Goal: Task Accomplishment & Management: Complete application form

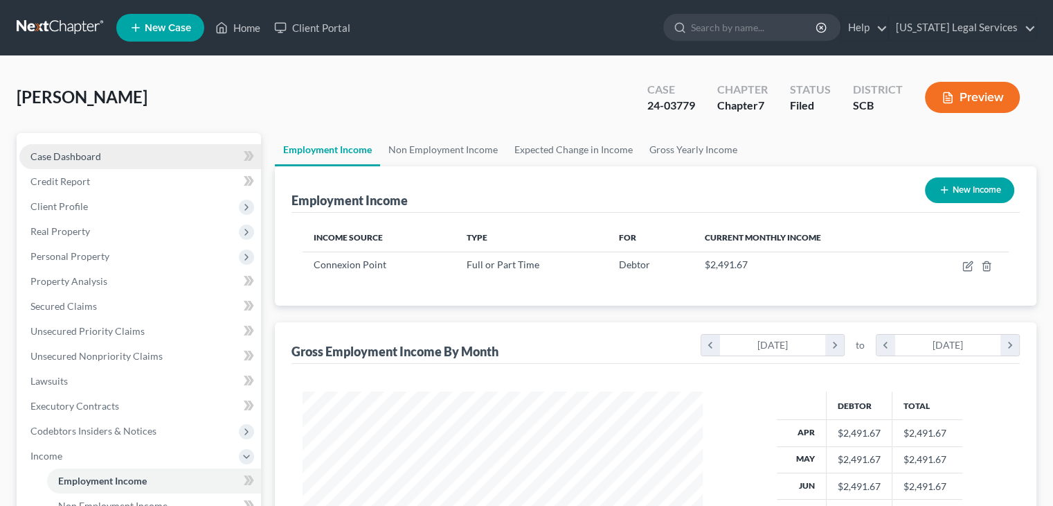
scroll to position [247, 427]
click at [231, 31] on link "Home" at bounding box center [237, 27] width 59 height 25
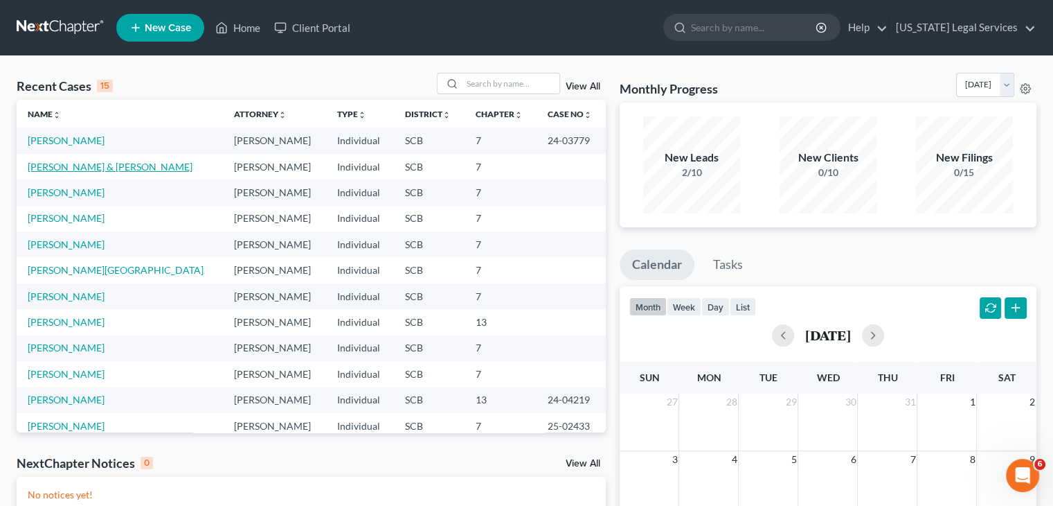
click at [78, 168] on link "[PERSON_NAME] & [PERSON_NAME]" at bounding box center [110, 167] width 165 height 12
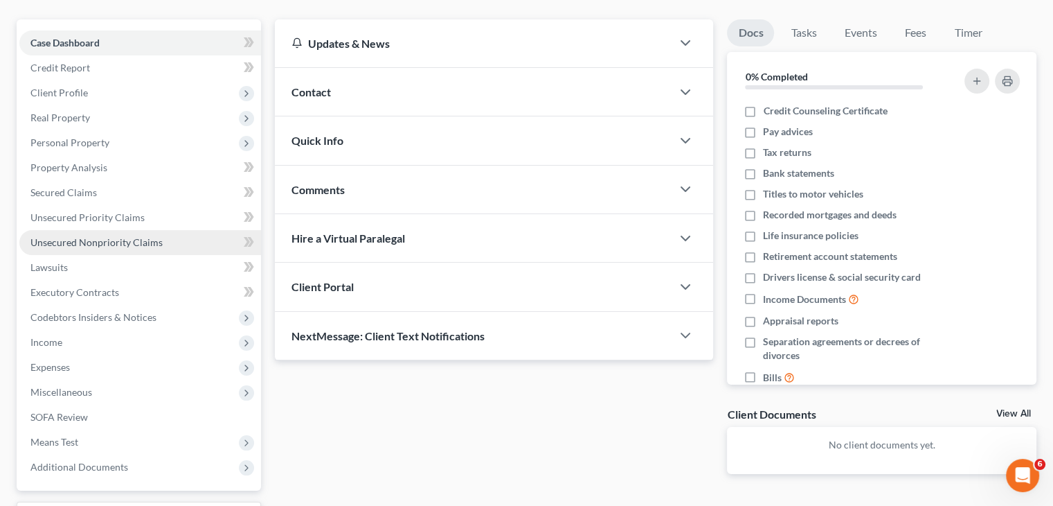
scroll to position [115, 0]
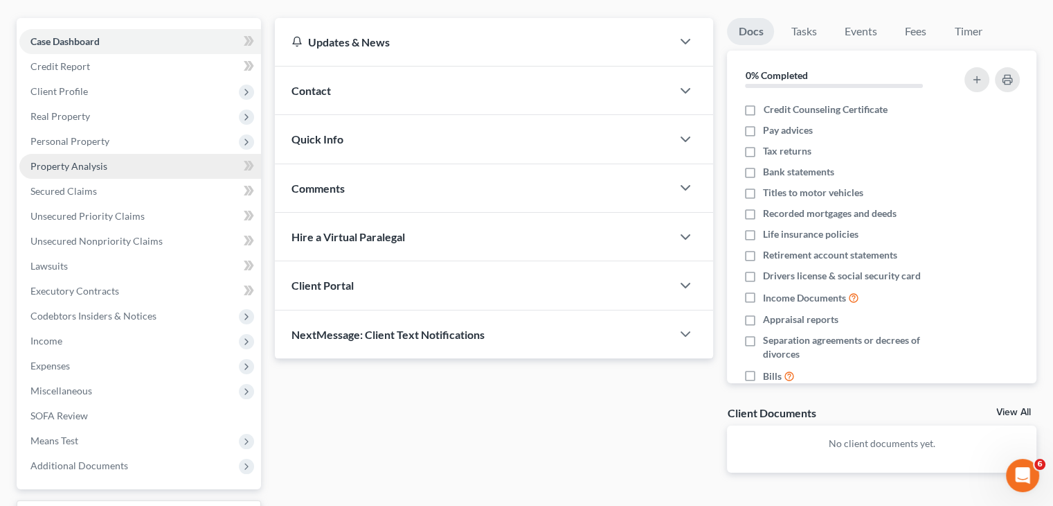
click at [90, 156] on link "Property Analysis" at bounding box center [140, 166] width 242 height 25
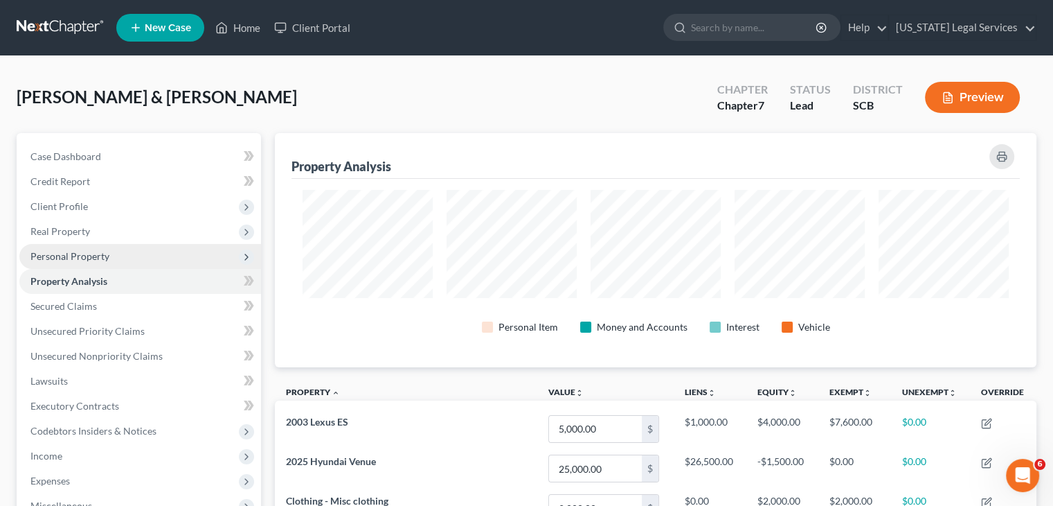
click at [103, 258] on span "Personal Property" at bounding box center [69, 256] width 79 height 12
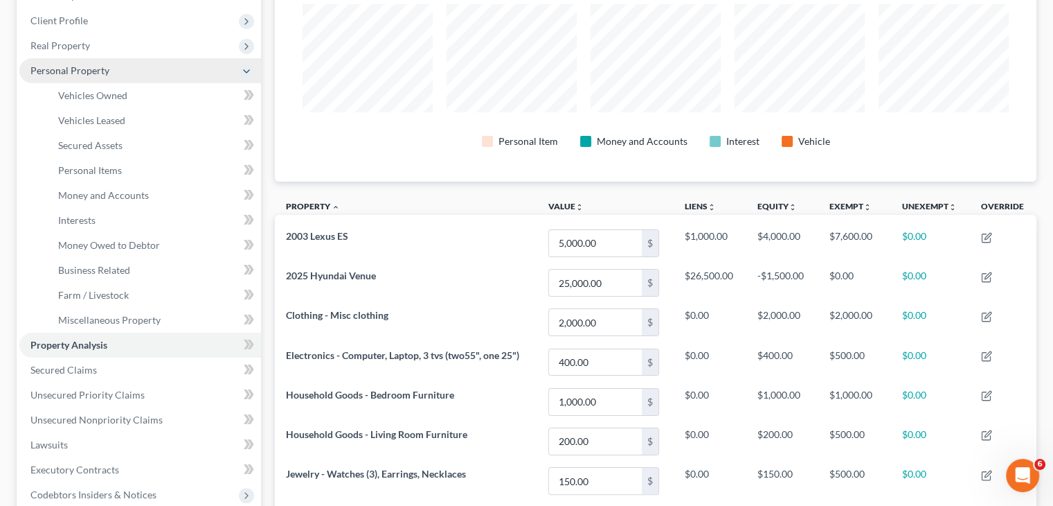
scroll to position [226, 0]
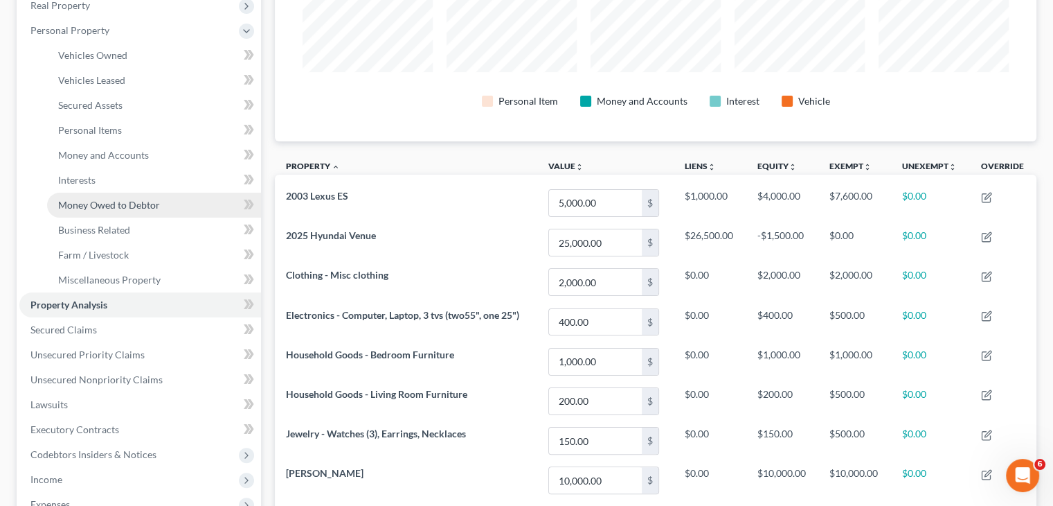
click at [105, 199] on span "Money Owed to Debtor" at bounding box center [109, 205] width 102 height 12
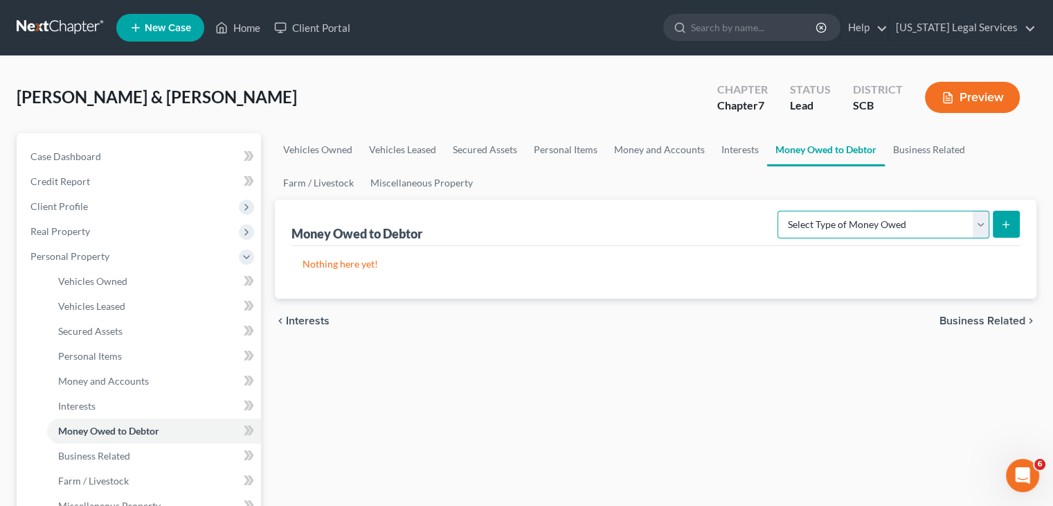
click at [837, 217] on select "Select Type of Money Owed Accounts Receivable Alimony Child Support Claims Agai…" at bounding box center [884, 225] width 212 height 28
click at [708, 322] on div "chevron_left Interests Business Related chevron_right" at bounding box center [656, 321] width 762 height 44
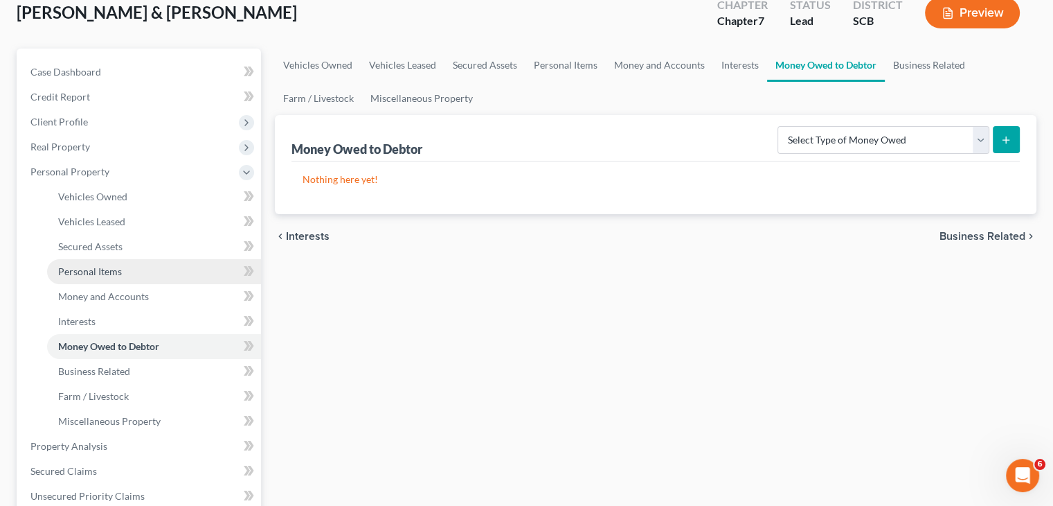
scroll to position [89, 0]
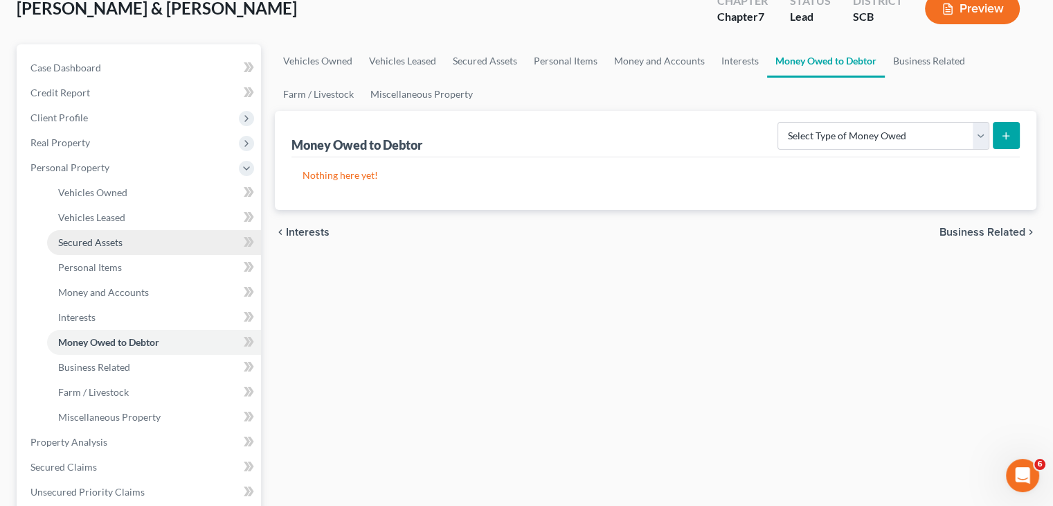
click at [123, 238] on link "Secured Assets" at bounding box center [154, 242] width 214 height 25
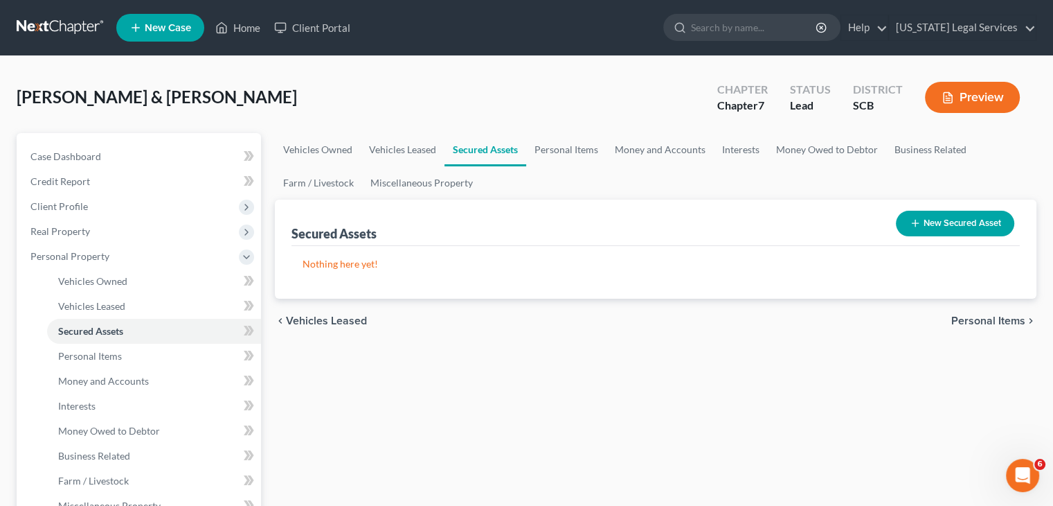
click at [929, 222] on button "New Secured Asset" at bounding box center [955, 224] width 118 height 26
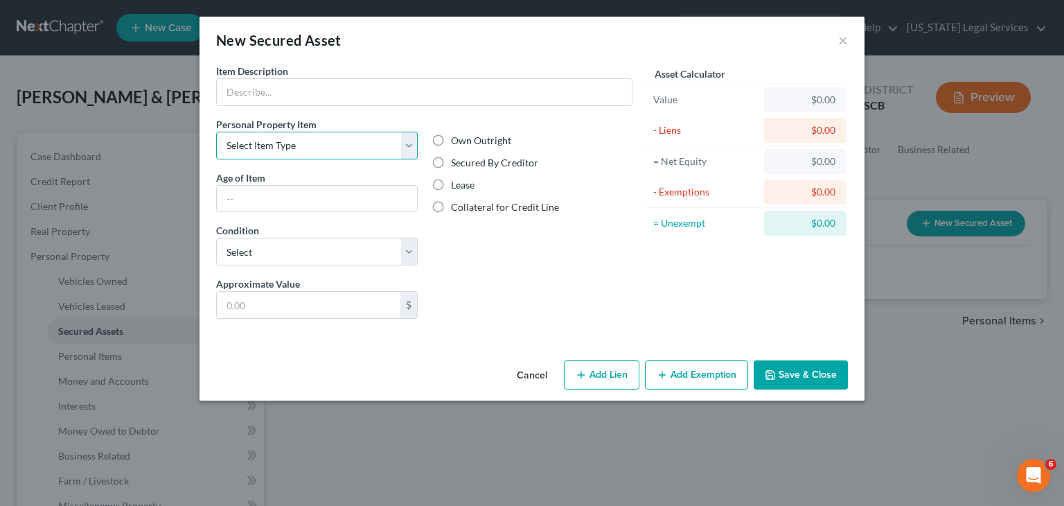
click at [297, 139] on select "Select Item Type Clothing Collectibles Of Value Electronics Firearms Household …" at bounding box center [317, 146] width 202 height 28
click at [627, 236] on div "Own Outright Secured By Creditor Lease Collateral for Credit Line" at bounding box center [532, 196] width 215 height 159
click at [536, 375] on button "Cancel" at bounding box center [532, 376] width 53 height 28
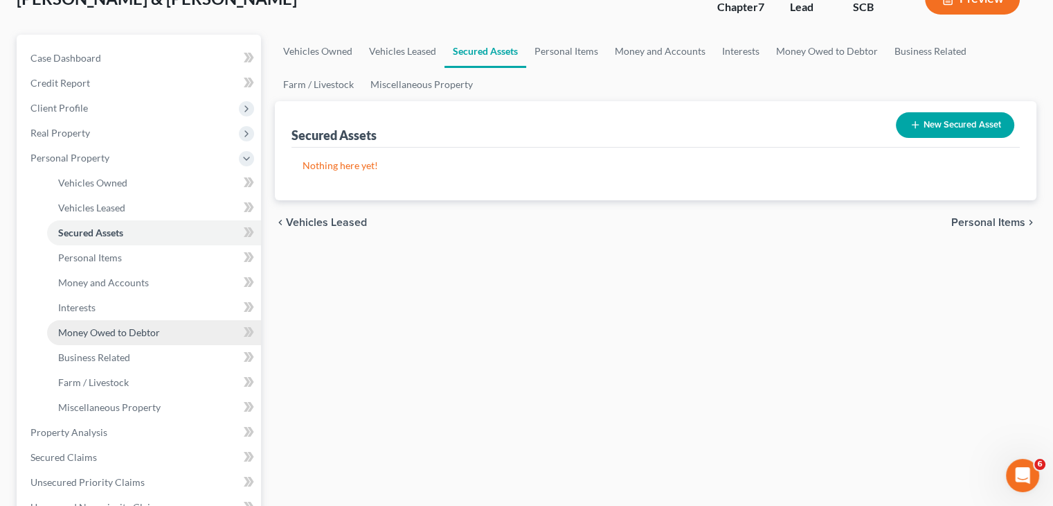
scroll to position [103, 0]
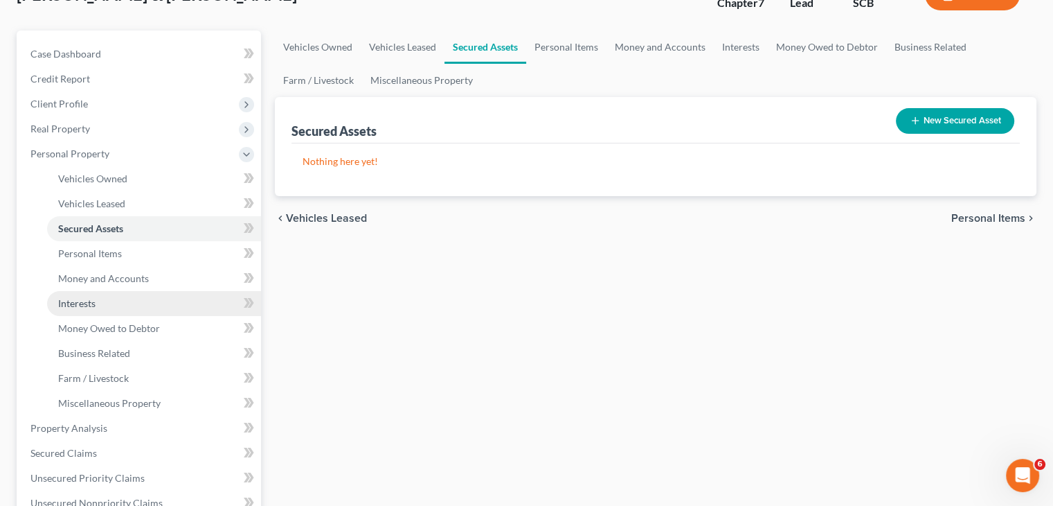
click at [105, 294] on link "Interests" at bounding box center [154, 303] width 214 height 25
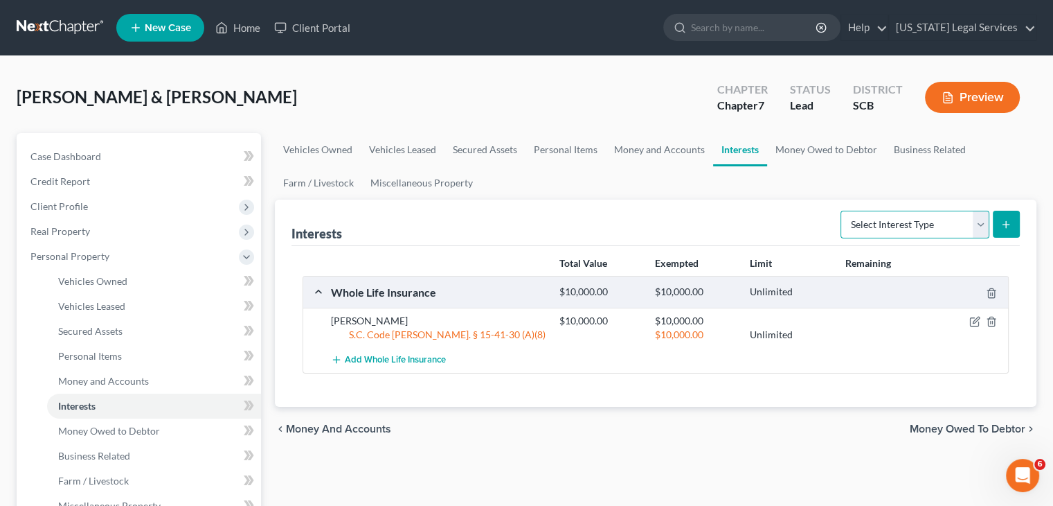
click at [872, 218] on select "Select Interest Type 401K Annuity Bond Education IRA Government Bond Government…" at bounding box center [915, 225] width 149 height 28
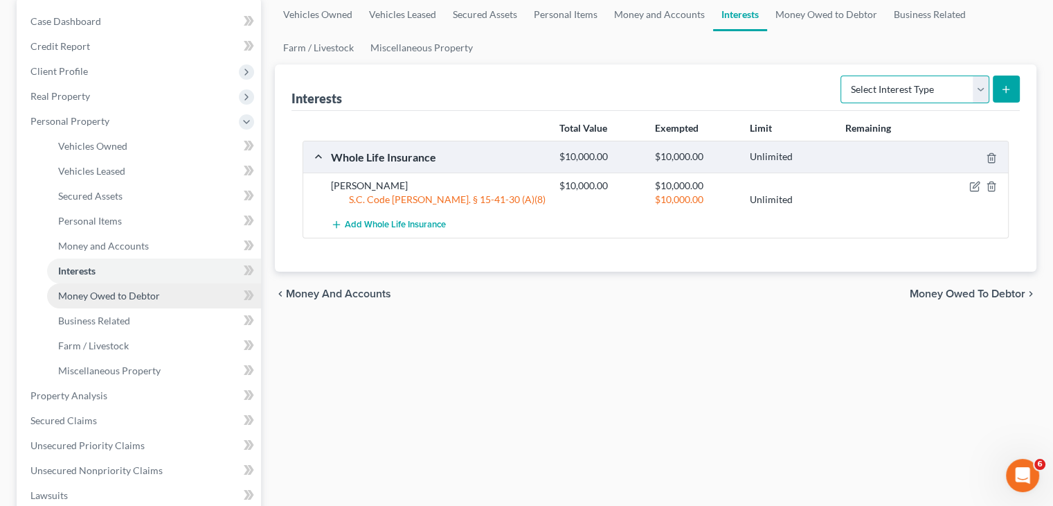
scroll to position [137, 0]
click at [136, 293] on span "Money Owed to Debtor" at bounding box center [109, 293] width 102 height 12
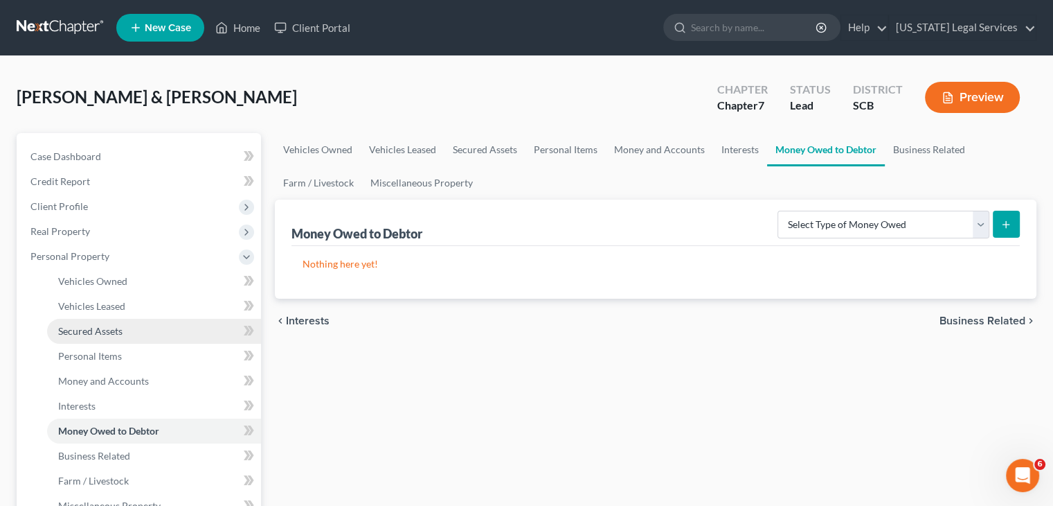
click at [116, 328] on span "Secured Assets" at bounding box center [90, 331] width 64 height 12
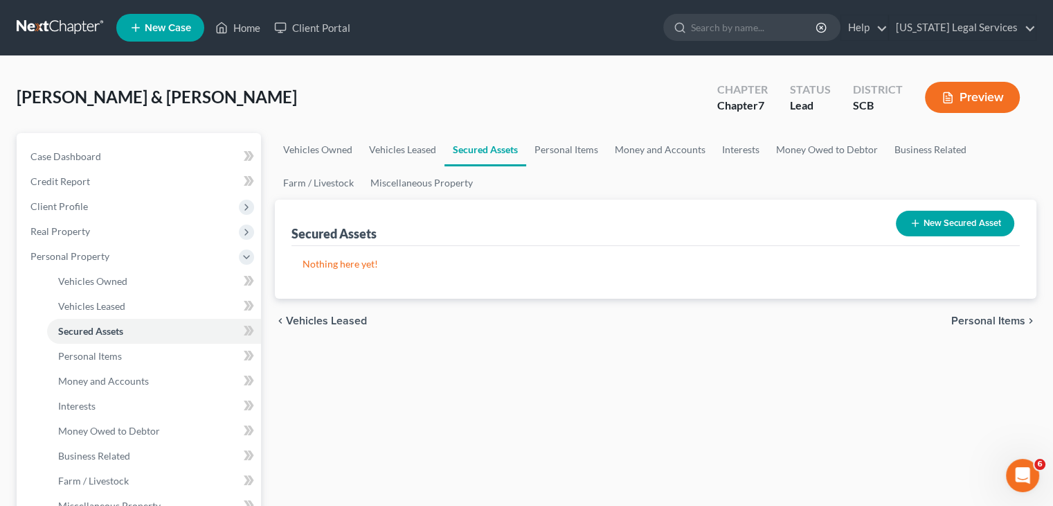
click at [945, 217] on button "New Secured Asset" at bounding box center [955, 224] width 118 height 26
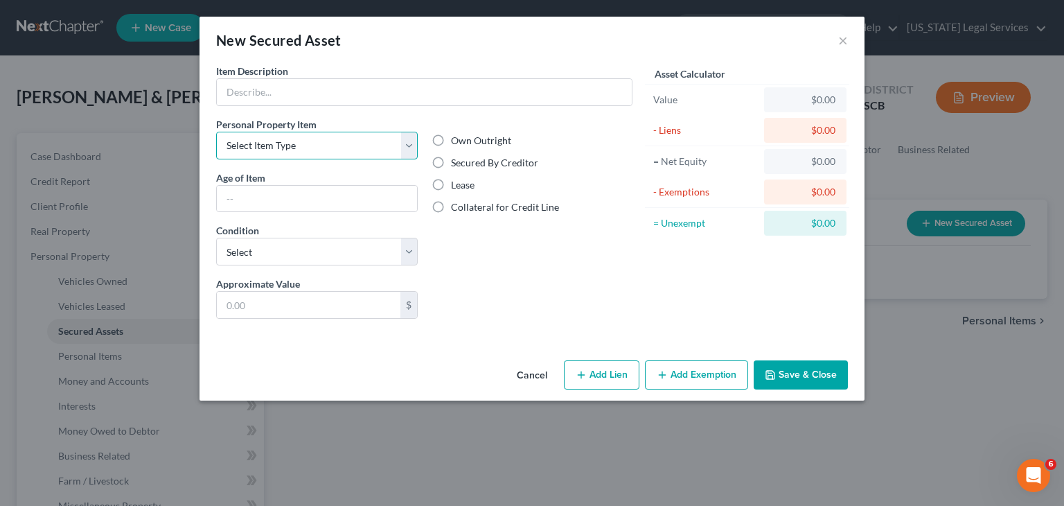
click at [274, 138] on select "Select Item Type Clothing Collectibles Of Value Electronics Firearms Household …" at bounding box center [317, 146] width 202 height 28
click at [452, 369] on div "Cancel Add Lien Add Lease Add Exemption Save & Close" at bounding box center [531, 378] width 665 height 46
click at [533, 374] on button "Cancel" at bounding box center [532, 376] width 53 height 28
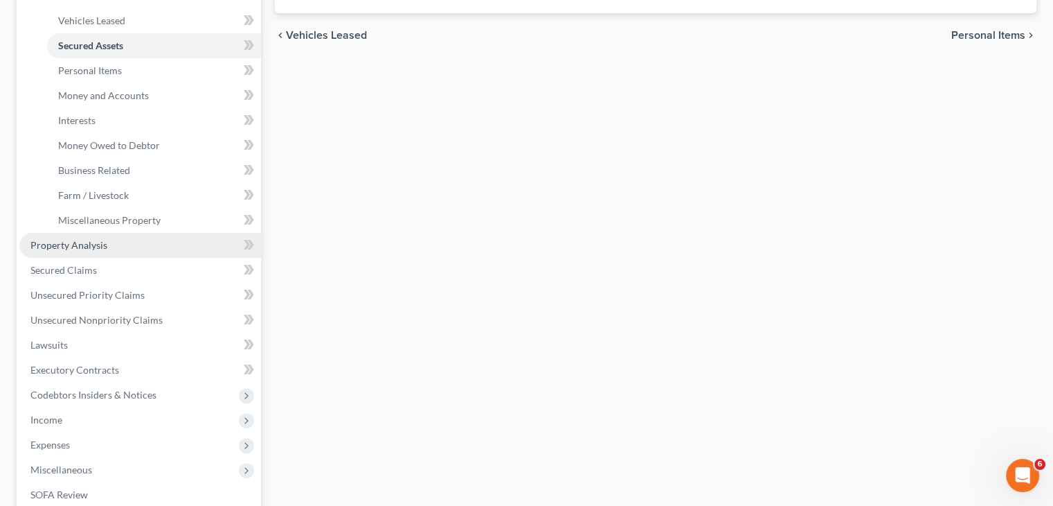
scroll to position [288, 0]
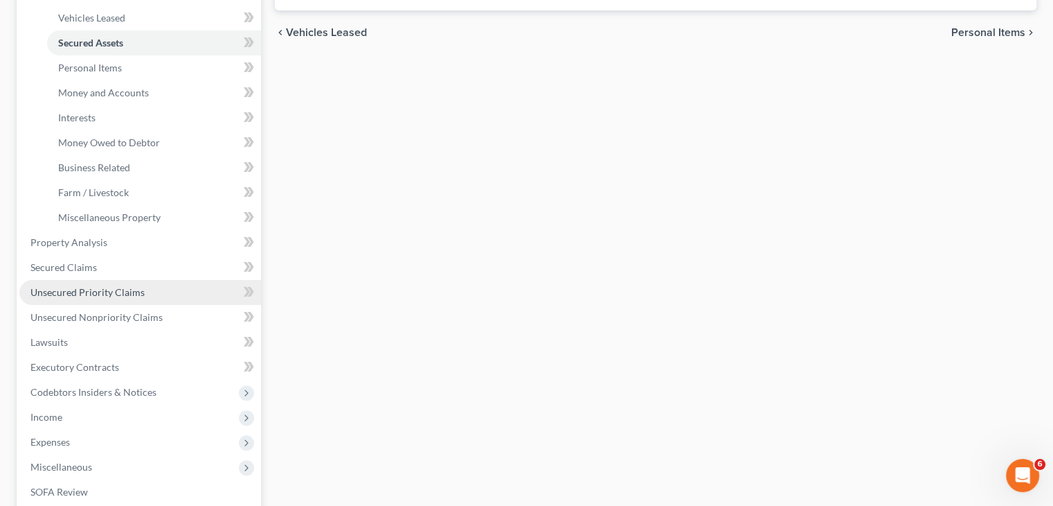
click at [119, 289] on span "Unsecured Priority Claims" at bounding box center [87, 292] width 114 height 12
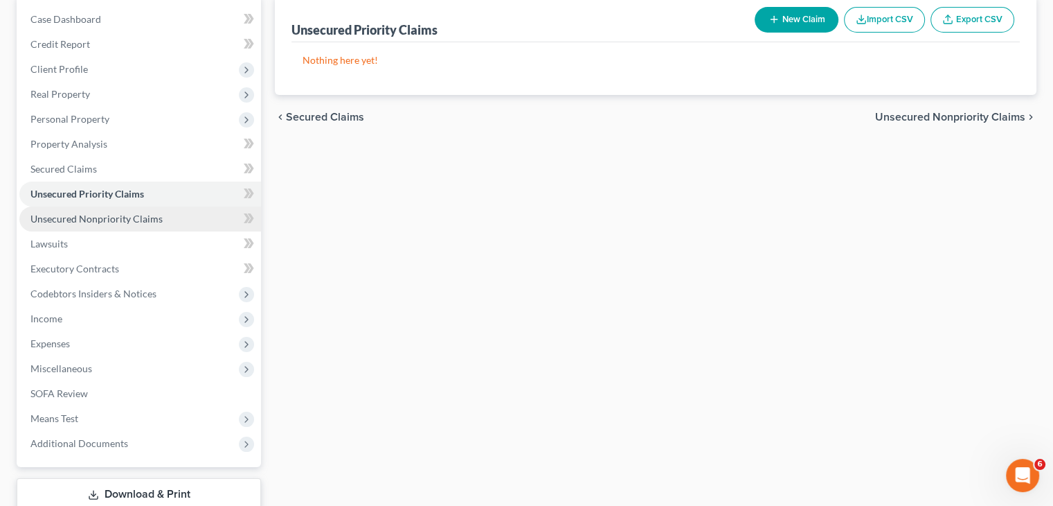
scroll to position [140, 0]
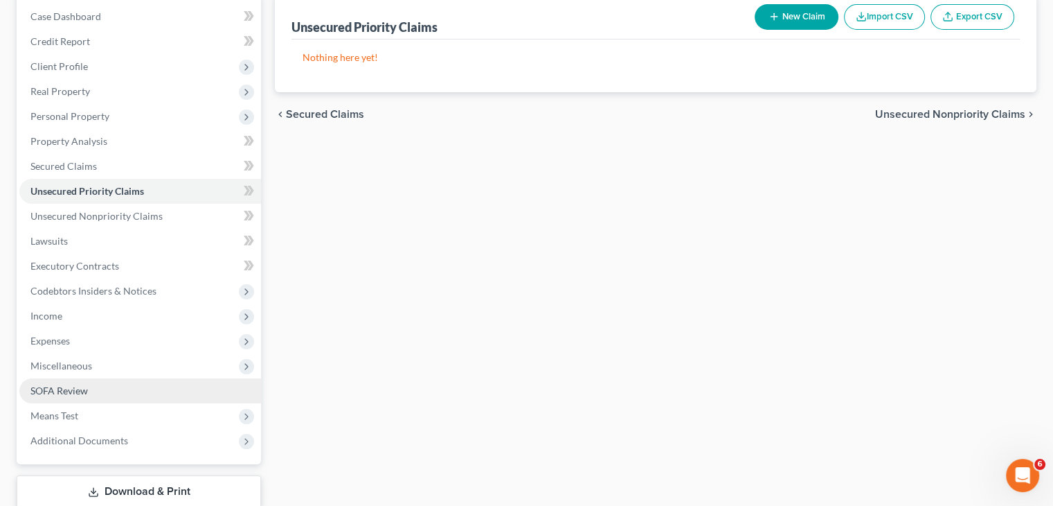
click at [101, 386] on link "SOFA Review" at bounding box center [140, 390] width 242 height 25
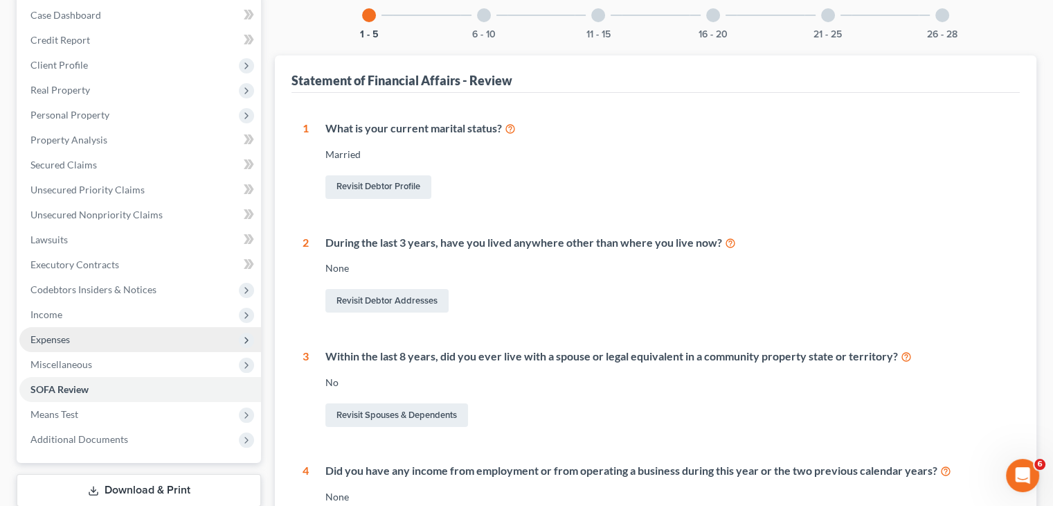
scroll to position [127, 0]
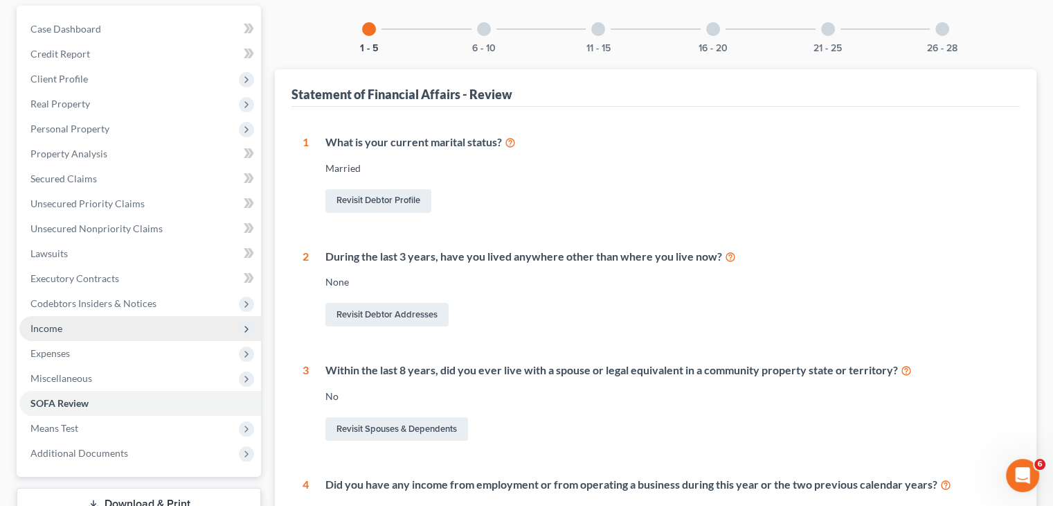
click at [130, 327] on span "Income" at bounding box center [140, 328] width 242 height 25
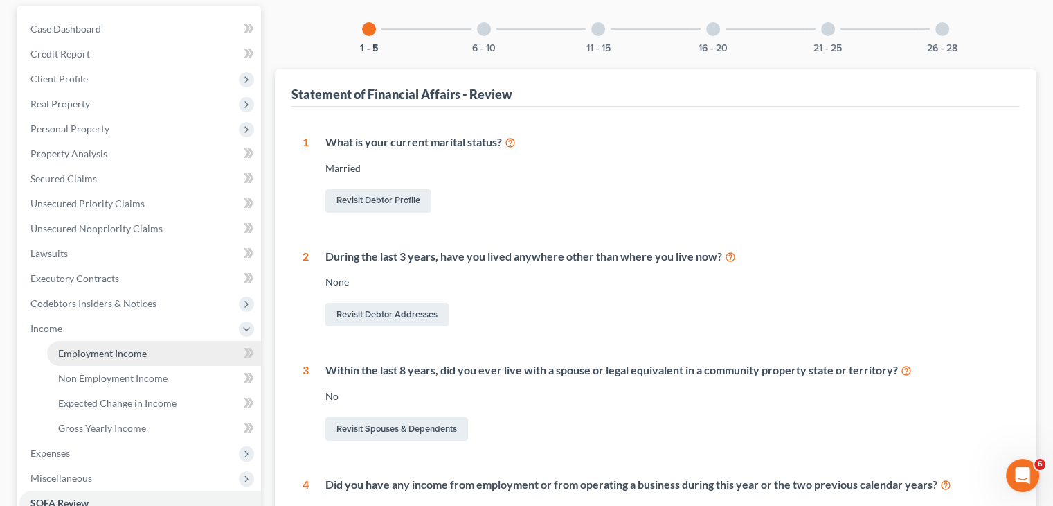
click at [133, 357] on span "Employment Income" at bounding box center [102, 353] width 89 height 12
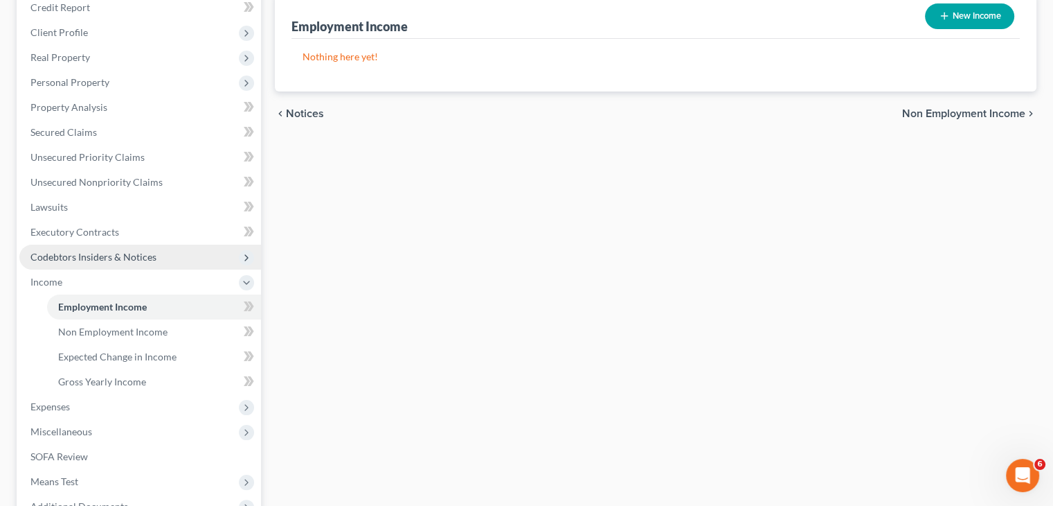
scroll to position [175, 0]
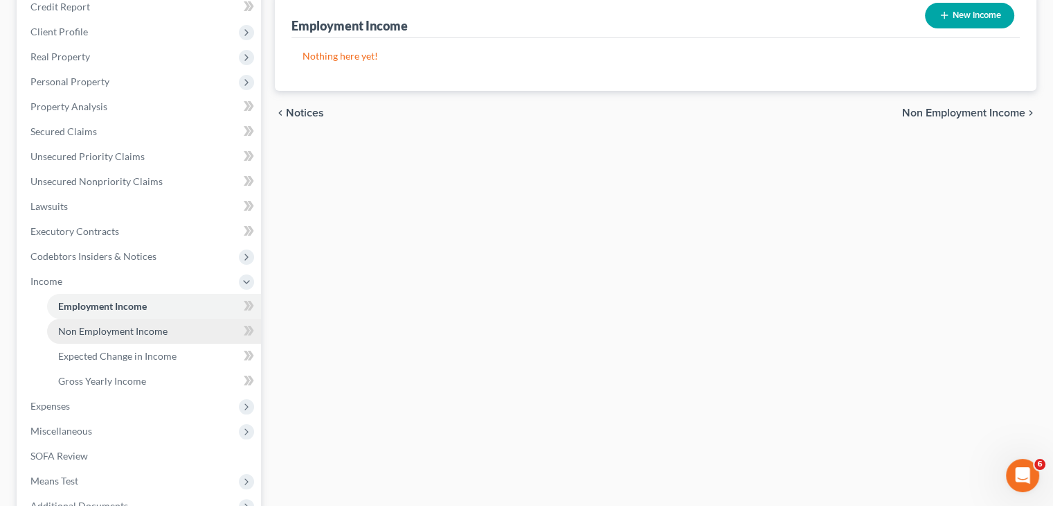
click at [130, 337] on link "Non Employment Income" at bounding box center [154, 331] width 214 height 25
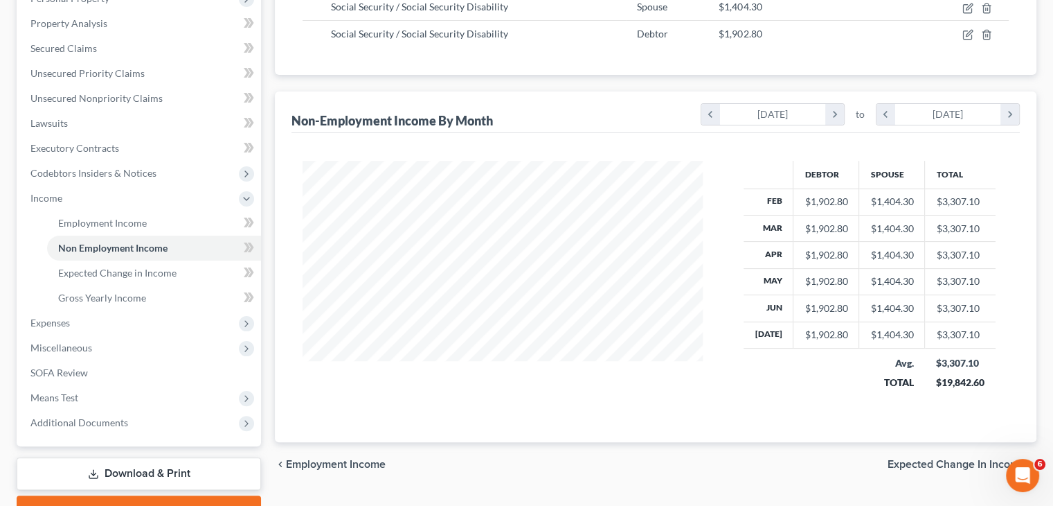
scroll to position [284, 0]
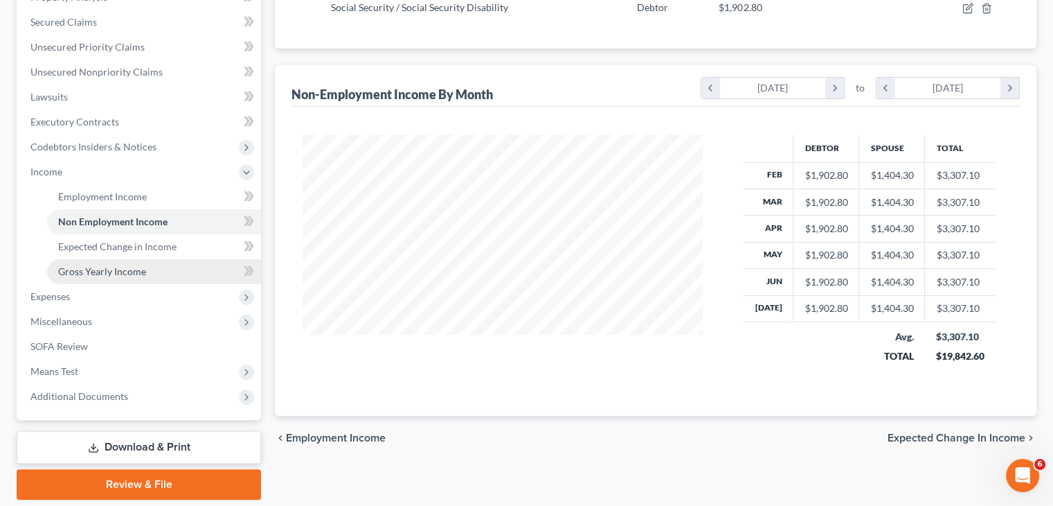
click at [162, 273] on link "Gross Yearly Income" at bounding box center [154, 271] width 214 height 25
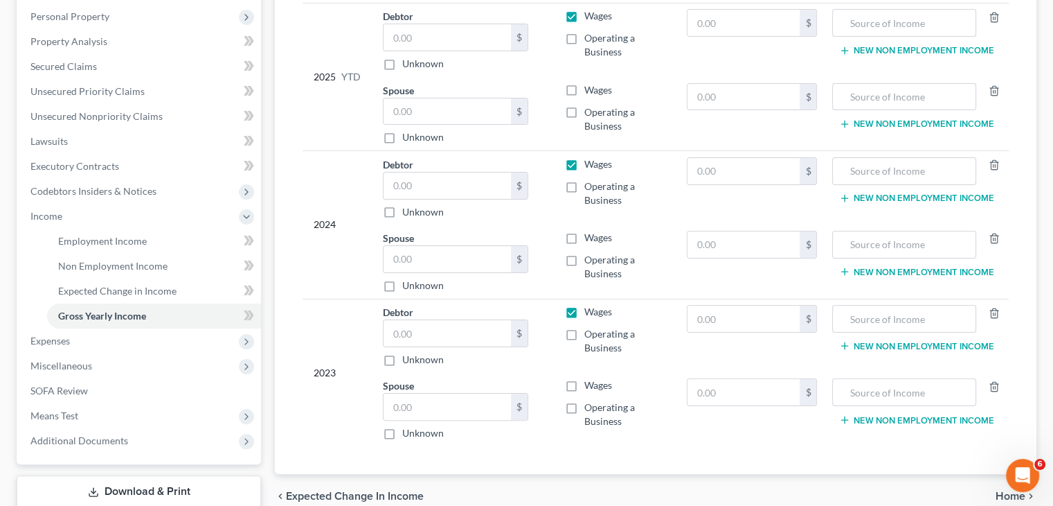
scroll to position [238, 0]
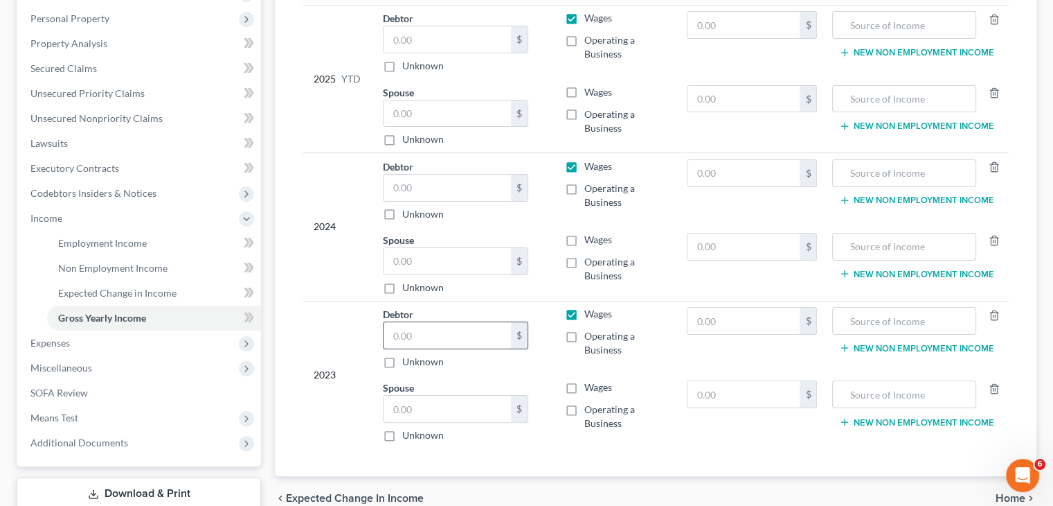
click at [432, 330] on input "text" at bounding box center [447, 335] width 127 height 26
click at [585, 314] on label "Wages" at bounding box center [599, 314] width 28 height 14
click at [590, 314] on input "Wages" at bounding box center [594, 311] width 9 height 9
checkbox input "false"
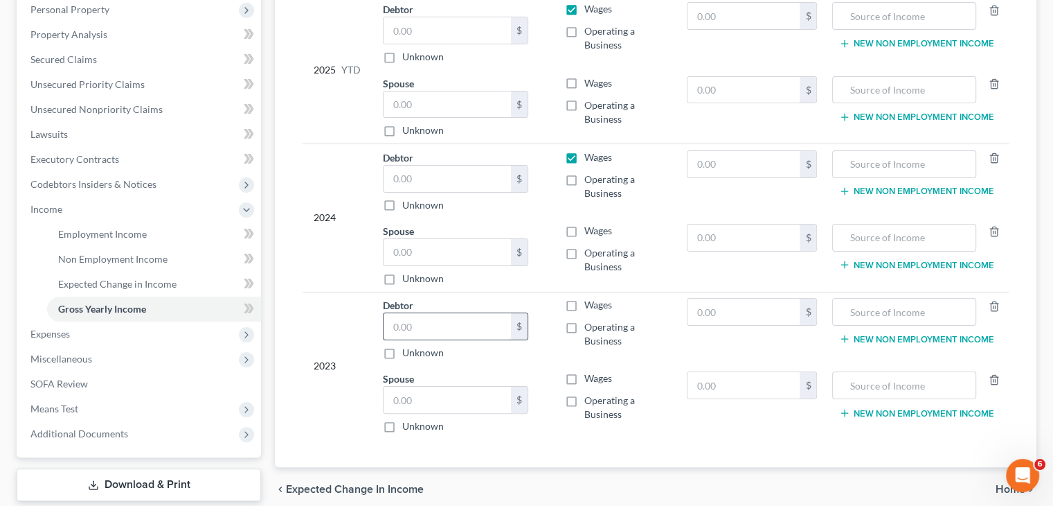
scroll to position [265, 0]
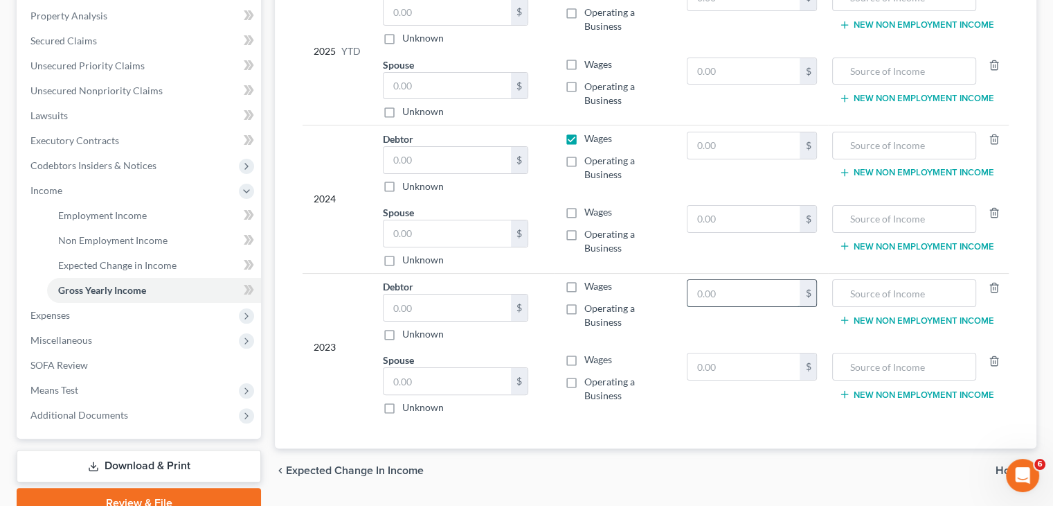
click at [743, 296] on input "text" at bounding box center [744, 293] width 113 height 26
type input "50,000"
click at [839, 286] on div at bounding box center [903, 293] width 143 height 28
click at [857, 295] on input "text" at bounding box center [904, 293] width 128 height 26
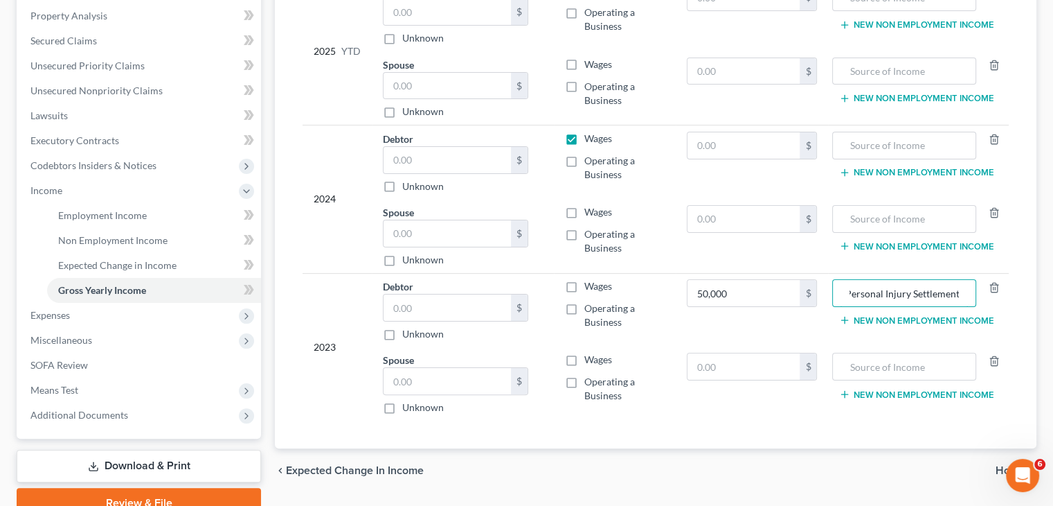
type input "Personal Injury Settlement"
click at [777, 328] on td "50,000 $" at bounding box center [752, 310] width 152 height 74
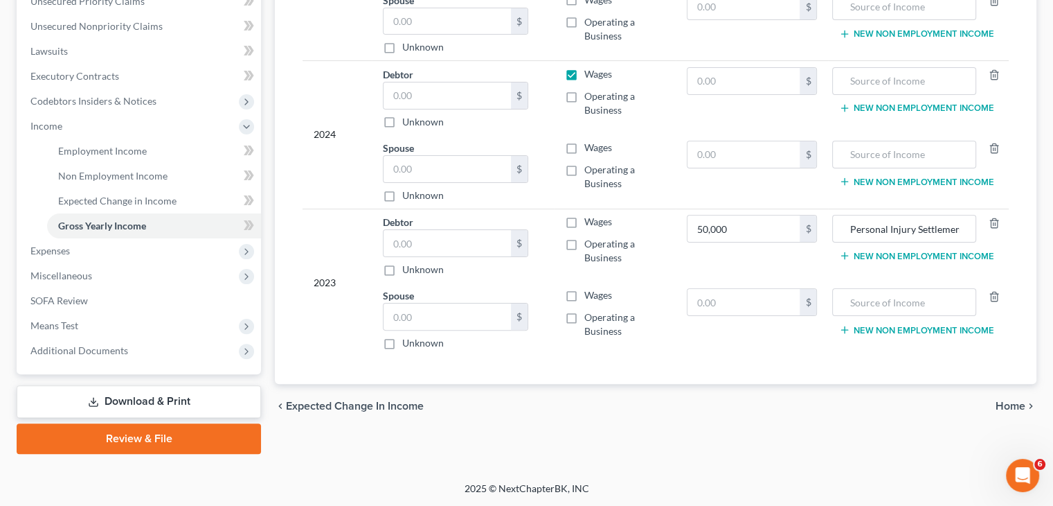
scroll to position [329, 0]
click at [1003, 401] on span "Home" at bounding box center [1011, 406] width 30 height 11
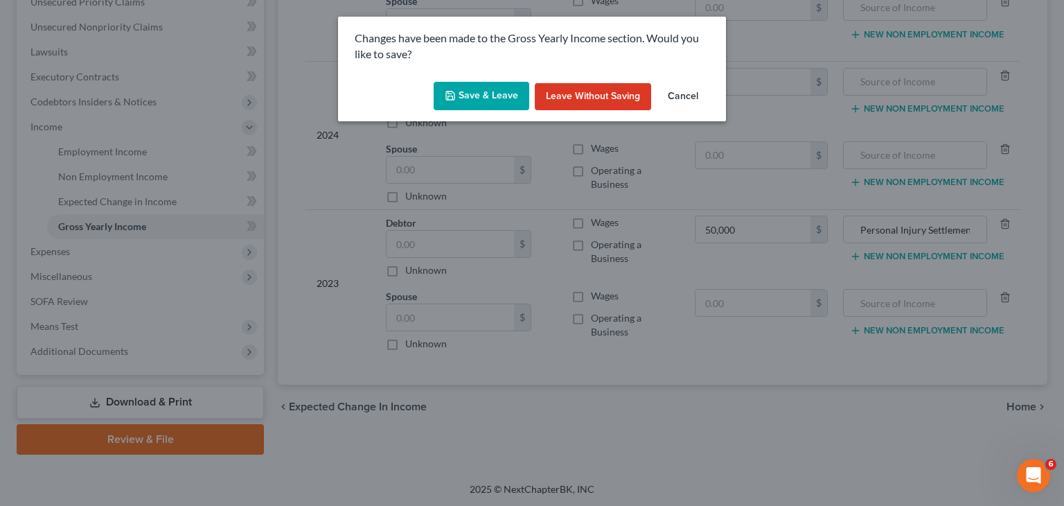
click at [486, 96] on button "Save & Leave" at bounding box center [482, 96] width 96 height 29
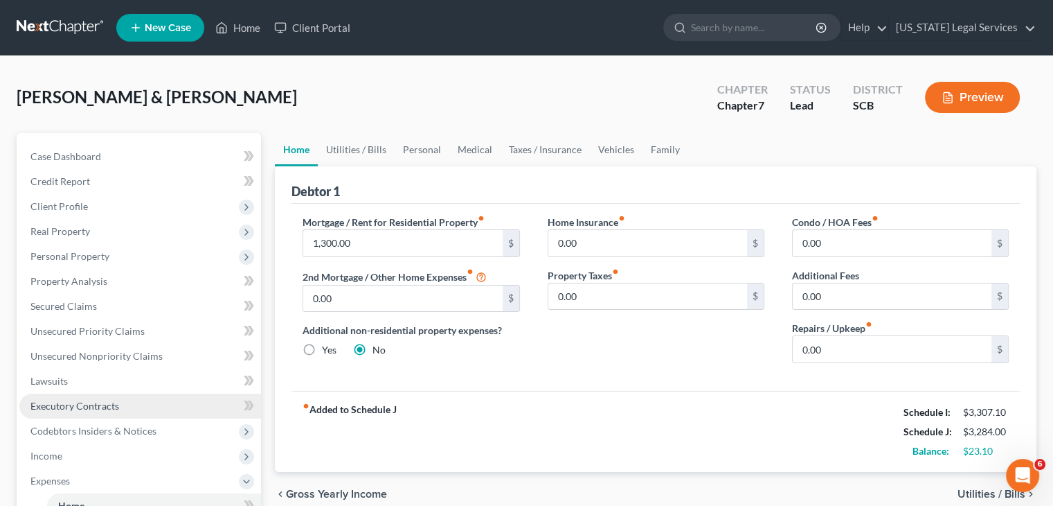
scroll to position [188, 0]
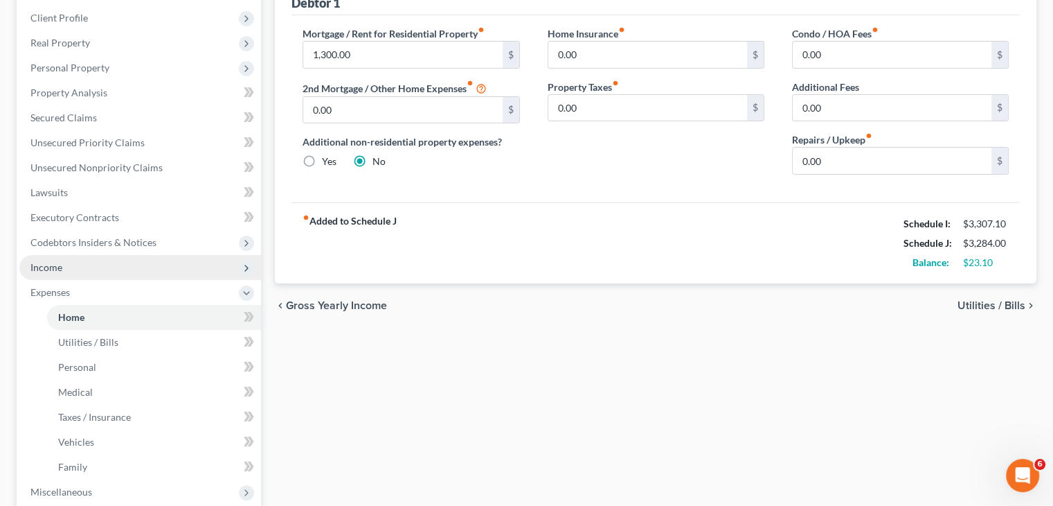
click at [91, 273] on span "Income" at bounding box center [140, 267] width 242 height 25
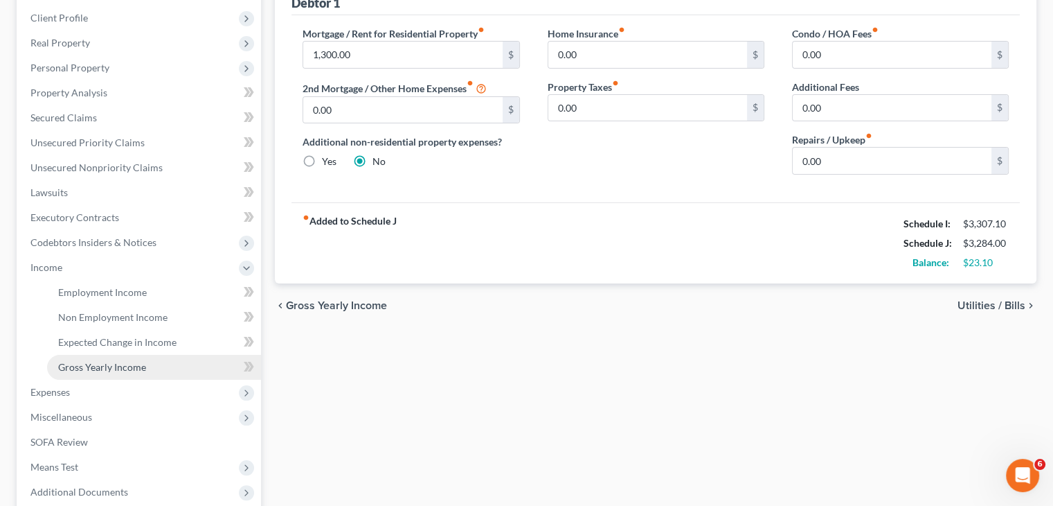
click at [121, 366] on span "Gross Yearly Income" at bounding box center [102, 367] width 88 height 12
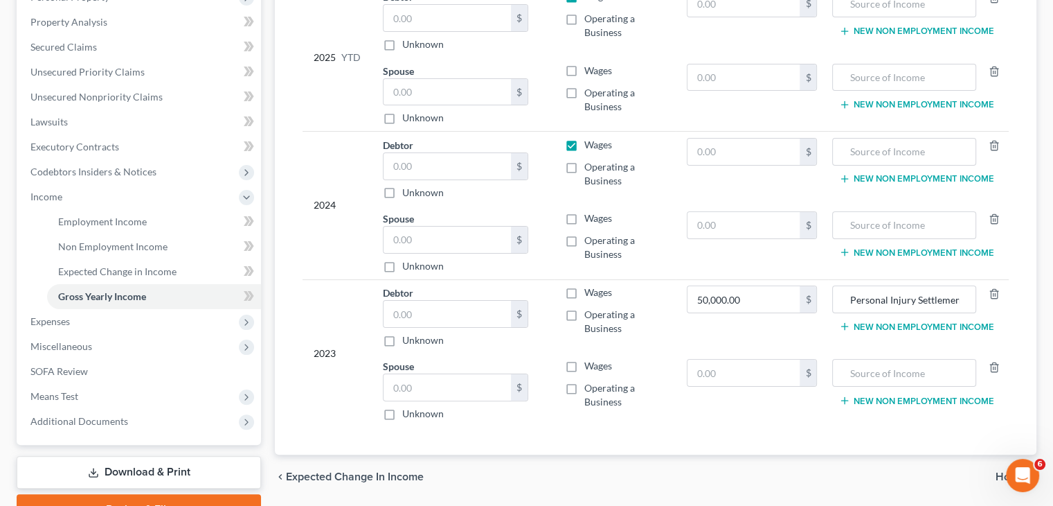
scroll to position [330, 0]
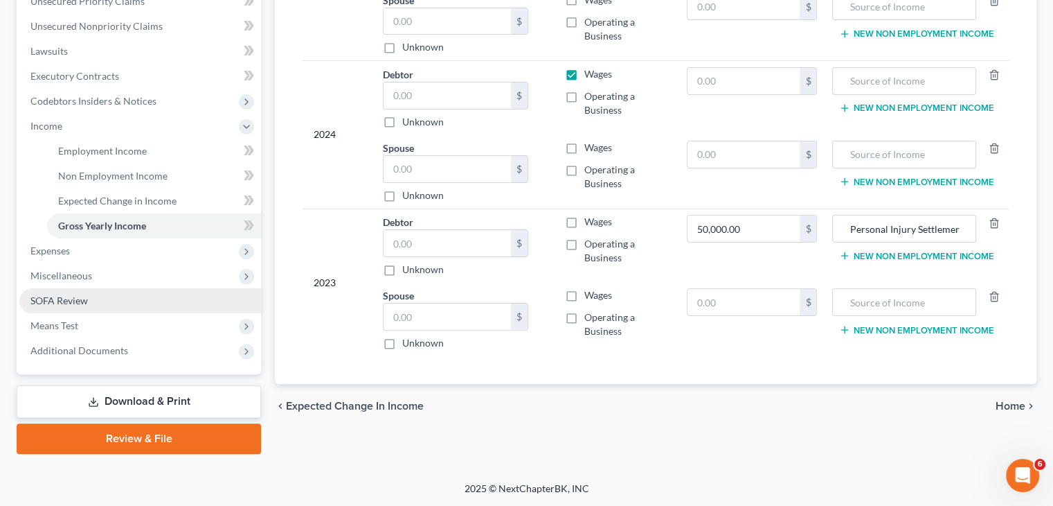
click at [129, 300] on link "SOFA Review" at bounding box center [140, 300] width 242 height 25
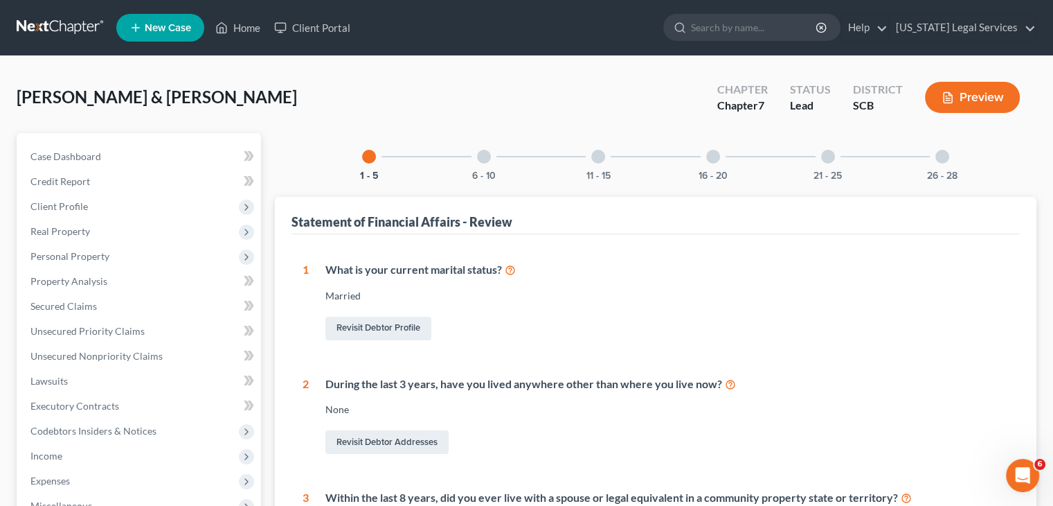
click at [481, 163] on div "6 - 10" at bounding box center [484, 156] width 47 height 47
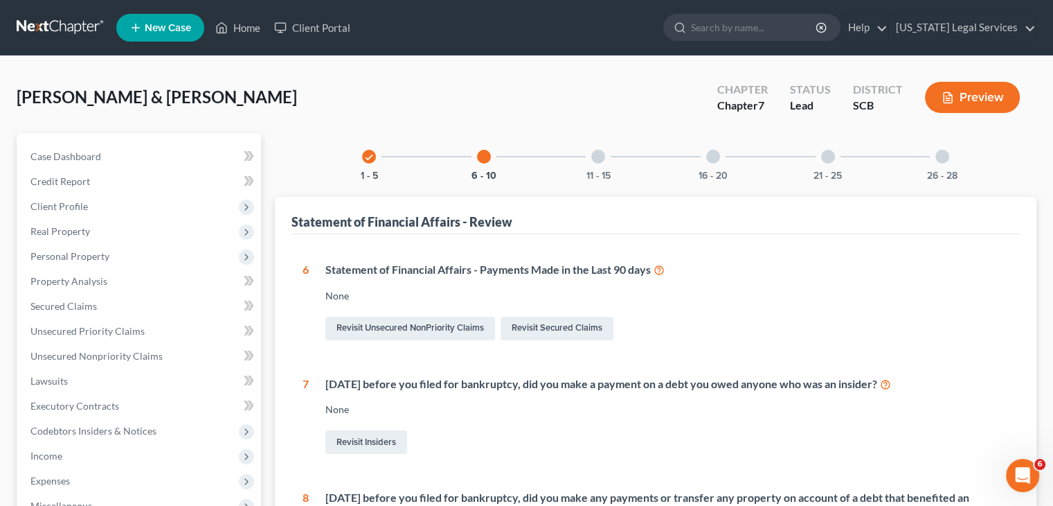
click at [366, 163] on div "check 1 - 5" at bounding box center [369, 156] width 47 height 47
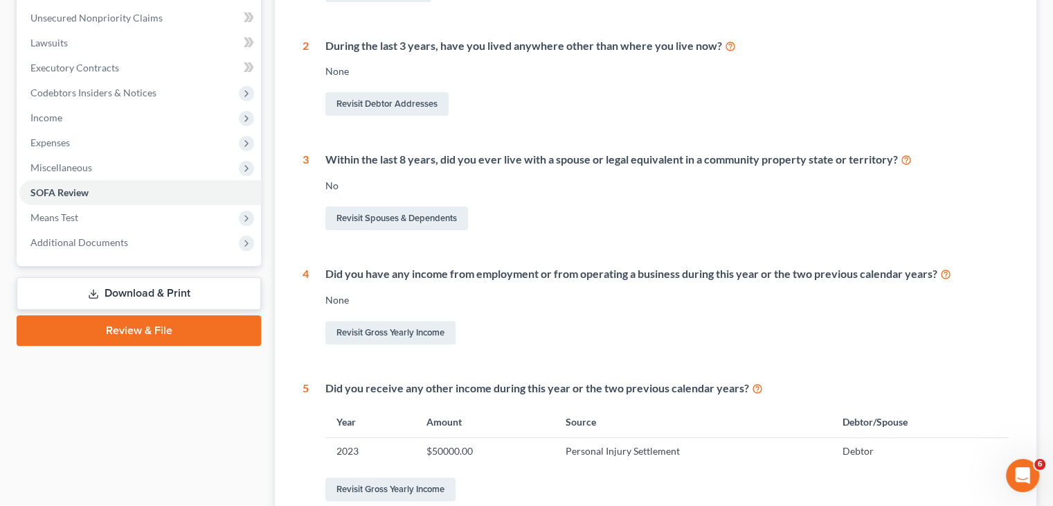
scroll to position [332, 0]
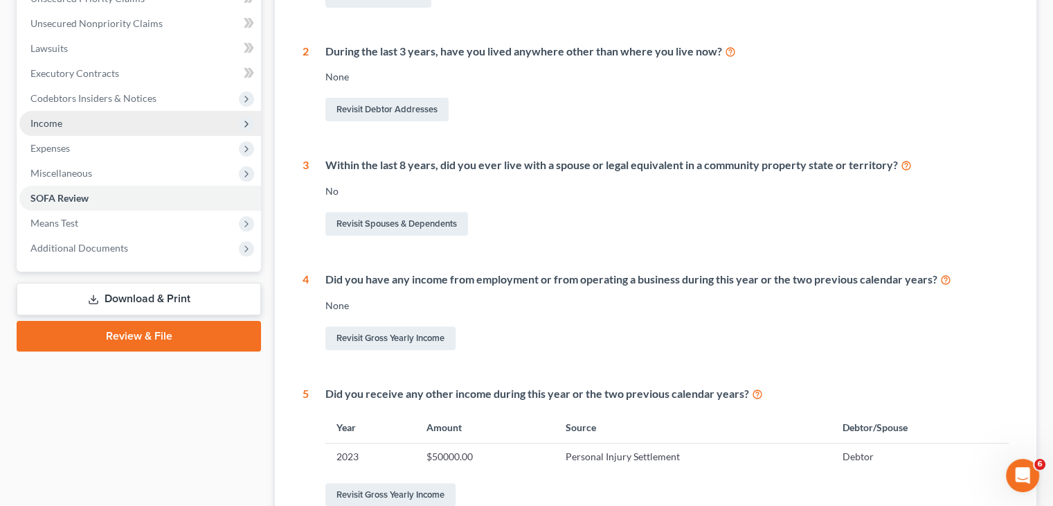
click at [108, 126] on span "Income" at bounding box center [140, 123] width 242 height 25
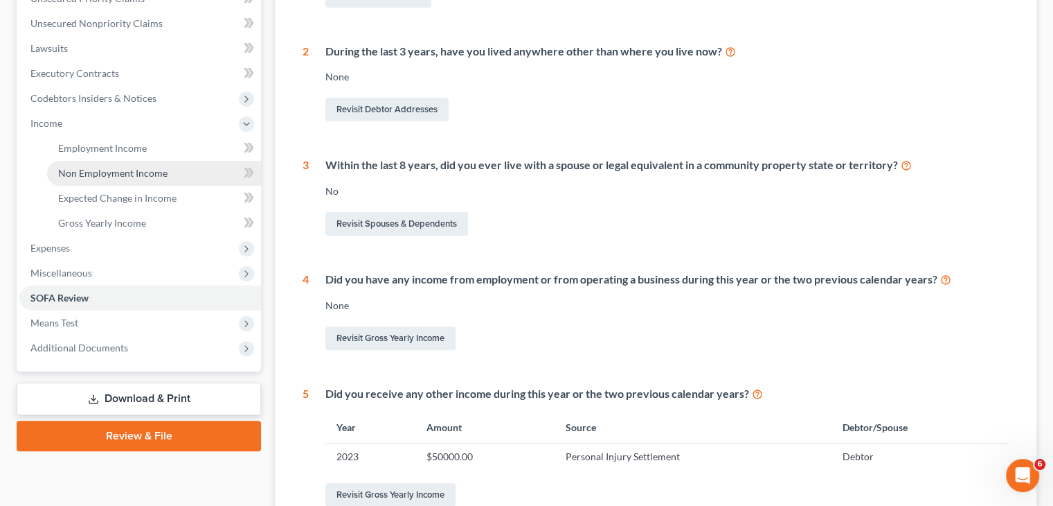
click at [132, 172] on span "Non Employment Income" at bounding box center [112, 173] width 109 height 12
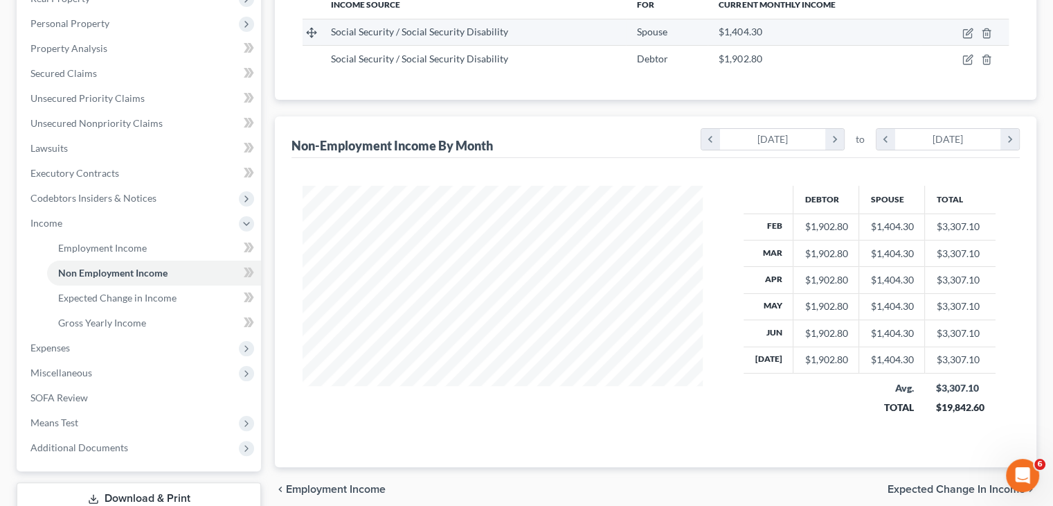
scroll to position [330, 0]
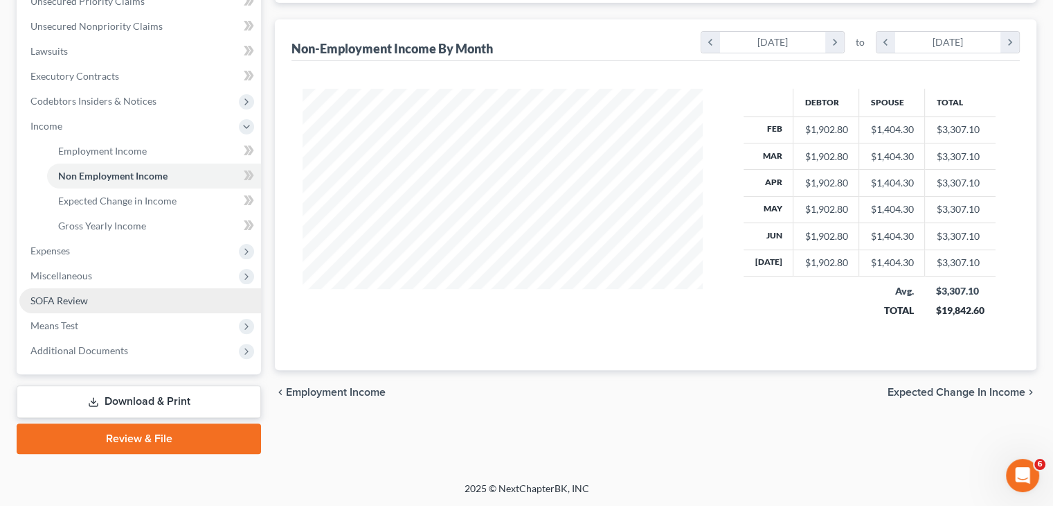
click at [109, 300] on link "SOFA Review" at bounding box center [140, 300] width 242 height 25
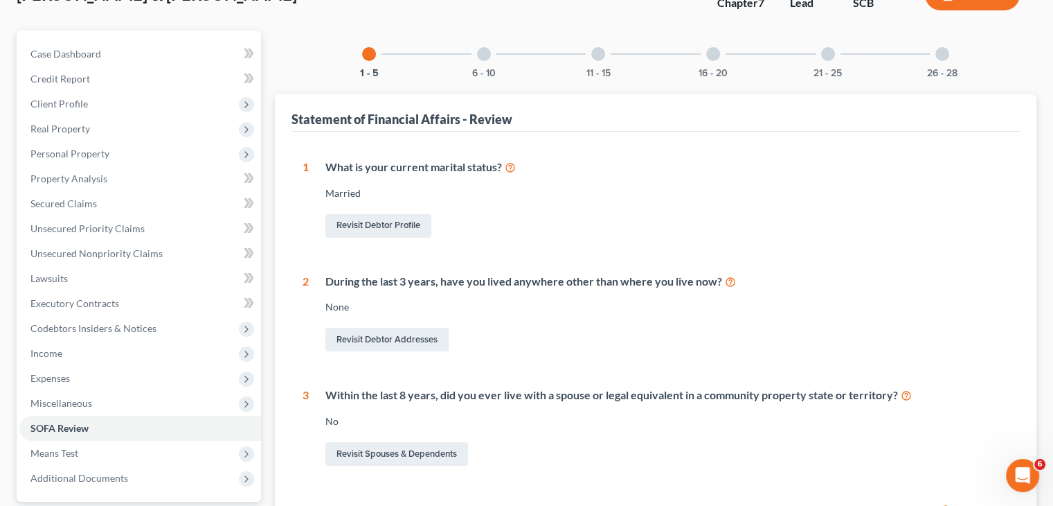
scroll to position [91, 0]
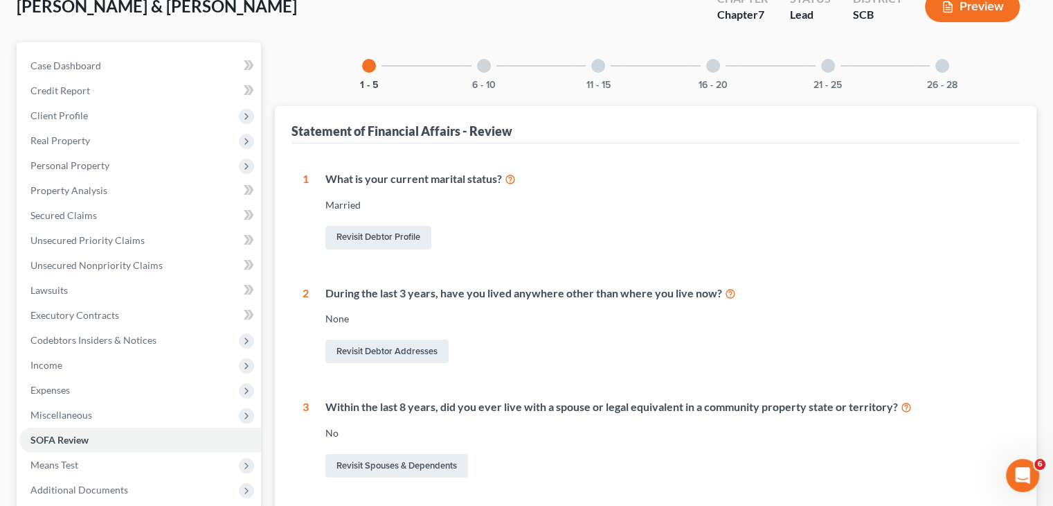
click at [487, 62] on div at bounding box center [484, 66] width 14 height 14
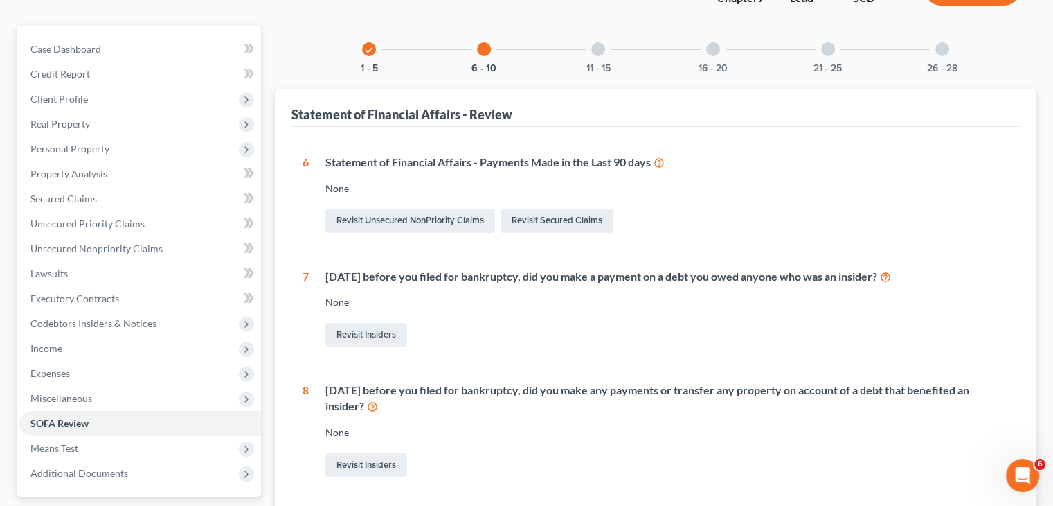
scroll to position [106, 0]
click at [597, 51] on div at bounding box center [598, 51] width 14 height 14
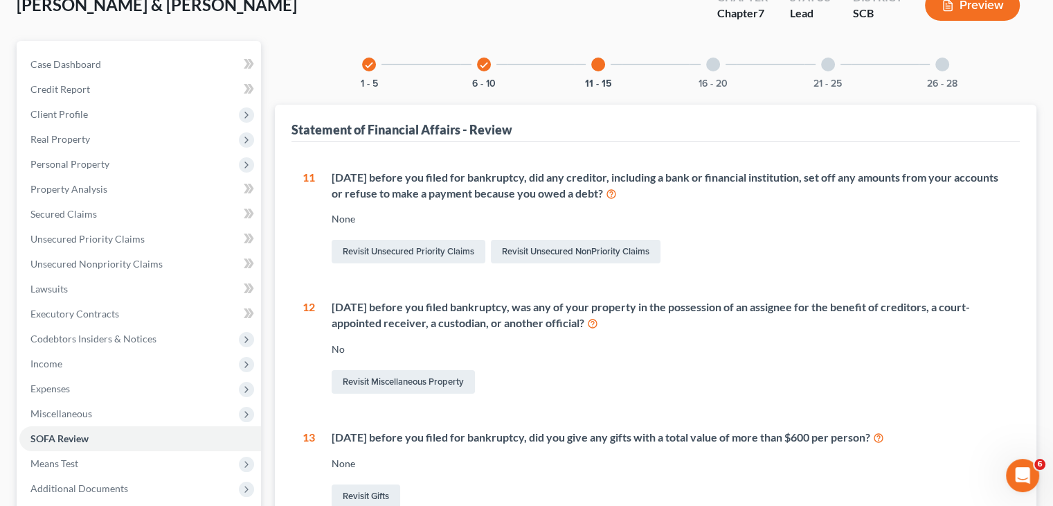
scroll to position [91, 0]
click at [718, 72] on div "16 - 20" at bounding box center [713, 65] width 47 height 47
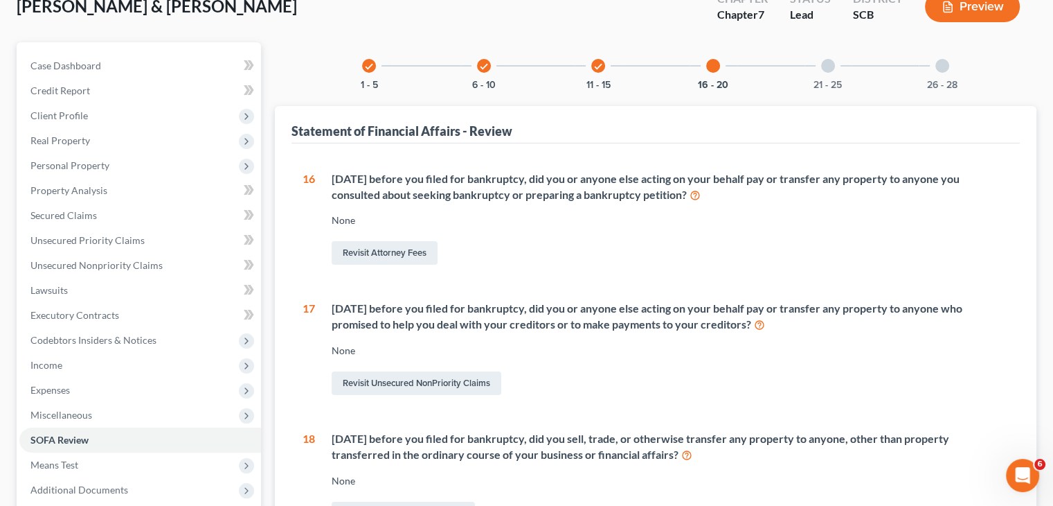
click at [504, 123] on div "Statement of Financial Affairs - Review" at bounding box center [402, 131] width 221 height 17
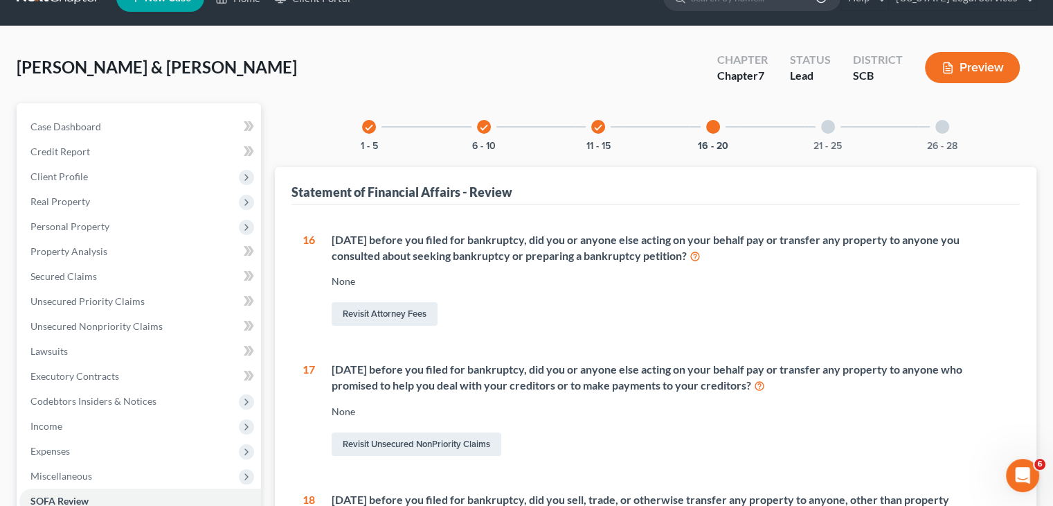
scroll to position [0, 0]
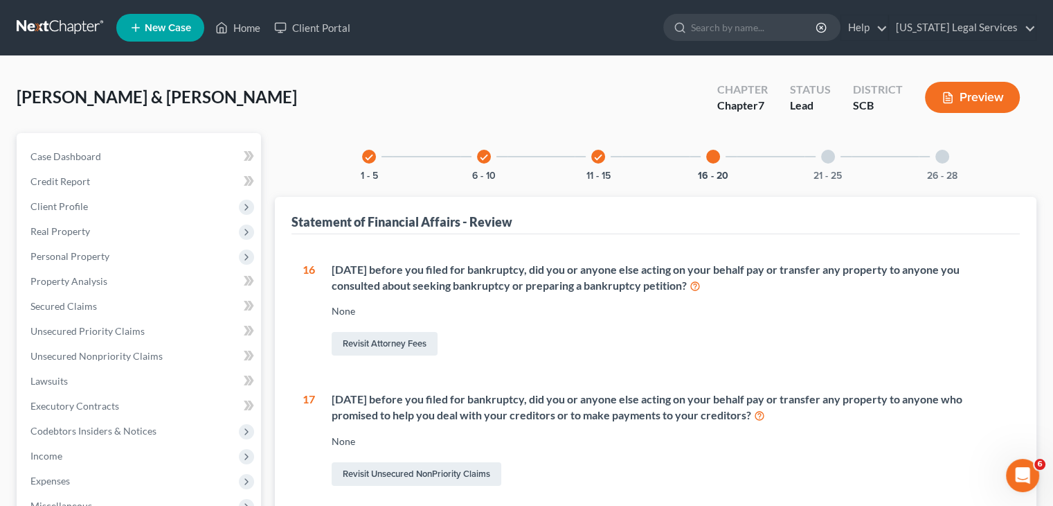
click at [821, 160] on div "21 - 25" at bounding box center [828, 156] width 47 height 47
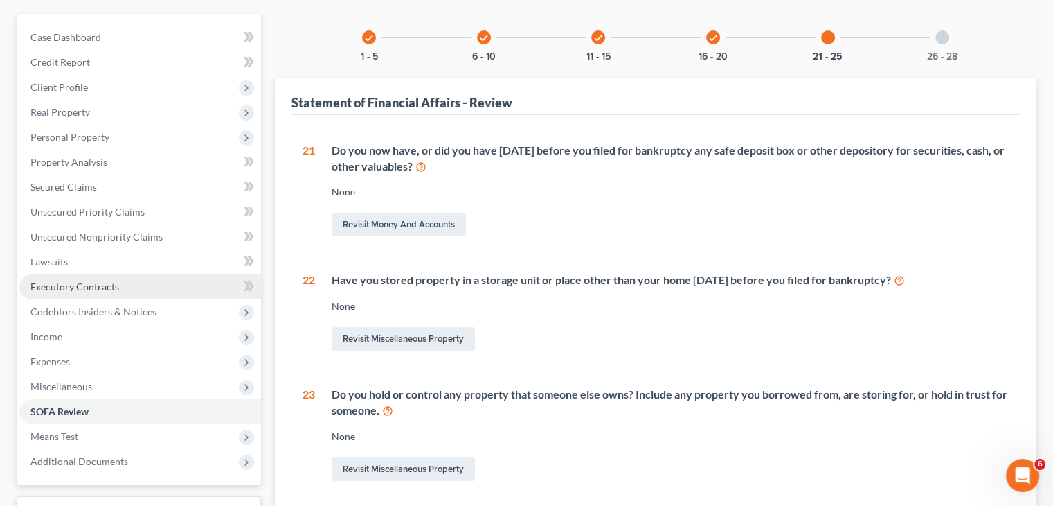
scroll to position [130, 0]
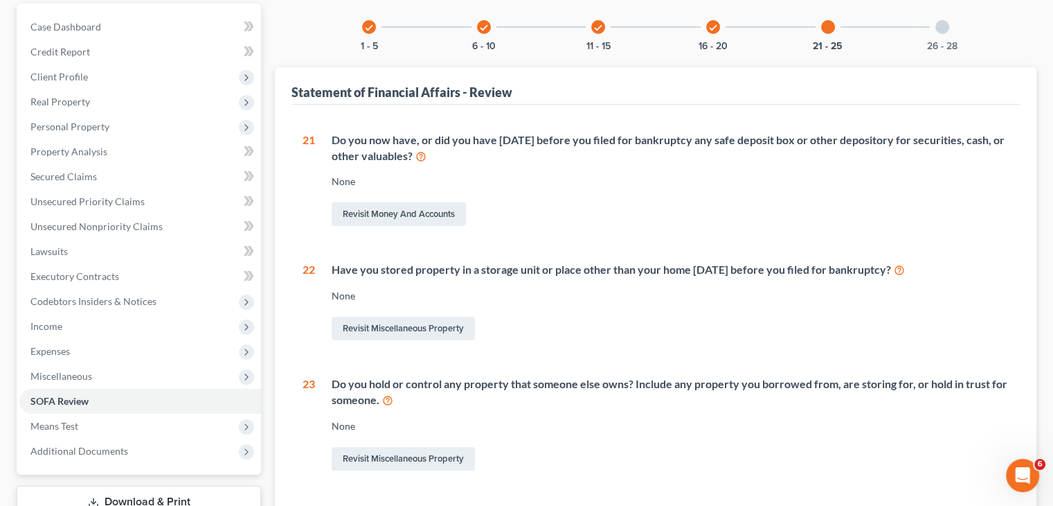
click at [940, 34] on div "26 - 28" at bounding box center [942, 26] width 47 height 47
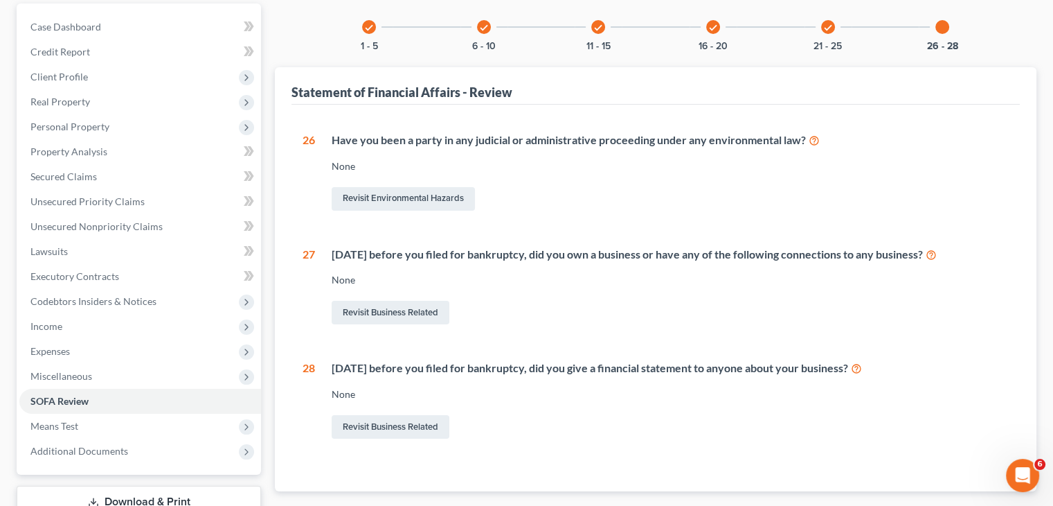
click at [649, 330] on div "26 Have you been a party in any judicial or administrative proceeding under any…" at bounding box center [656, 287] width 706 height 310
click at [103, 330] on span "Income" at bounding box center [140, 326] width 242 height 25
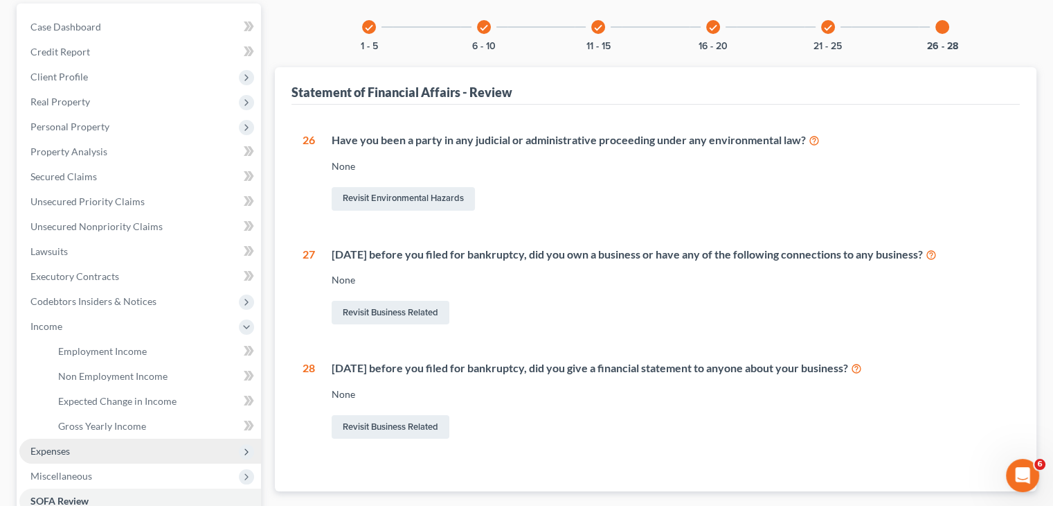
click at [97, 442] on span "Expenses" at bounding box center [140, 450] width 242 height 25
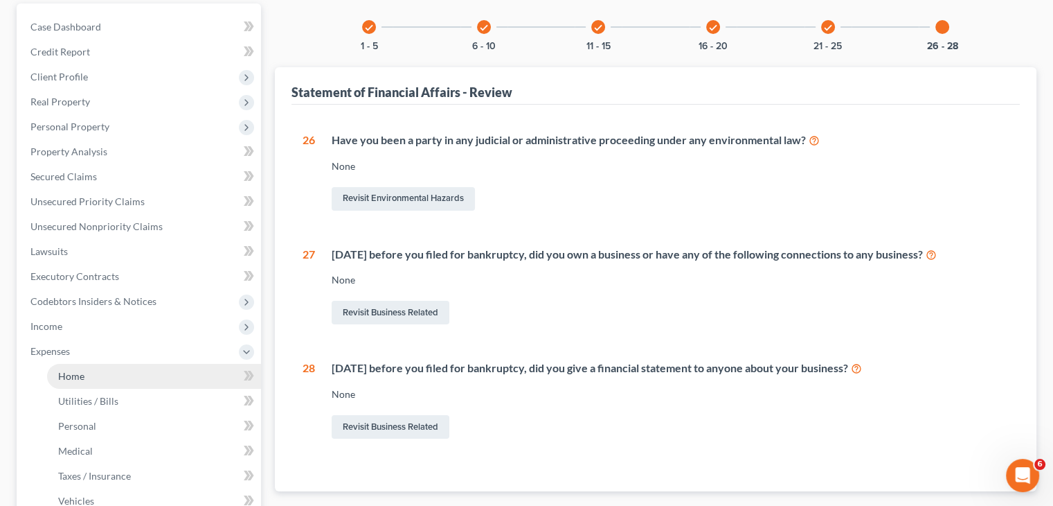
click at [98, 382] on link "Home" at bounding box center [154, 376] width 214 height 25
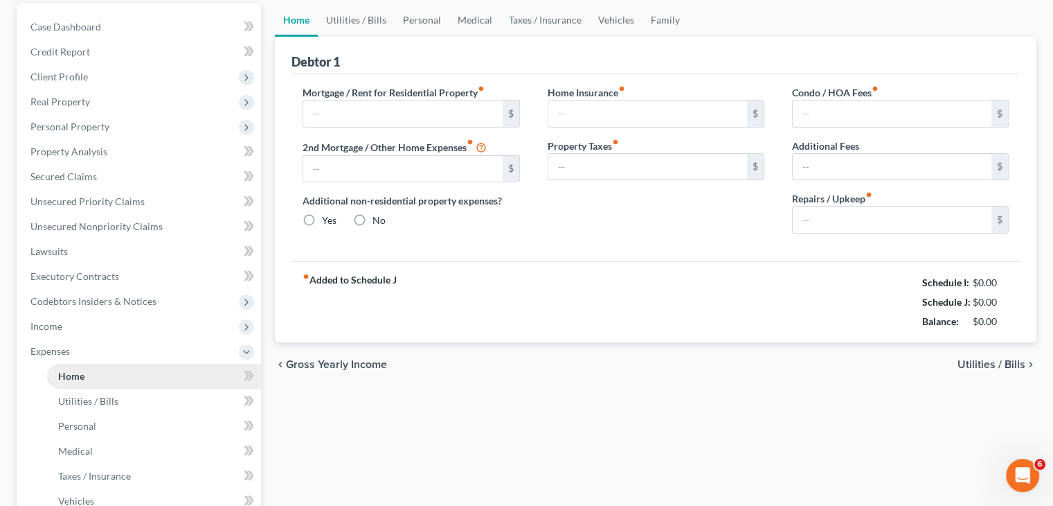
type input "1,300.00"
type input "0.00"
radio input "true"
type input "0.00"
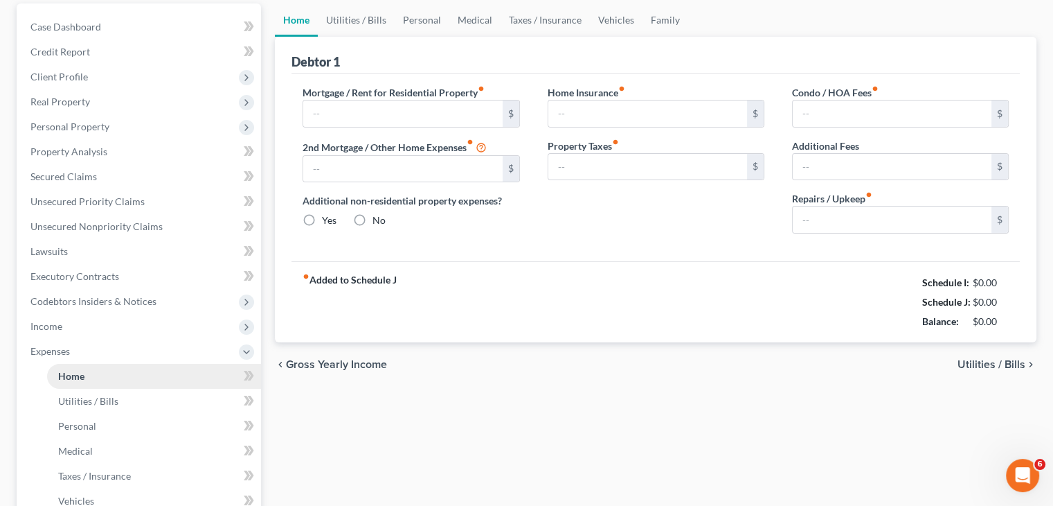
type input "0.00"
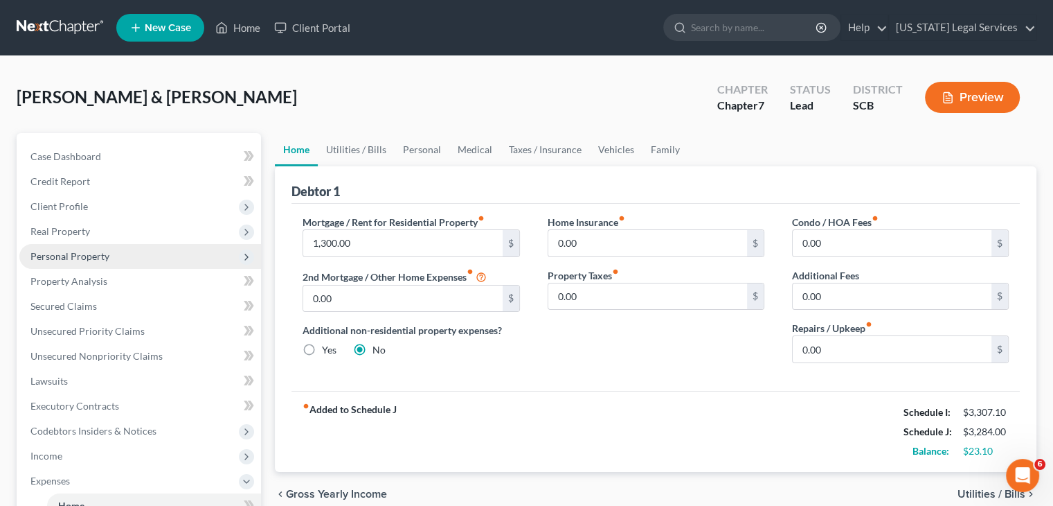
click at [136, 251] on span "Personal Property" at bounding box center [140, 256] width 242 height 25
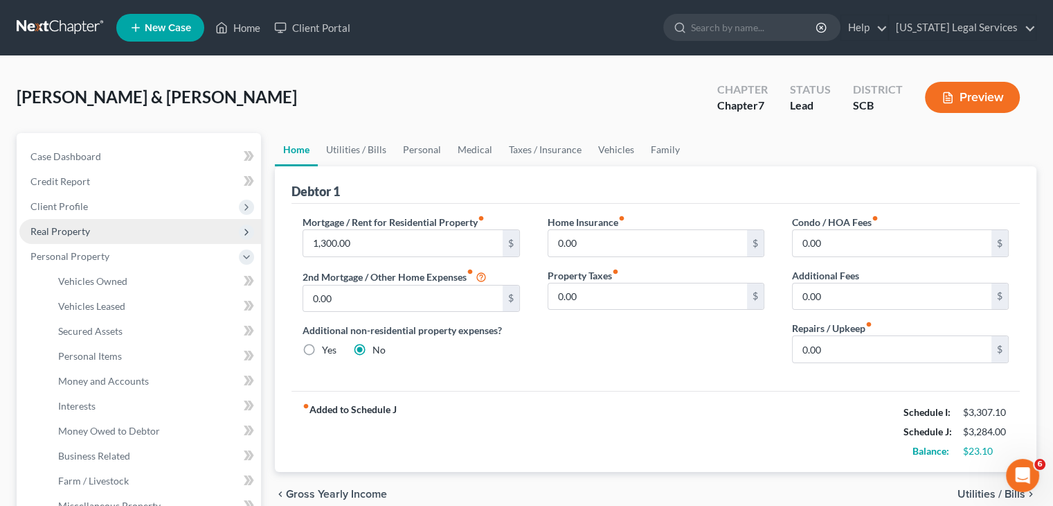
click at [127, 233] on span "Real Property" at bounding box center [140, 231] width 242 height 25
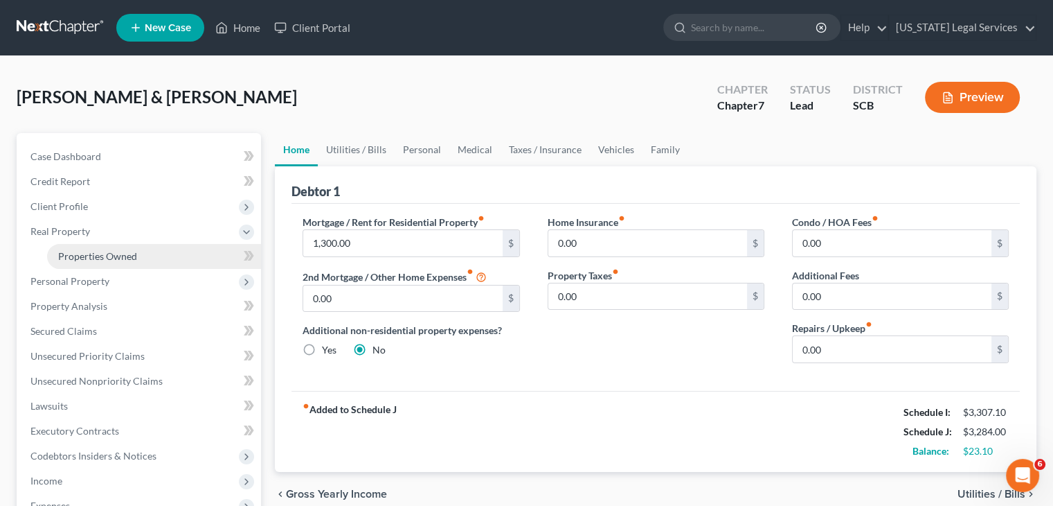
click at [126, 258] on span "Properties Owned" at bounding box center [97, 256] width 79 height 12
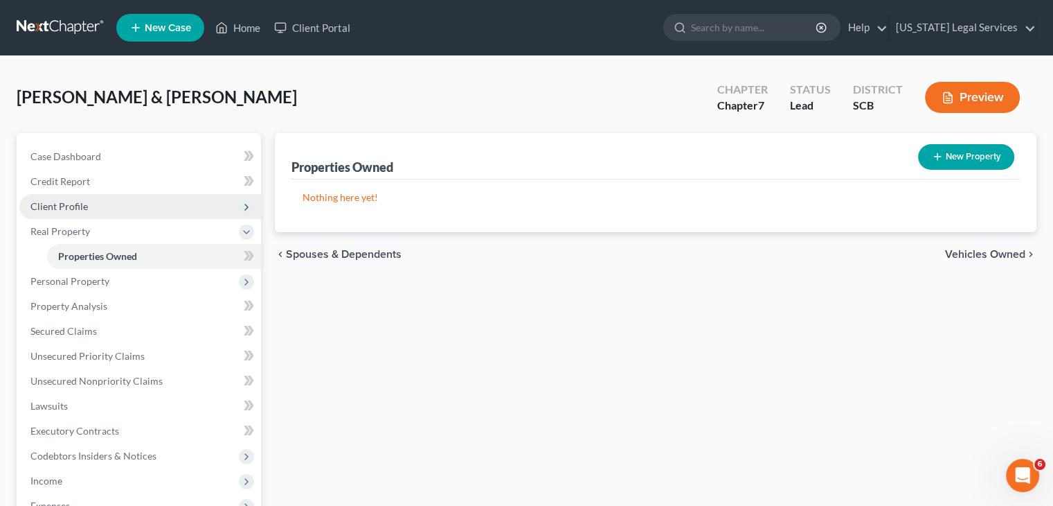
click at [137, 217] on span "Client Profile" at bounding box center [140, 206] width 242 height 25
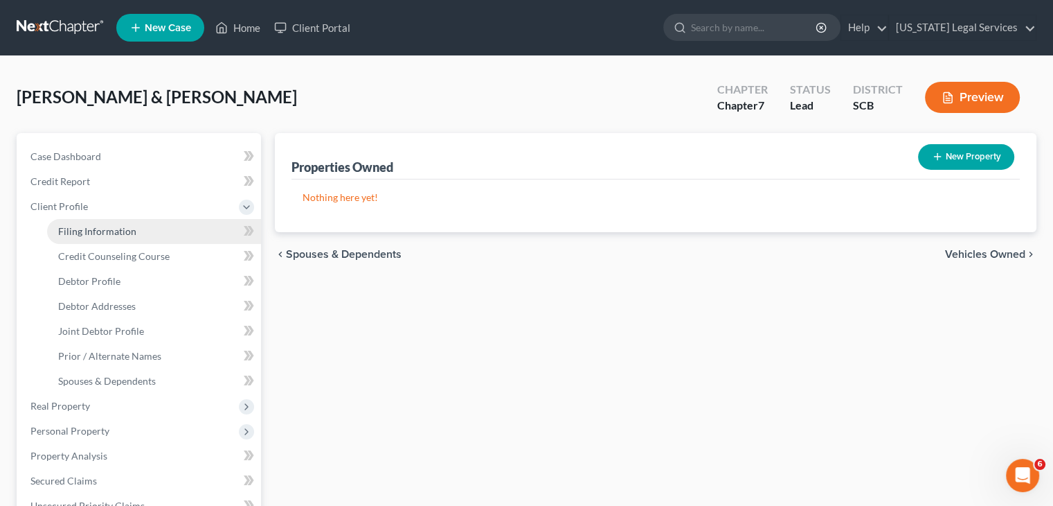
click at [136, 235] on link "Filing Information" at bounding box center [154, 231] width 214 height 25
select select "1"
select select "0"
select select "2"
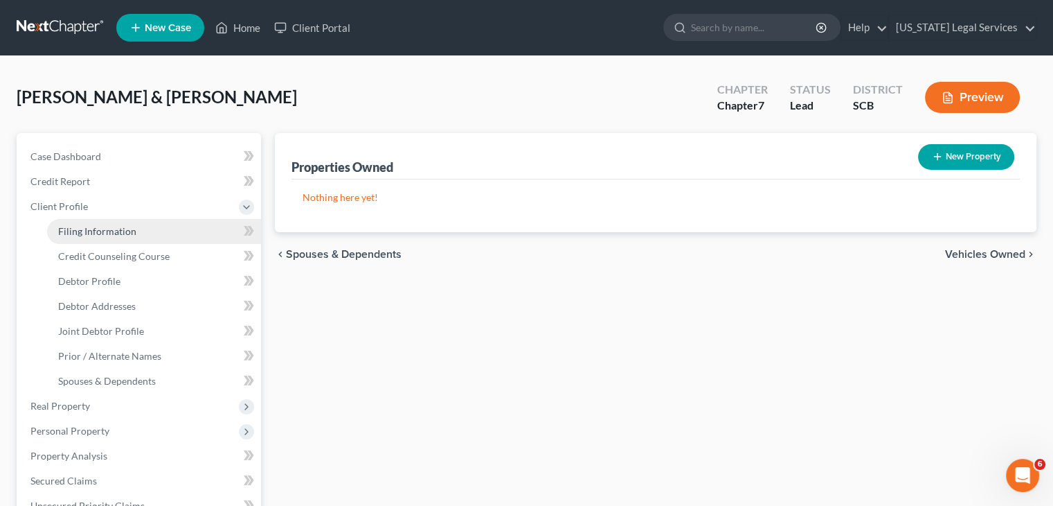
select select "42"
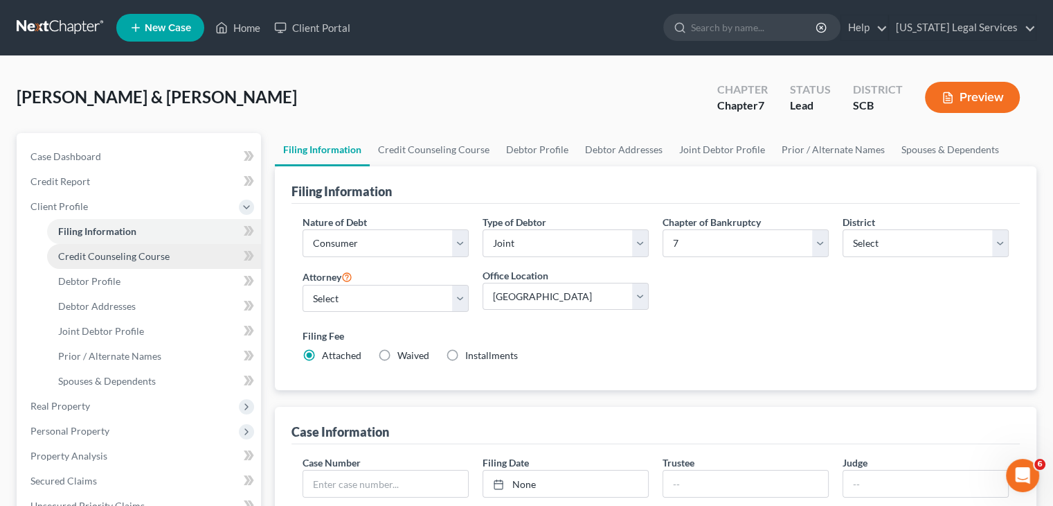
click at [134, 258] on span "Credit Counseling Course" at bounding box center [114, 256] width 112 height 12
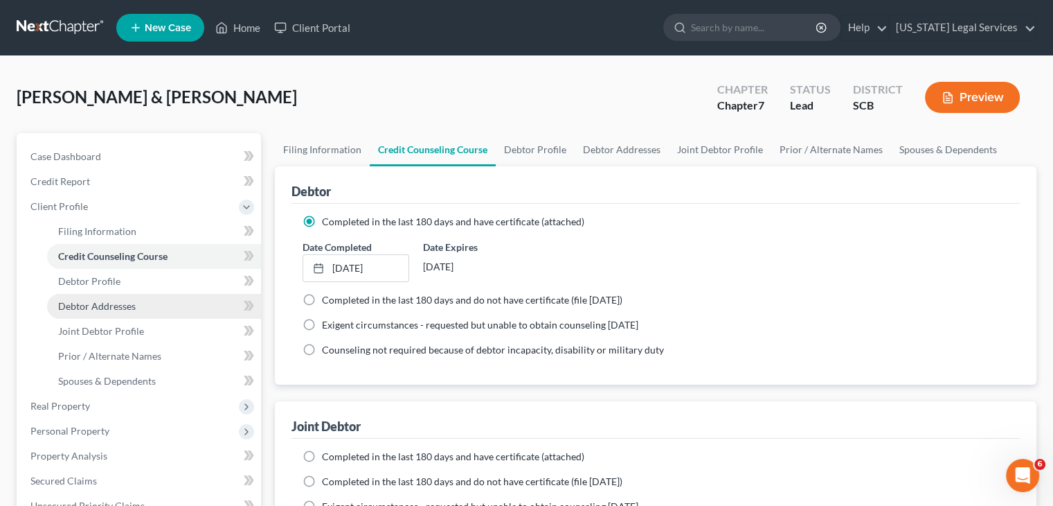
click at [121, 303] on span "Debtor Addresses" at bounding box center [97, 306] width 78 height 12
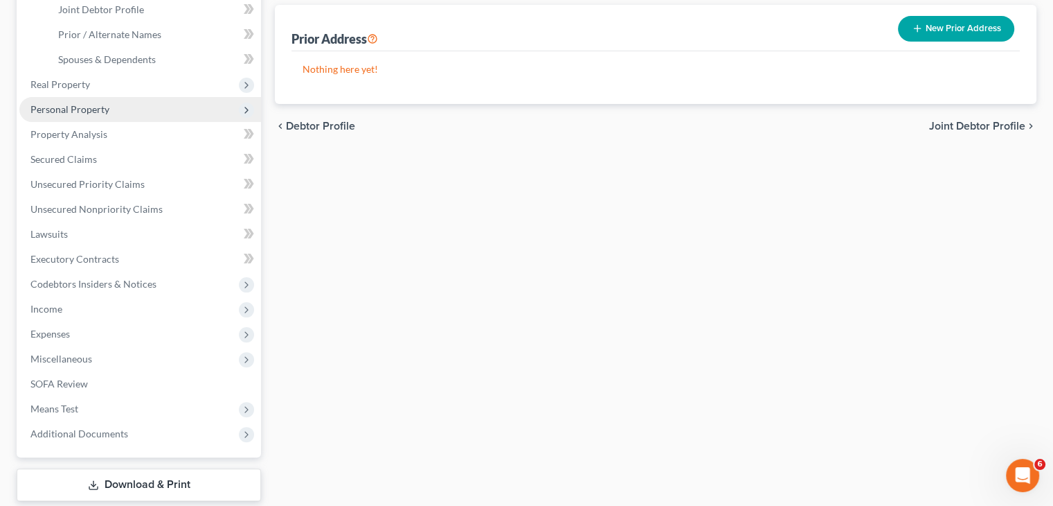
scroll to position [323, 0]
click at [100, 106] on span "Personal Property" at bounding box center [69, 108] width 79 height 12
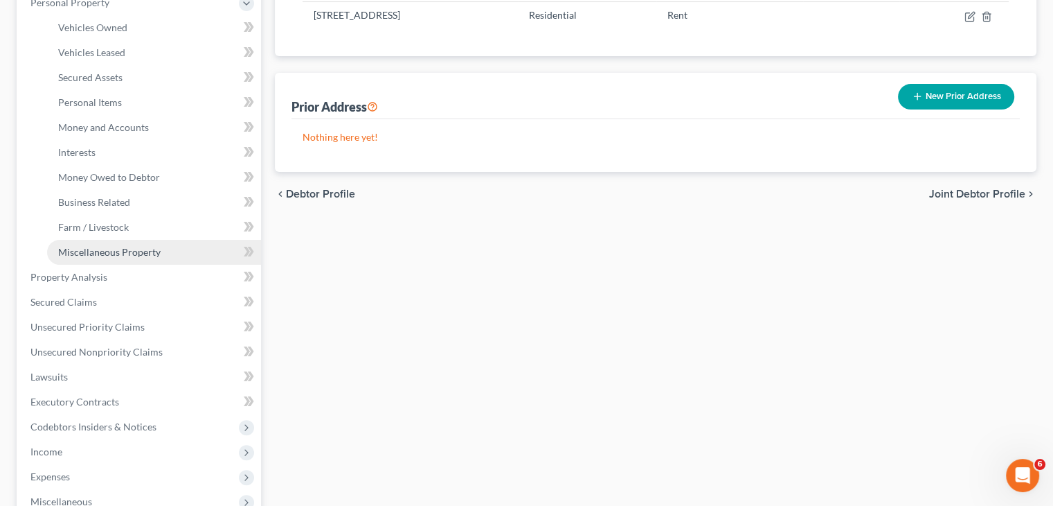
scroll to position [247, 0]
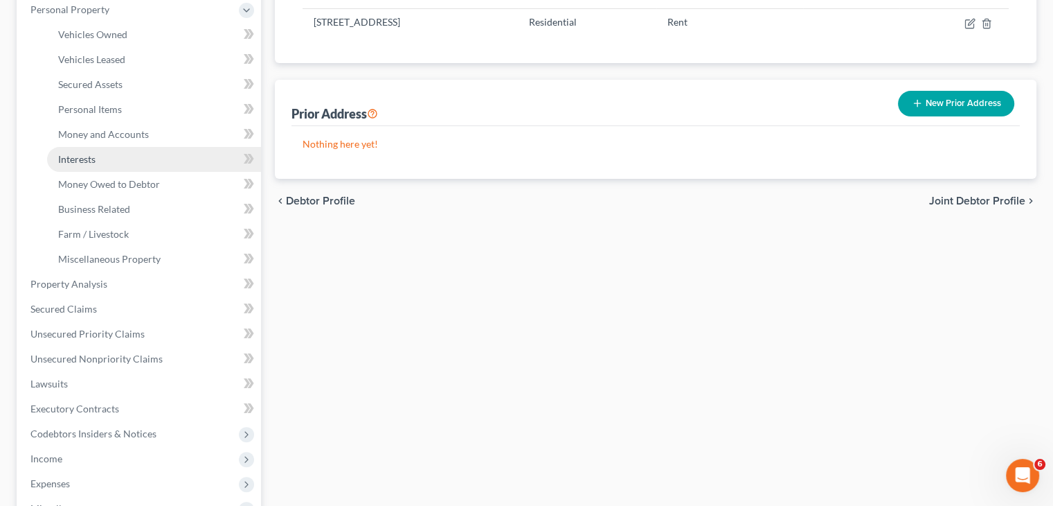
click at [97, 161] on link "Interests" at bounding box center [154, 159] width 214 height 25
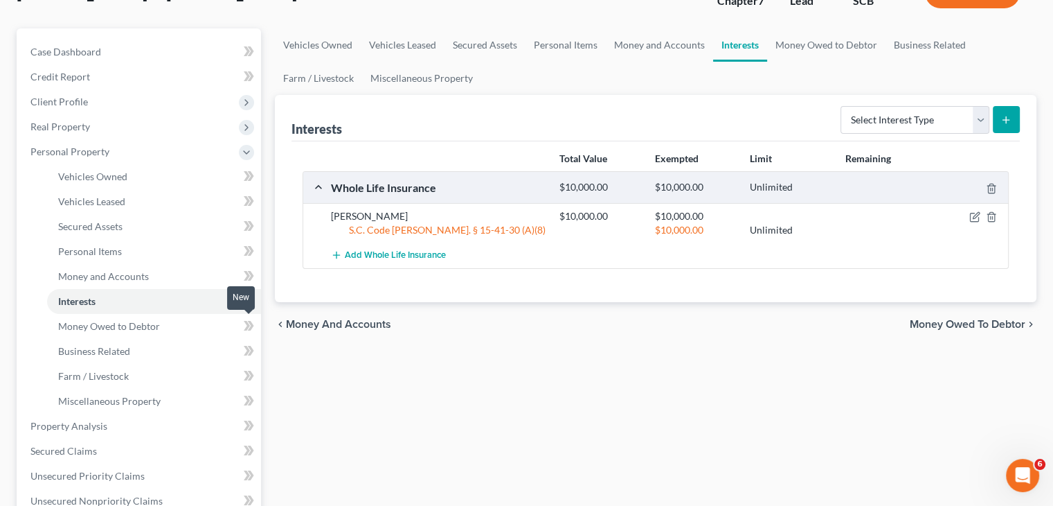
scroll to position [116, 0]
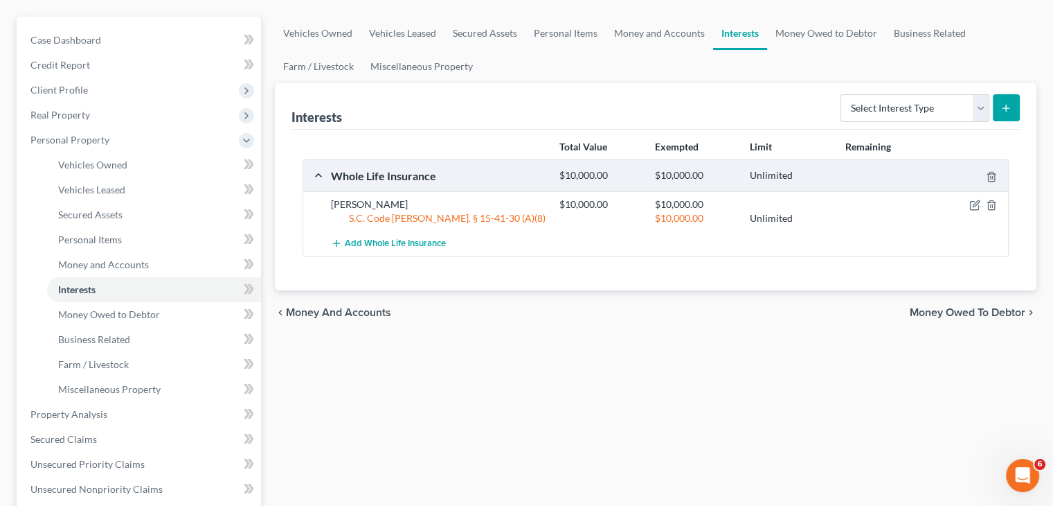
click at [756, 87] on div "Interests Select Interest Type 401K Annuity Bond Education IRA Government Bond …" at bounding box center [656, 106] width 729 height 46
click at [97, 112] on span "Real Property" at bounding box center [140, 115] width 242 height 25
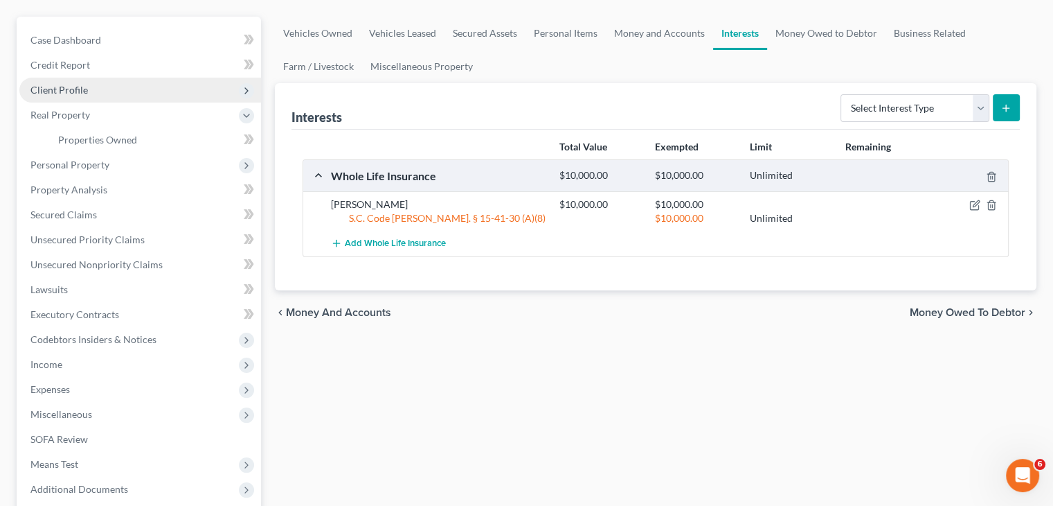
click at [97, 87] on span "Client Profile" at bounding box center [140, 90] width 242 height 25
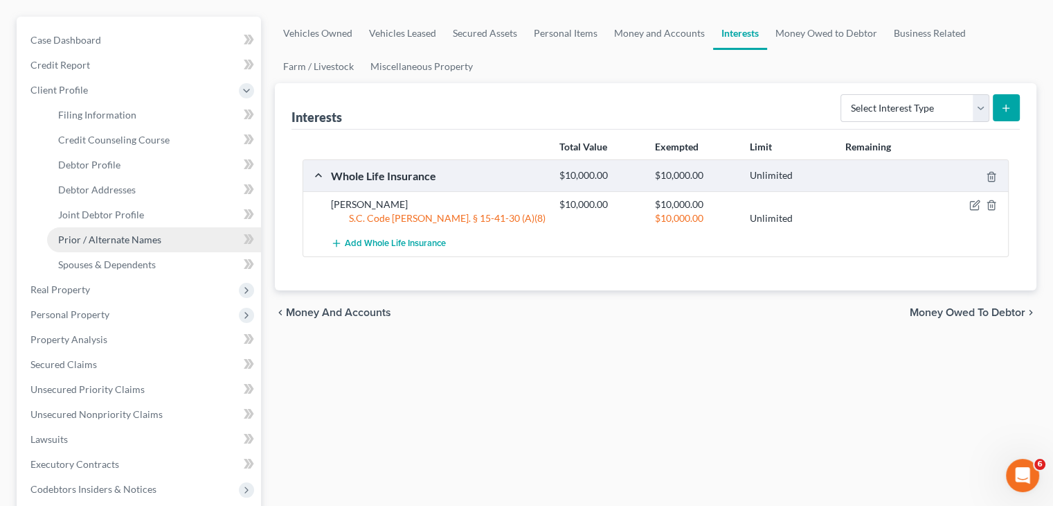
click at [124, 236] on span "Prior / Alternate Names" at bounding box center [109, 239] width 103 height 12
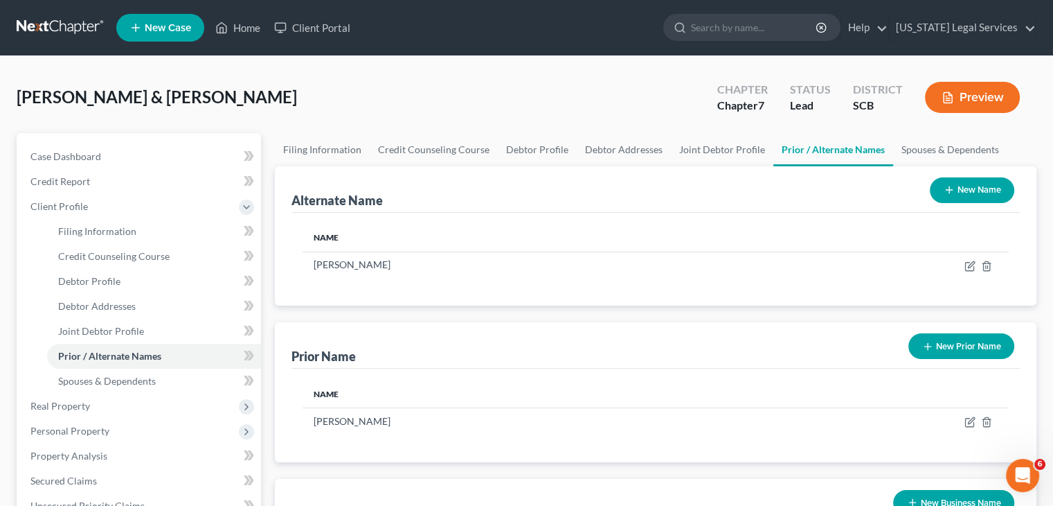
click at [952, 181] on button "New Name" at bounding box center [972, 190] width 84 height 26
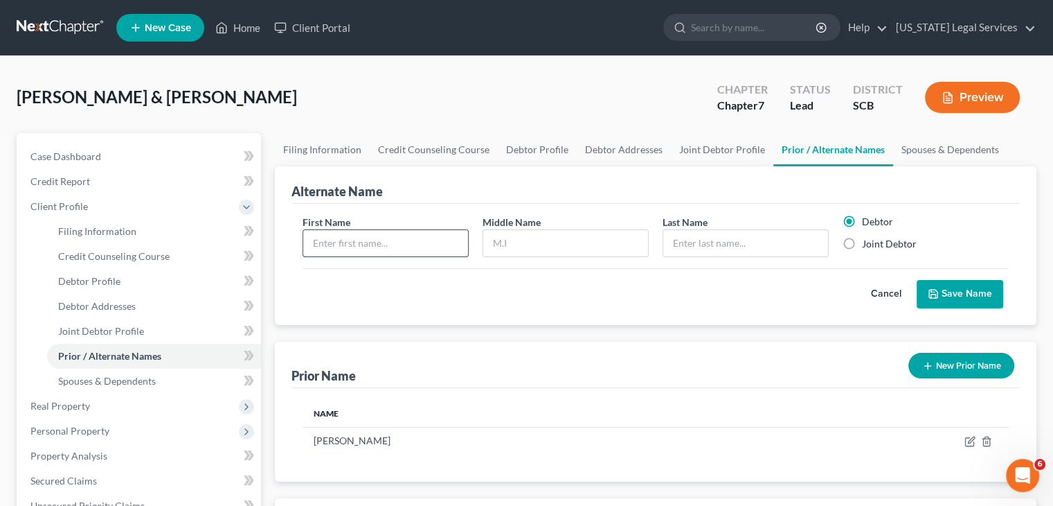
click at [443, 246] on input "text" at bounding box center [385, 243] width 165 height 26
type input "[PERSON_NAME]"
click at [949, 297] on button "Save Name" at bounding box center [960, 294] width 87 height 29
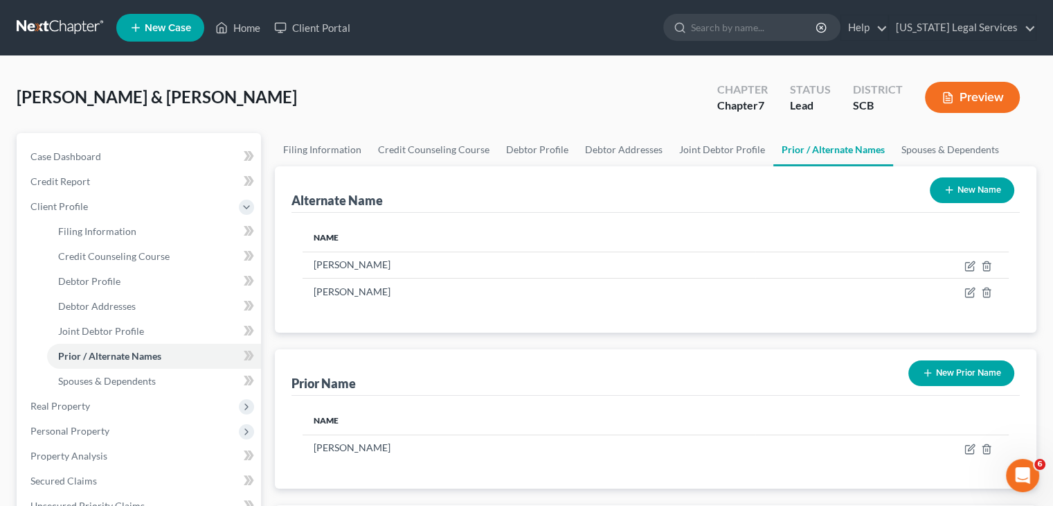
click at [944, 192] on icon "button" at bounding box center [949, 189] width 11 height 11
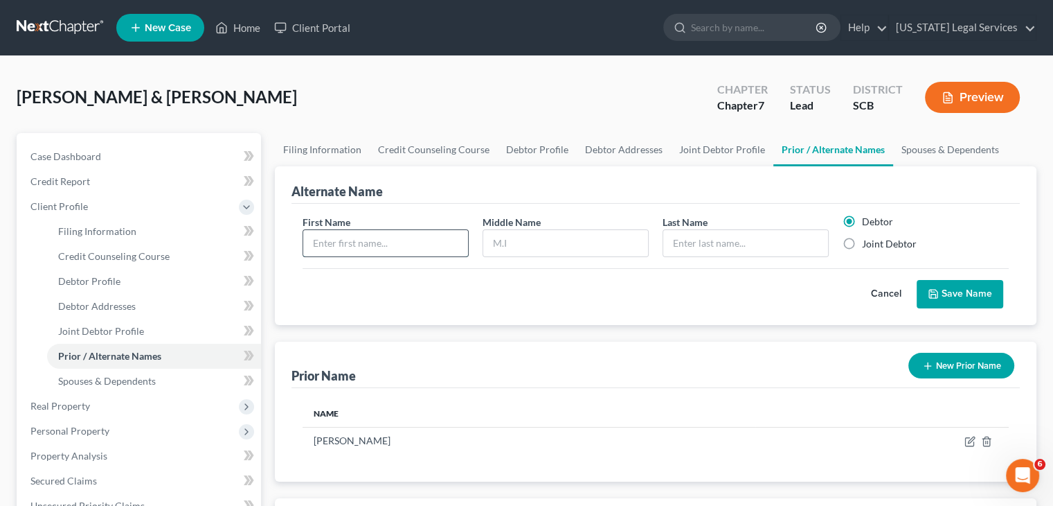
click at [401, 236] on input "text" at bounding box center [385, 243] width 165 height 26
type input "[PERSON_NAME]"
click at [578, 246] on input "[PERSON_NAME]" at bounding box center [565, 243] width 165 height 26
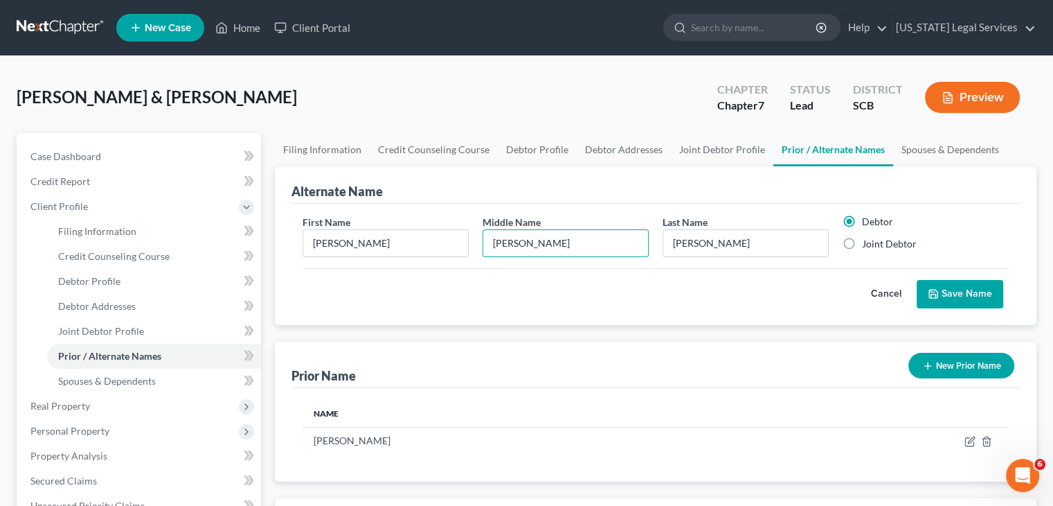
click at [947, 294] on button "Save Name" at bounding box center [960, 294] width 87 height 29
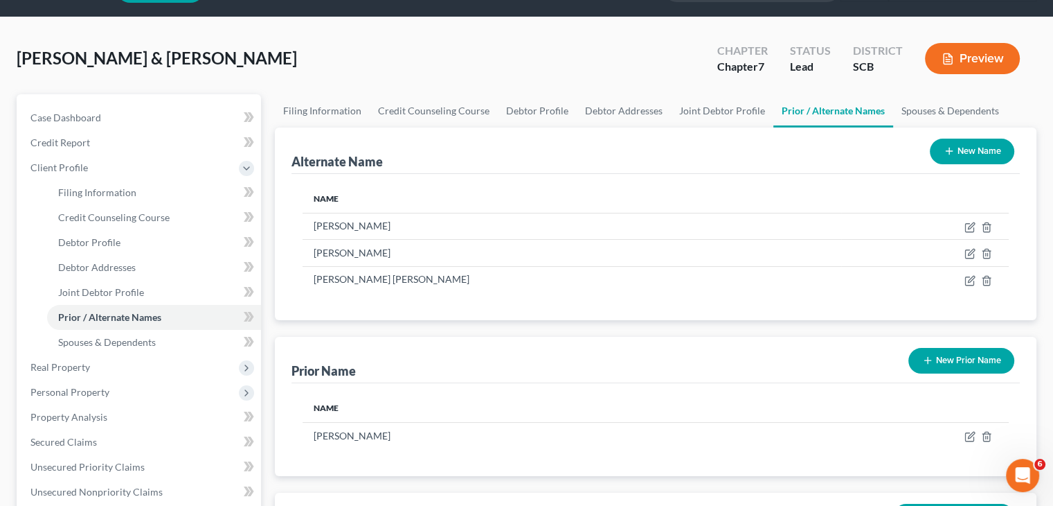
scroll to position [30, 0]
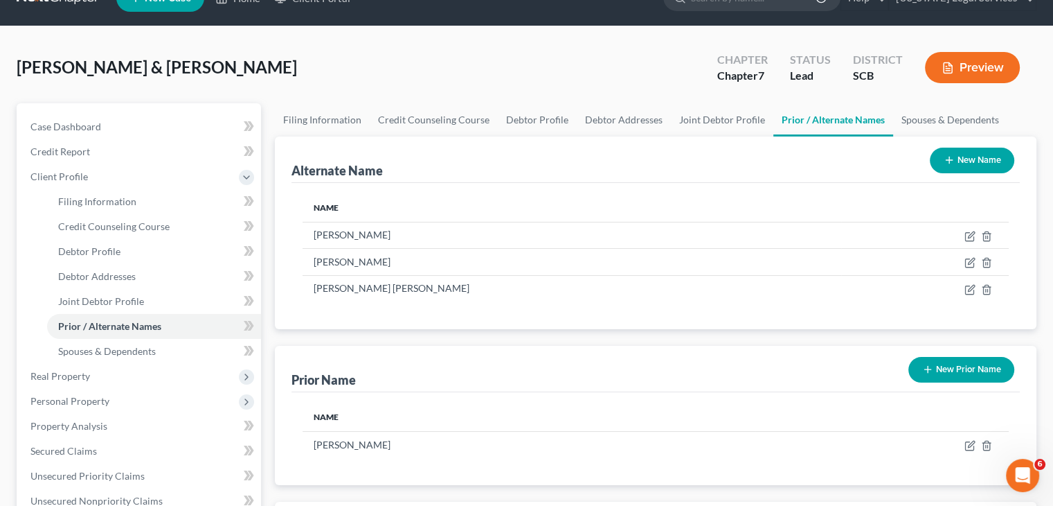
click at [950, 161] on icon "button" at bounding box center [949, 159] width 11 height 11
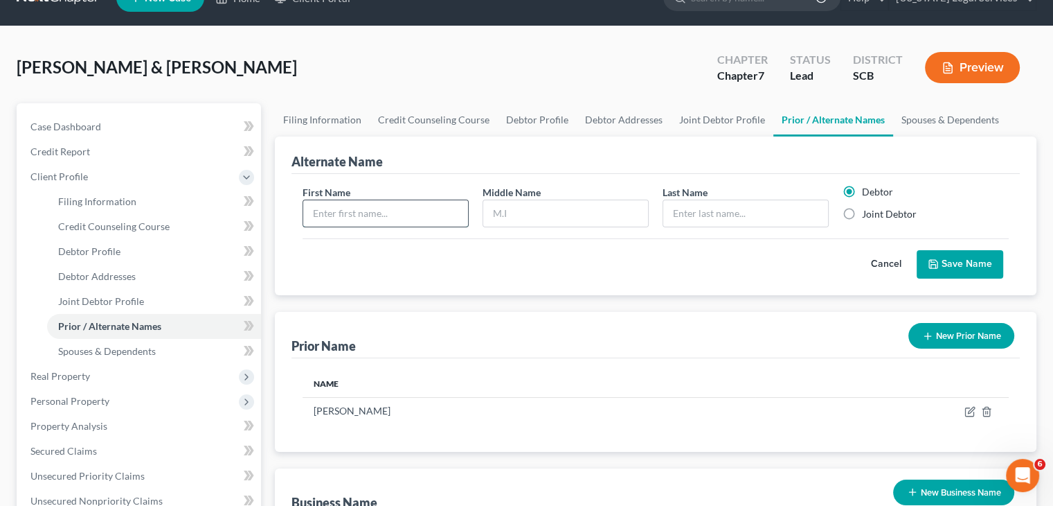
click at [440, 207] on input "text" at bounding box center [385, 213] width 165 height 26
type input "[PERSON_NAME]"
click at [693, 215] on input "[PERSON_NAME]" at bounding box center [745, 213] width 165 height 26
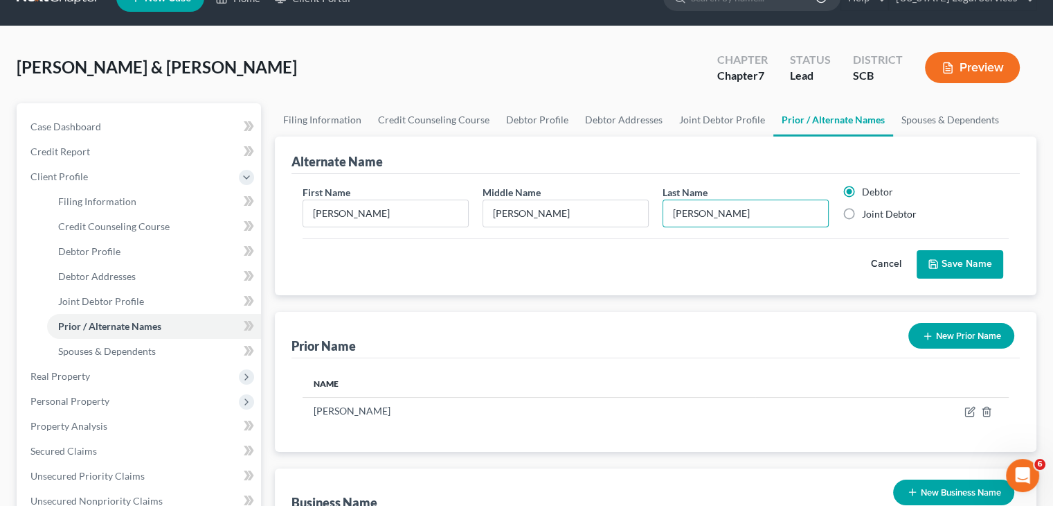
type input "[PERSON_NAME]"
click at [945, 258] on button "Save Name" at bounding box center [960, 264] width 87 height 29
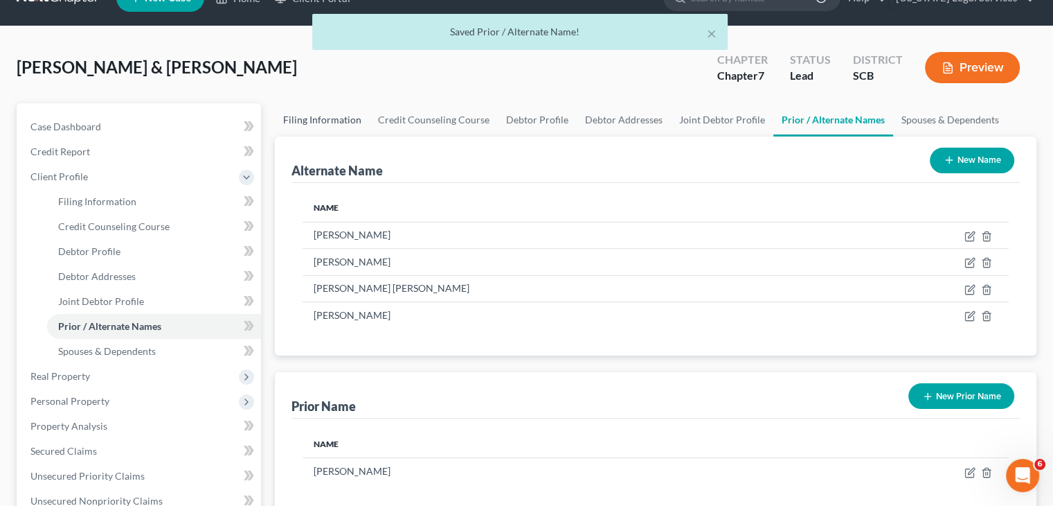
click at [326, 120] on link "Filing Information" at bounding box center [322, 119] width 95 height 33
select select "1"
select select "0"
select select "72"
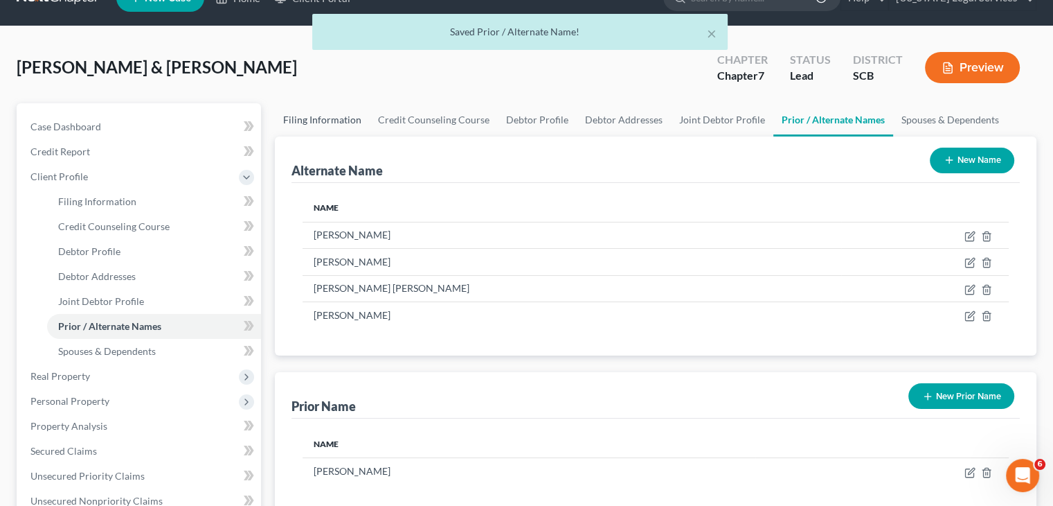
select select "4"
select select "2"
select select "42"
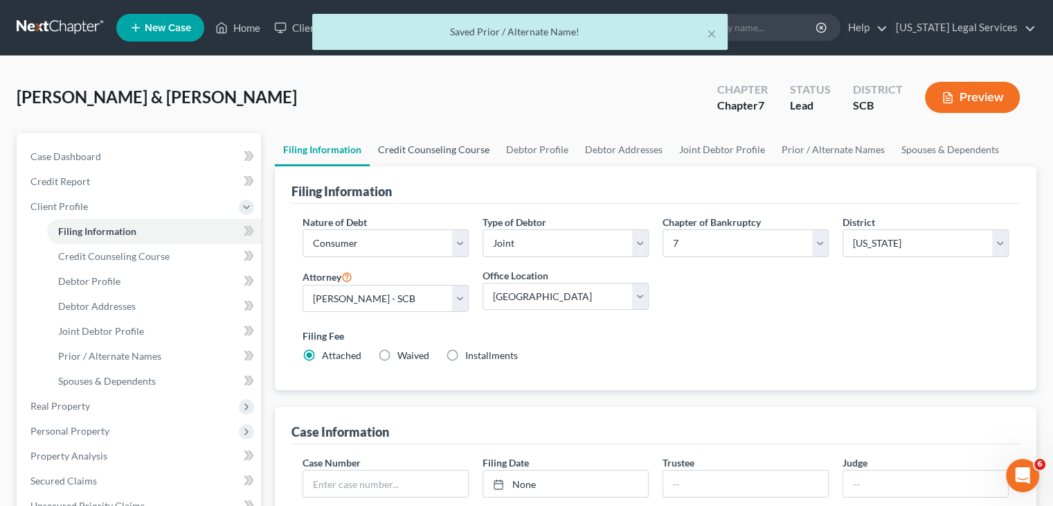
click at [446, 148] on link "Credit Counseling Course" at bounding box center [434, 149] width 128 height 33
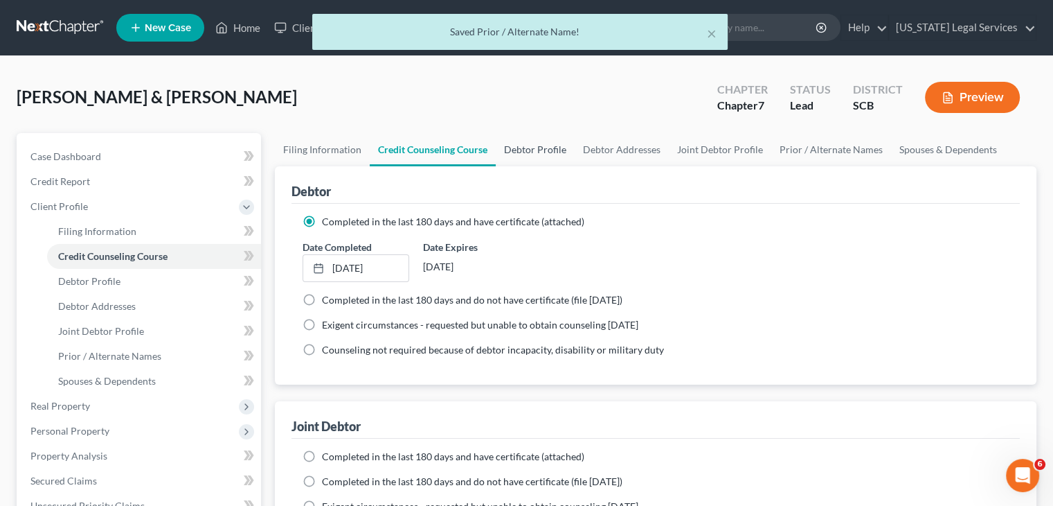
click at [555, 155] on link "Debtor Profile" at bounding box center [535, 149] width 79 height 33
select select "1"
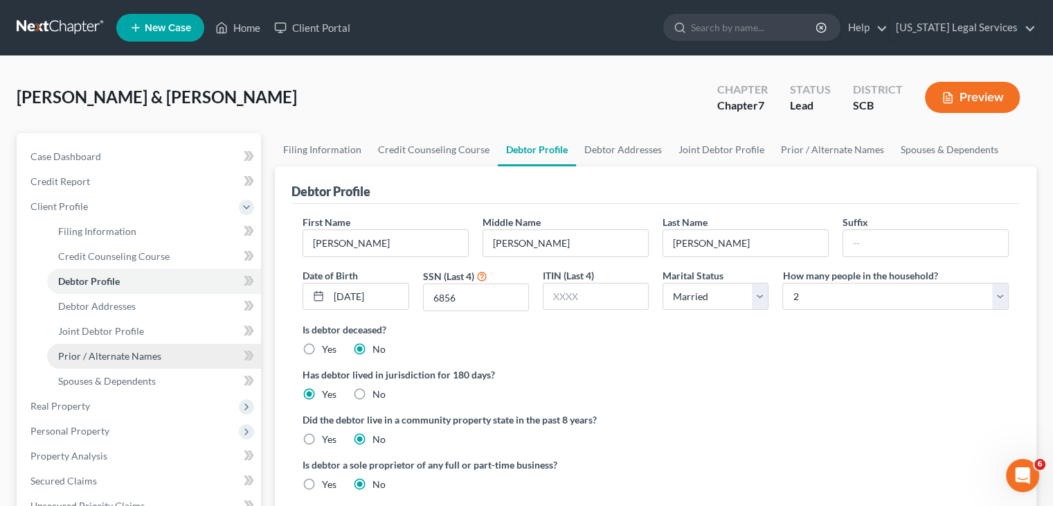
click at [130, 363] on link "Prior / Alternate Names" at bounding box center [154, 356] width 214 height 25
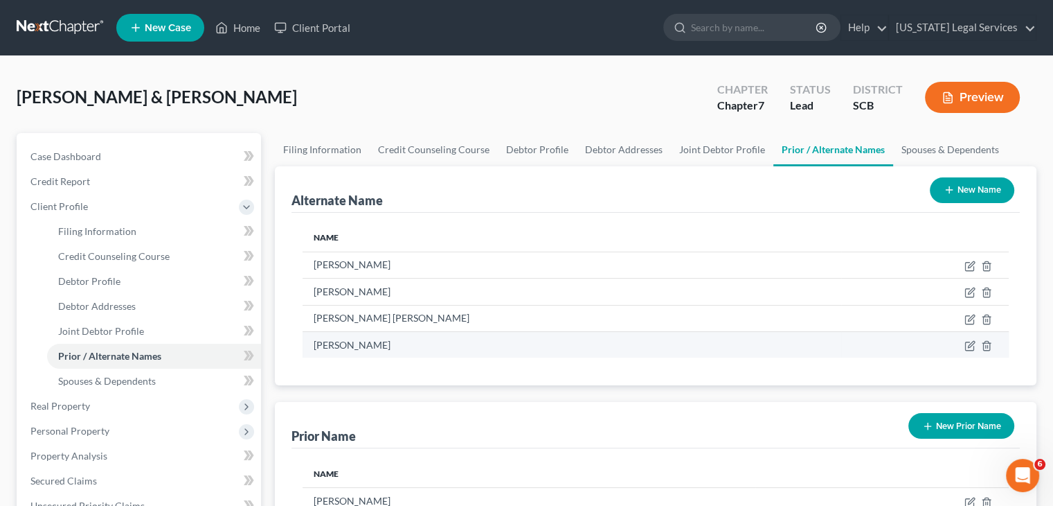
drag, startPoint x: 480, startPoint y: 287, endPoint x: 481, endPoint y: 339, distance: 51.3
click at [481, 339] on tbody "[PERSON_NAME] [PERSON_NAME] [PERSON_NAME] [PERSON_NAME] [PERSON_NAME]" at bounding box center [656, 304] width 706 height 106
click at [476, 375] on div "Name [PERSON_NAME] [PERSON_NAME] [PERSON_NAME] [PERSON_NAME] [PERSON_NAME]" at bounding box center [656, 299] width 729 height 173
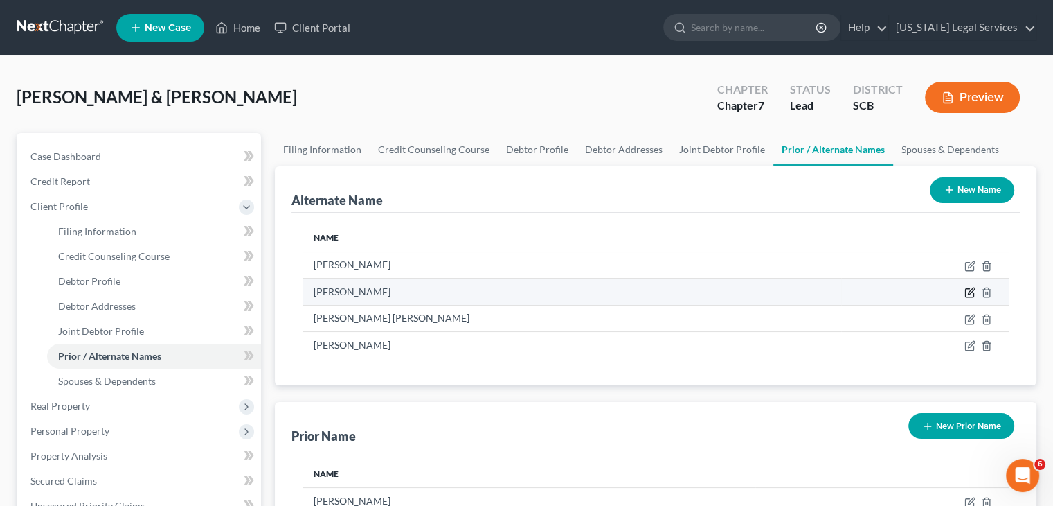
click at [970, 290] on icon at bounding box center [971, 291] width 6 height 6
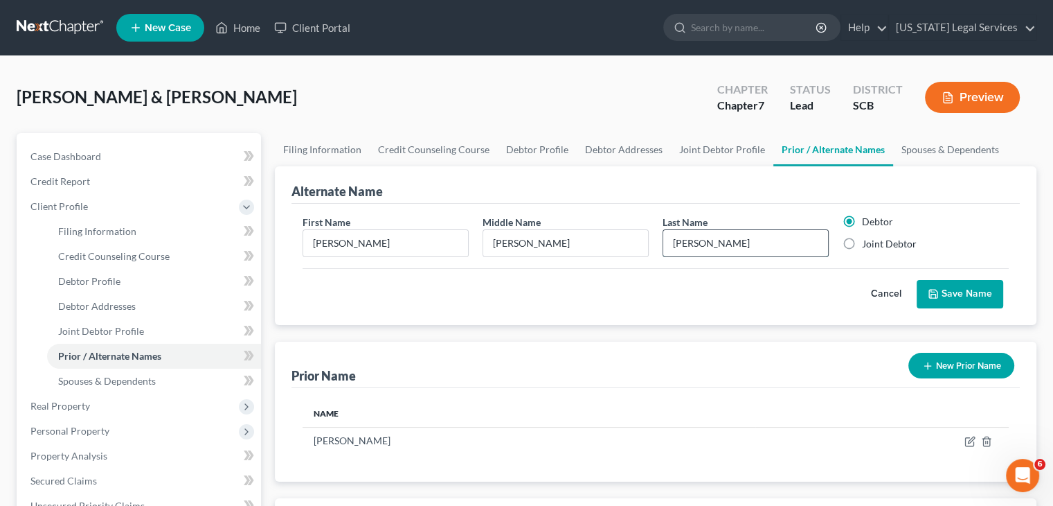
click at [690, 243] on input "[PERSON_NAME]" at bounding box center [745, 243] width 165 height 26
type input "[PERSON_NAME]"
click at [981, 298] on button "Save Name" at bounding box center [960, 294] width 87 height 29
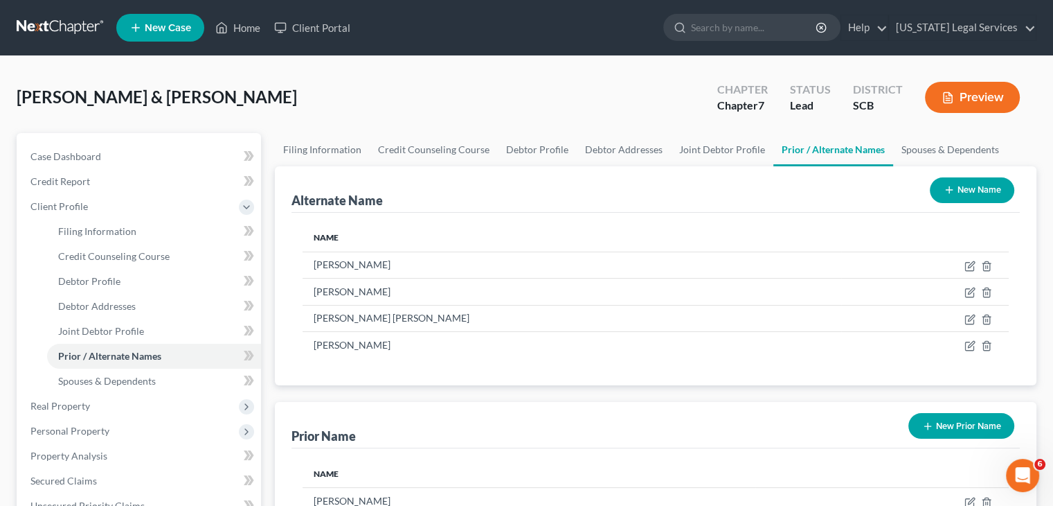
click at [942, 185] on button "New Name" at bounding box center [972, 190] width 84 height 26
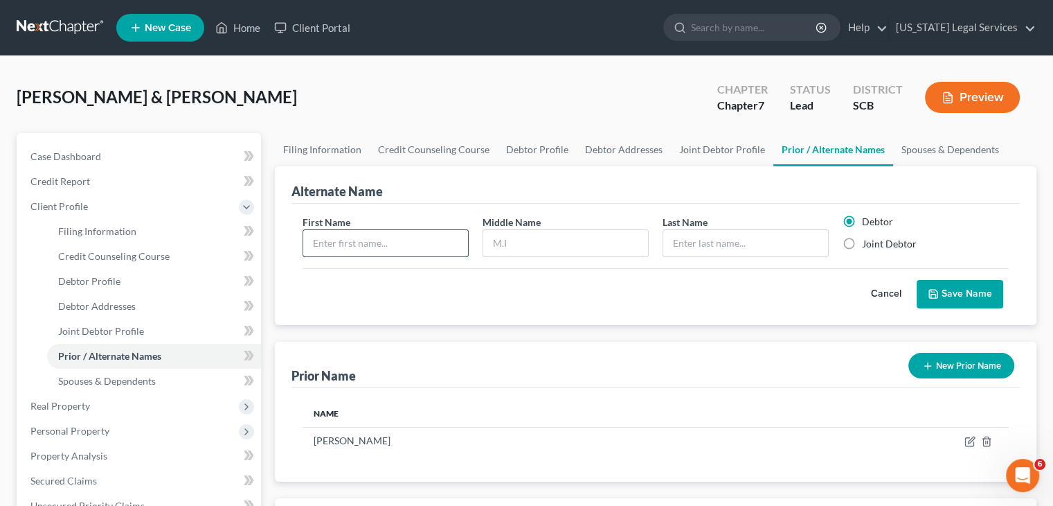
click at [436, 244] on input "text" at bounding box center [385, 243] width 165 height 26
type input "[PERSON_NAME]"
click at [693, 240] on input "text" at bounding box center [745, 243] width 165 height 26
type input "[PERSON_NAME]"
click at [947, 286] on button "Save Name" at bounding box center [960, 294] width 87 height 29
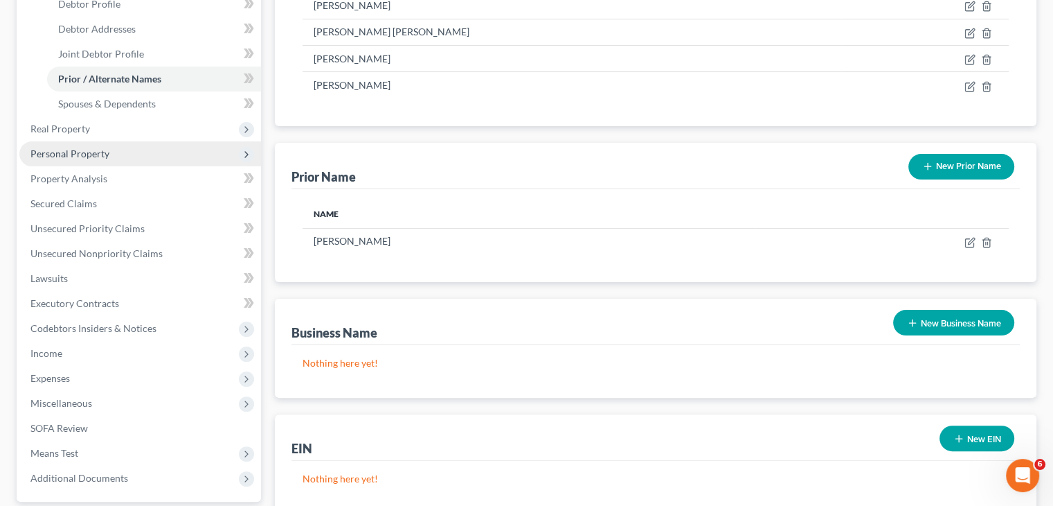
scroll to position [277, 0]
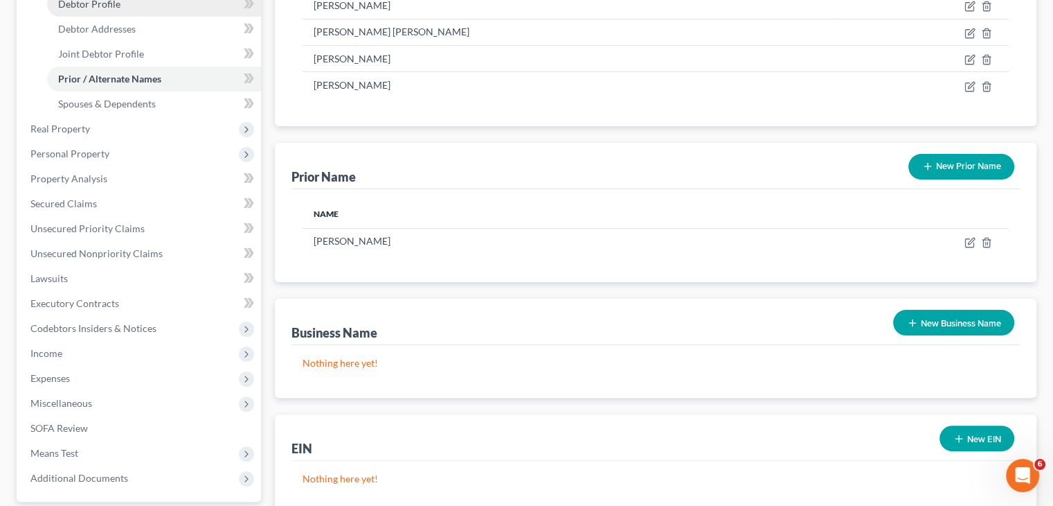
click at [130, 9] on link "Debtor Profile" at bounding box center [154, 4] width 214 height 25
select select "1"
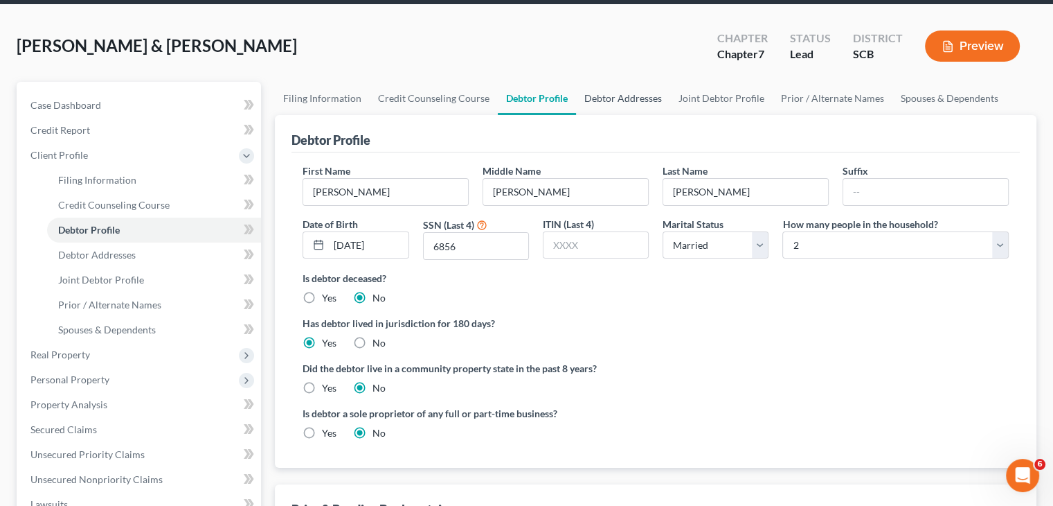
click at [598, 102] on link "Debtor Addresses" at bounding box center [623, 98] width 94 height 33
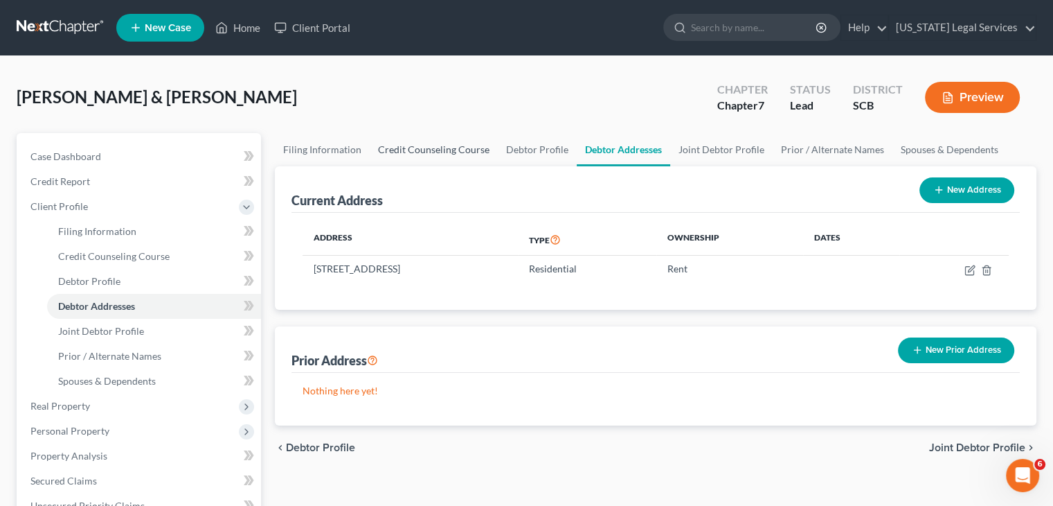
click at [422, 154] on link "Credit Counseling Course" at bounding box center [434, 149] width 128 height 33
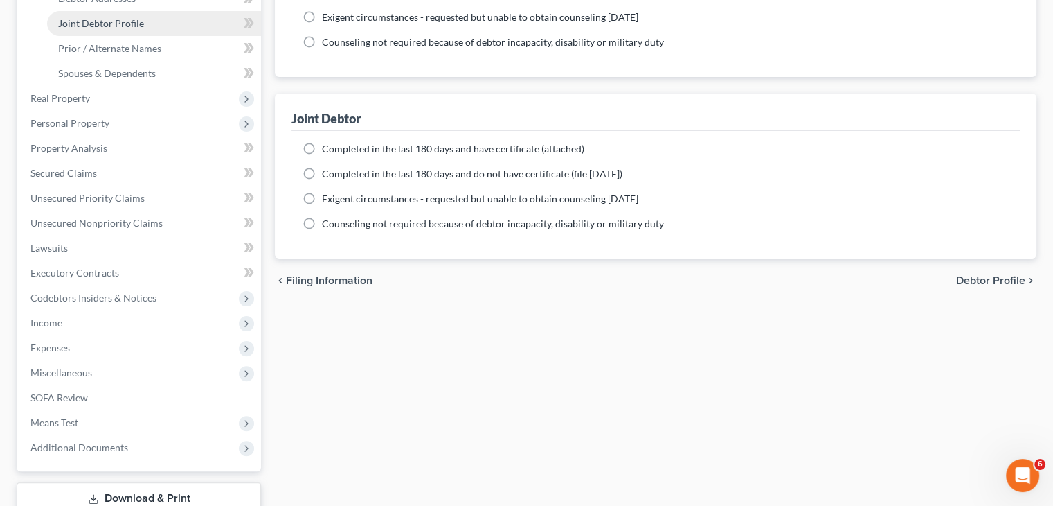
scroll to position [313, 0]
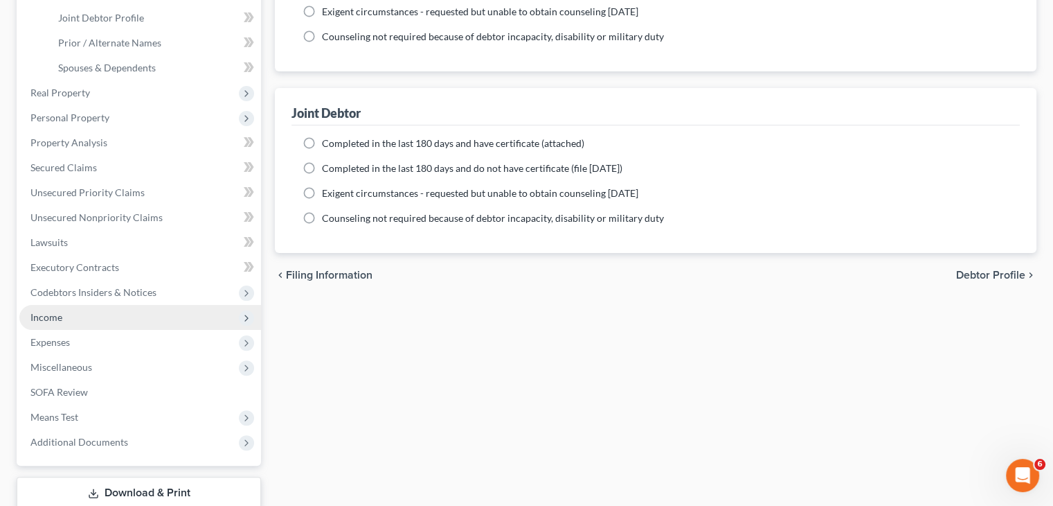
click at [103, 324] on span "Income" at bounding box center [140, 317] width 242 height 25
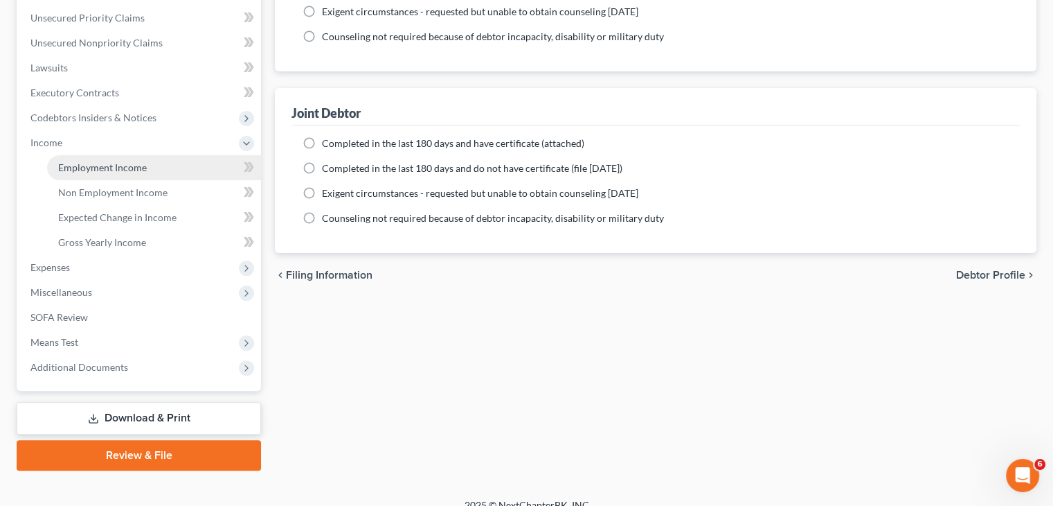
click at [120, 172] on span "Employment Income" at bounding box center [102, 167] width 89 height 12
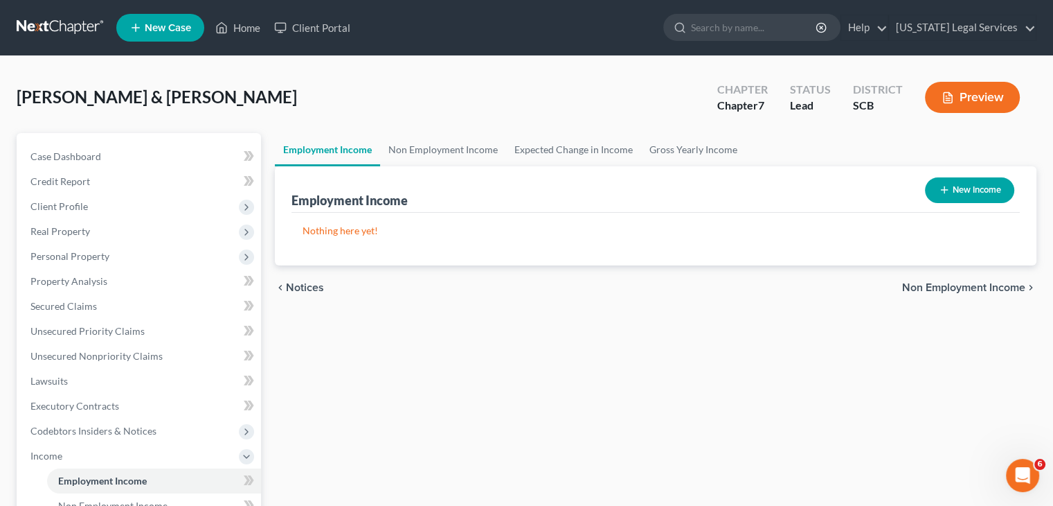
click at [962, 186] on button "New Income" at bounding box center [969, 190] width 89 height 26
select select "0"
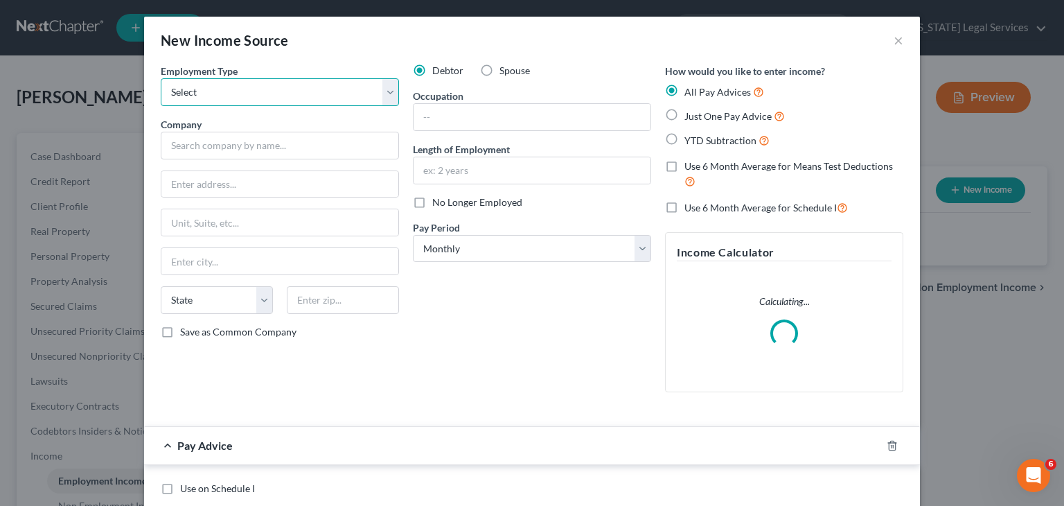
click at [260, 93] on select "Select Full or [DEMOGRAPHIC_DATA] Employment Self Employment" at bounding box center [280, 92] width 238 height 28
select select "0"
click at [161, 78] on select "Select Full or [DEMOGRAPHIC_DATA] Employment Self Employment" at bounding box center [280, 92] width 238 height 28
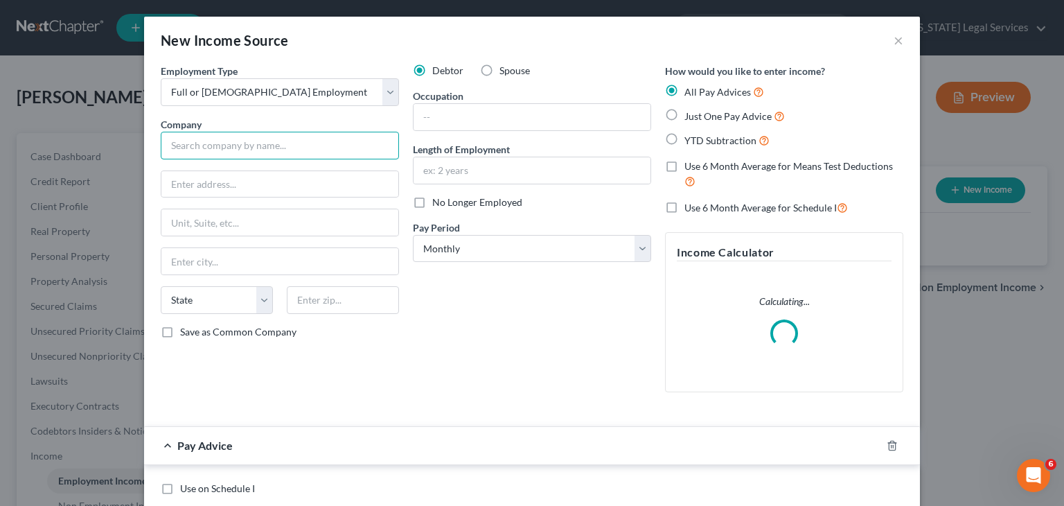
click at [247, 153] on input "text" at bounding box center [280, 146] width 238 height 28
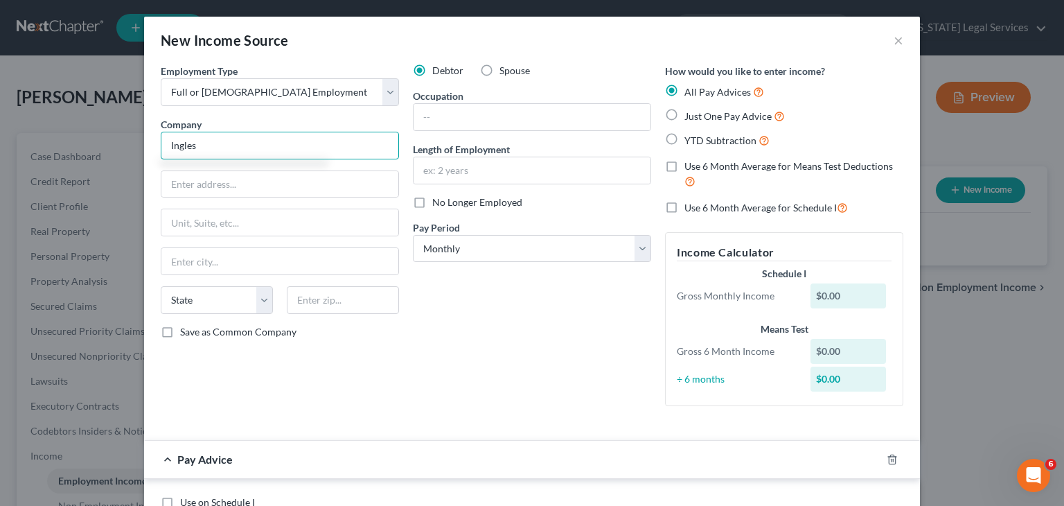
type input "Ingles"
click at [330, 303] on input "text" at bounding box center [343, 300] width 112 height 28
type input "29609"
type input "[GEOGRAPHIC_DATA]"
select select "42"
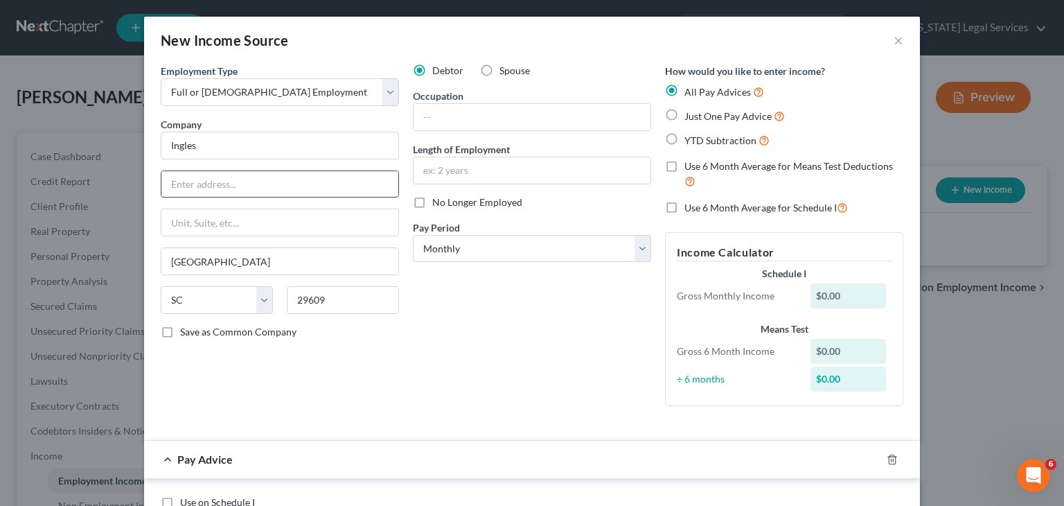
click at [229, 181] on input "text" at bounding box center [279, 184] width 237 height 26
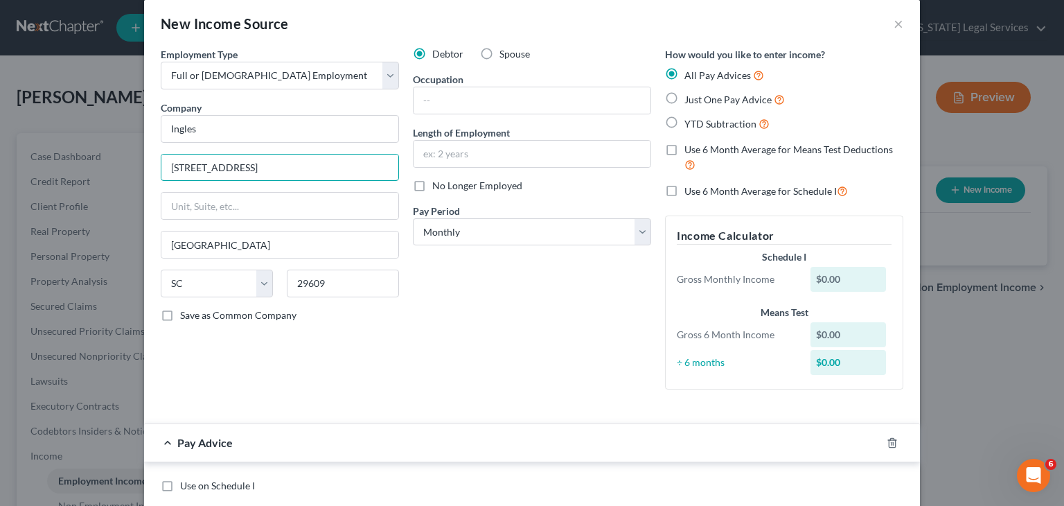
scroll to position [24, 0]
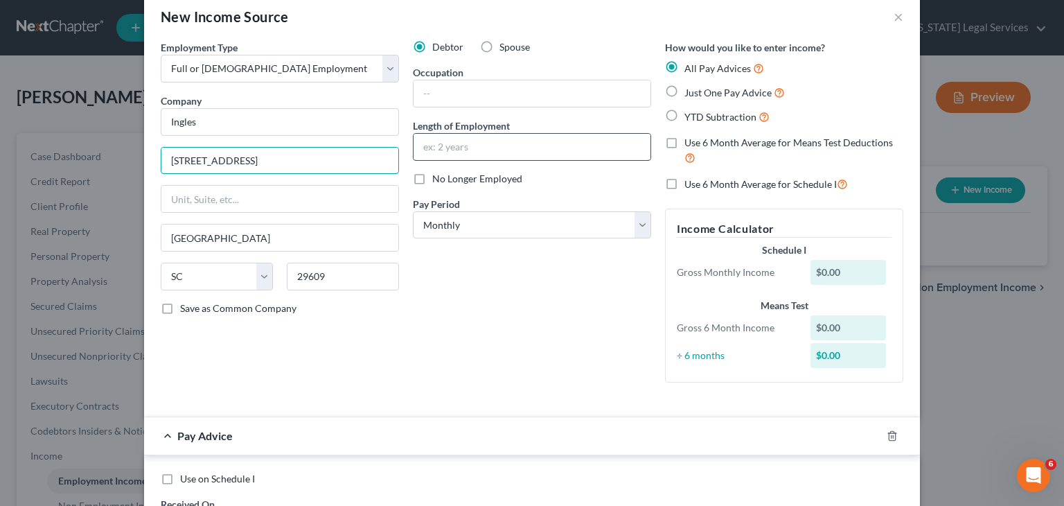
type input "[STREET_ADDRESS]"
click at [449, 148] on input "text" at bounding box center [531, 147] width 237 height 26
click at [500, 305] on div "Debtor Spouse Occupation Length of Employment No Longer Employed Pay Period * S…" at bounding box center [532, 216] width 252 height 353
click at [418, 100] on input "text" at bounding box center [531, 93] width 237 height 26
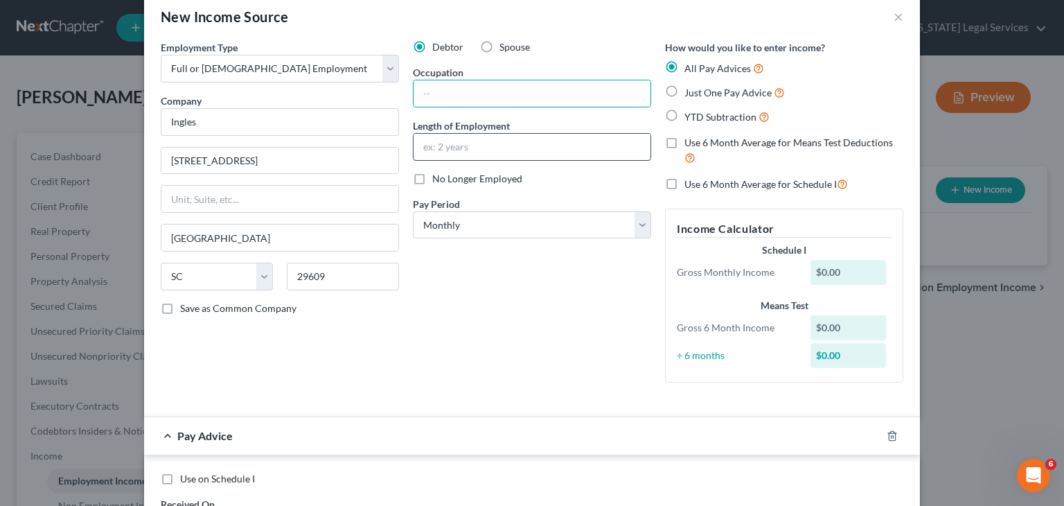
click at [477, 153] on input "text" at bounding box center [531, 147] width 237 height 26
type input "o"
type input "One Year"
click at [462, 102] on input "text" at bounding box center [531, 93] width 237 height 26
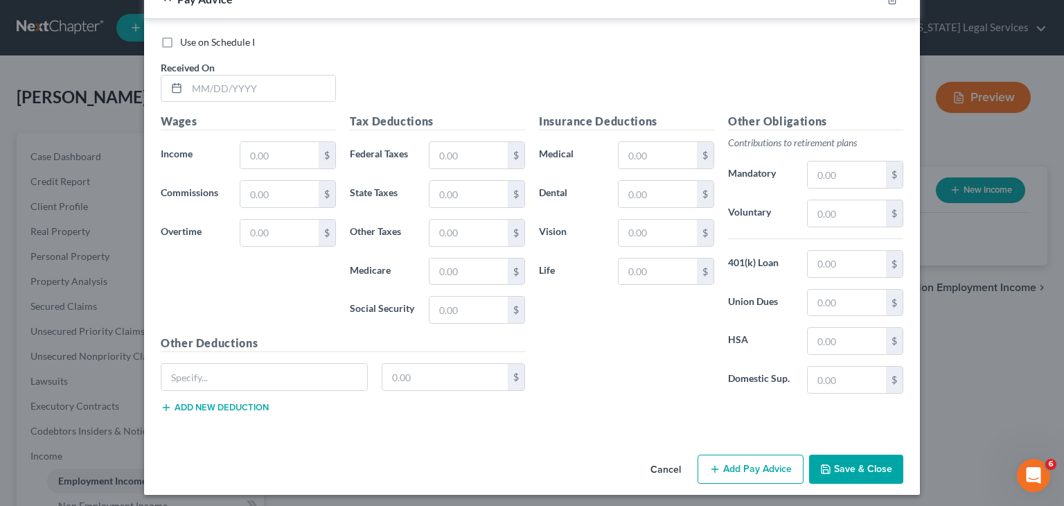
scroll to position [463, 0]
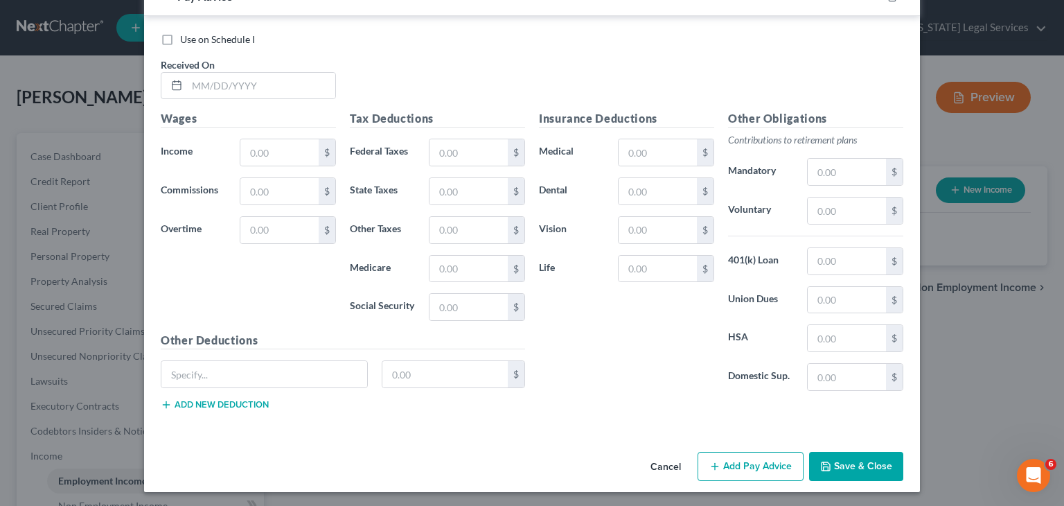
type input "Produce Tech"
click at [871, 467] on button "Save & Close" at bounding box center [856, 466] width 94 height 29
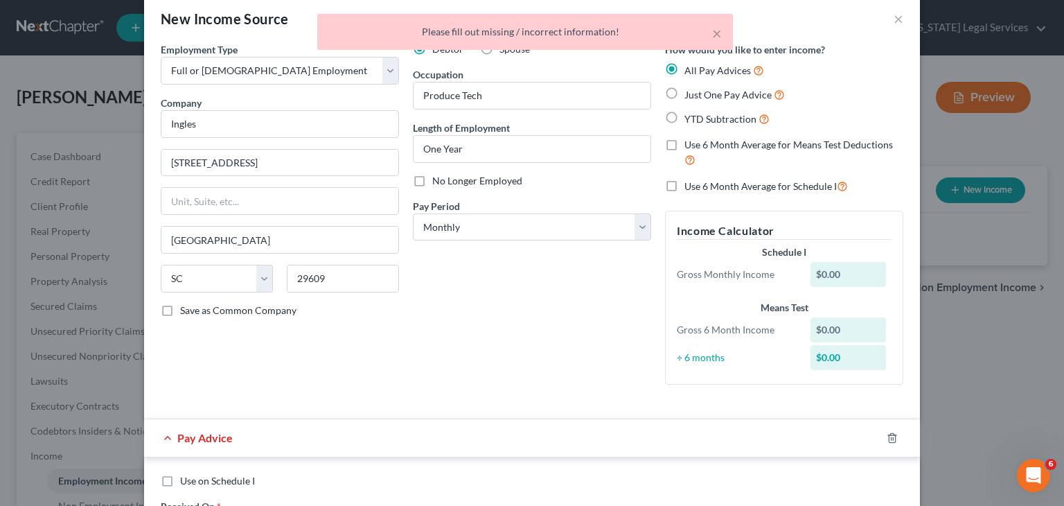
scroll to position [0, 0]
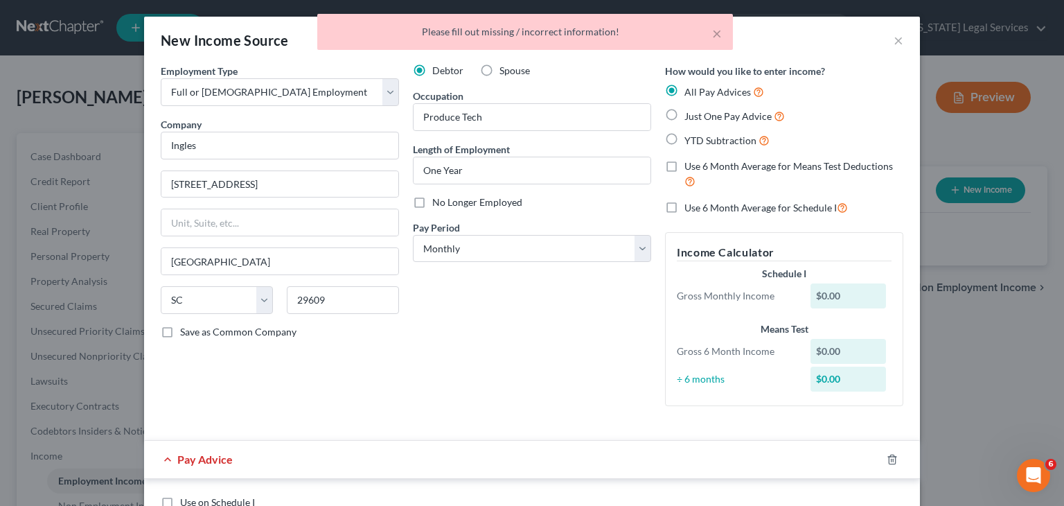
click at [731, 118] on span "Just One Pay Advice" at bounding box center [727, 116] width 87 height 12
click at [699, 117] on input "Just One Pay Advice" at bounding box center [694, 112] width 9 height 9
radio input "true"
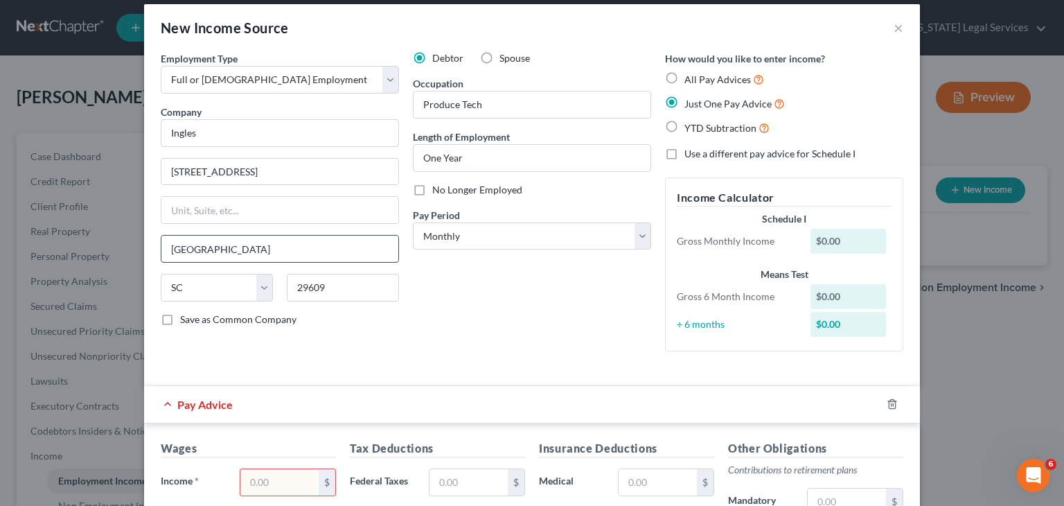
scroll to position [8, 0]
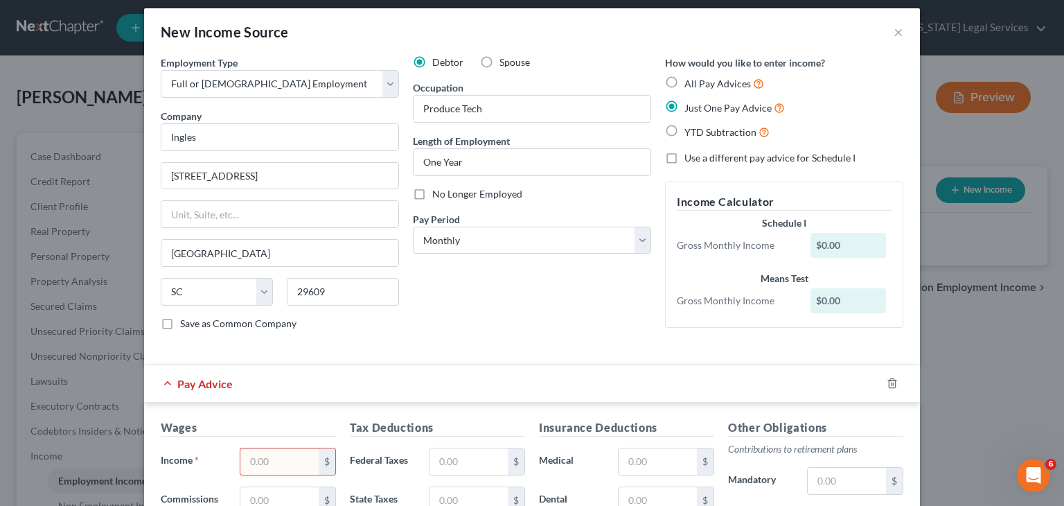
click at [380, 386] on div "Pay Advice" at bounding box center [512, 383] width 737 height 37
click at [893, 383] on line "button" at bounding box center [893, 384] width 0 height 3
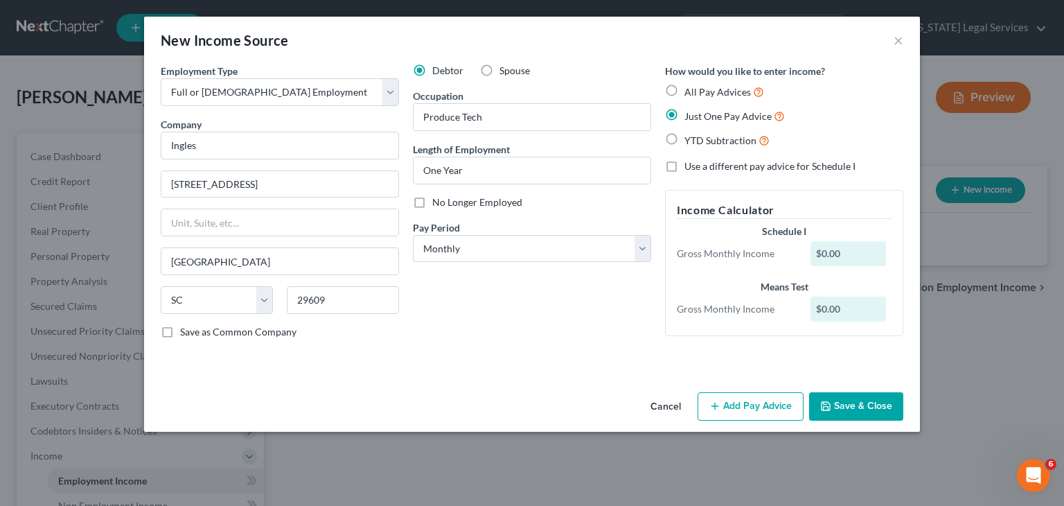
scroll to position [0, 0]
click at [842, 409] on button "Save & Close" at bounding box center [856, 406] width 94 height 29
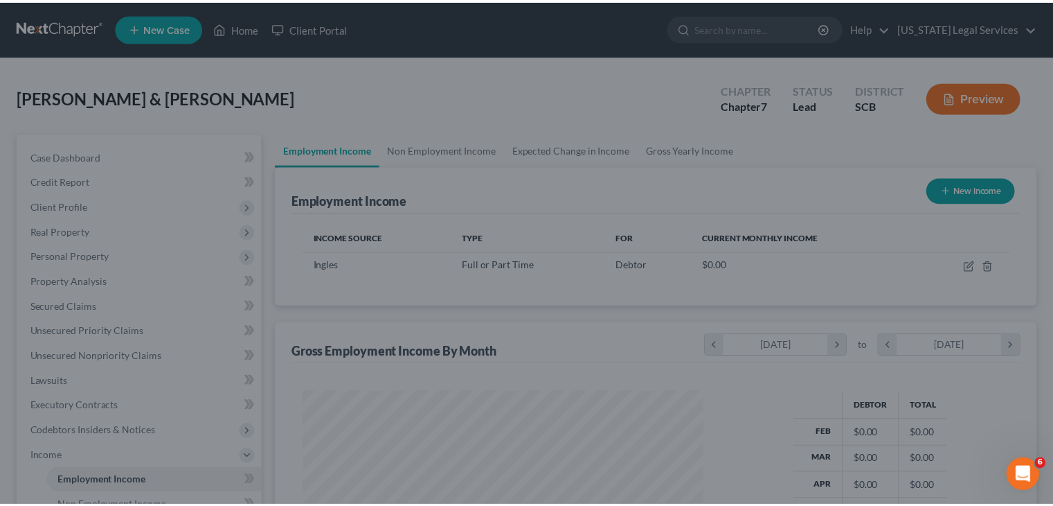
scroll to position [247, 427]
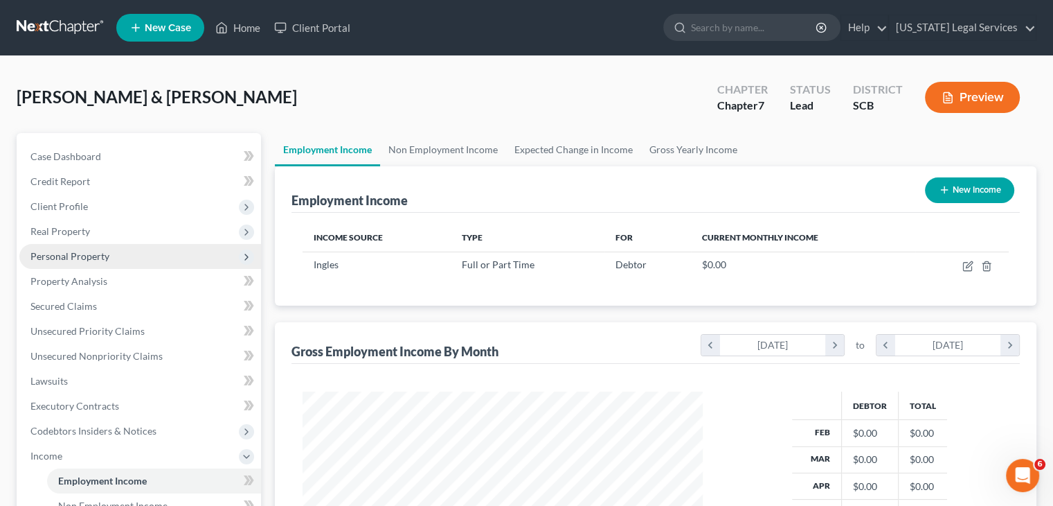
click at [107, 263] on span "Personal Property" at bounding box center [140, 256] width 242 height 25
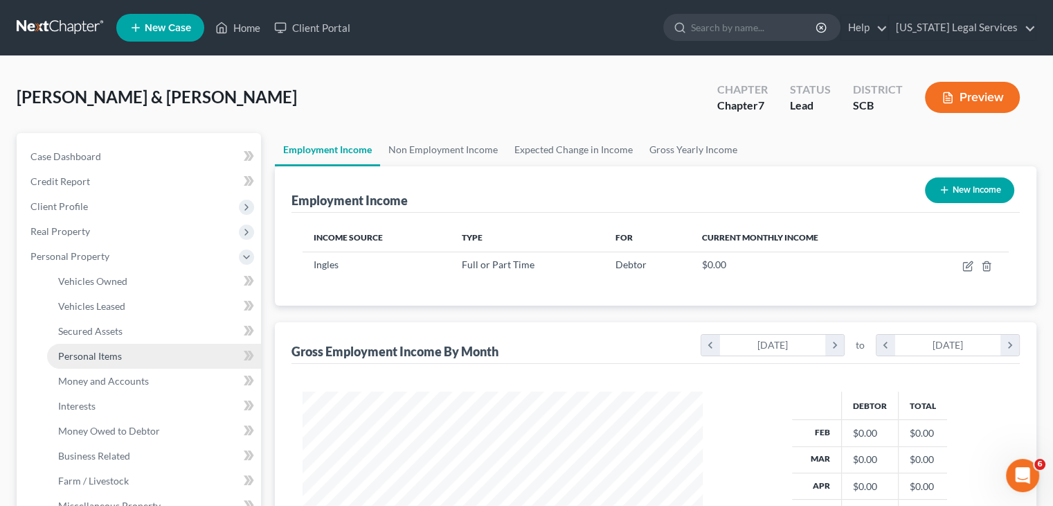
click at [121, 347] on link "Personal Items" at bounding box center [154, 356] width 214 height 25
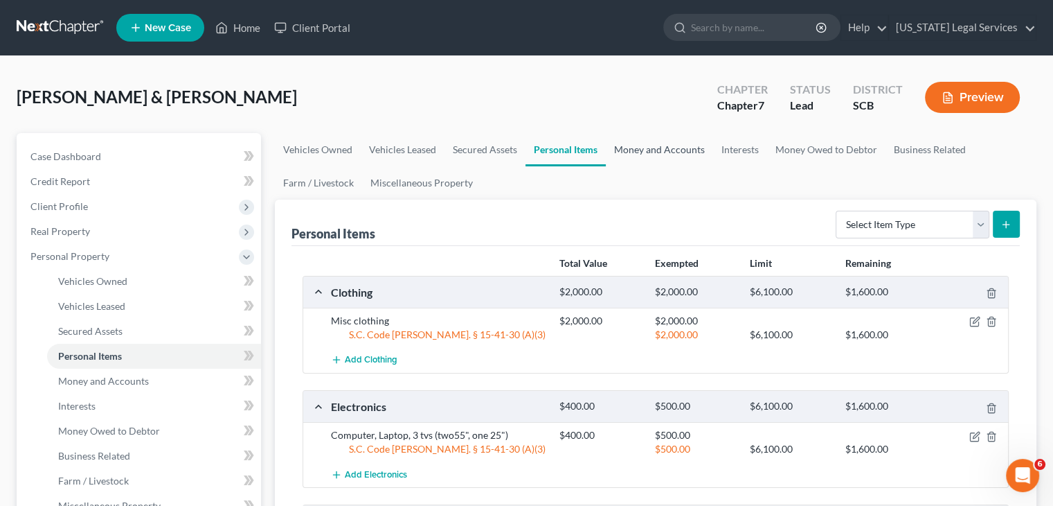
click at [634, 147] on link "Money and Accounts" at bounding box center [659, 149] width 107 height 33
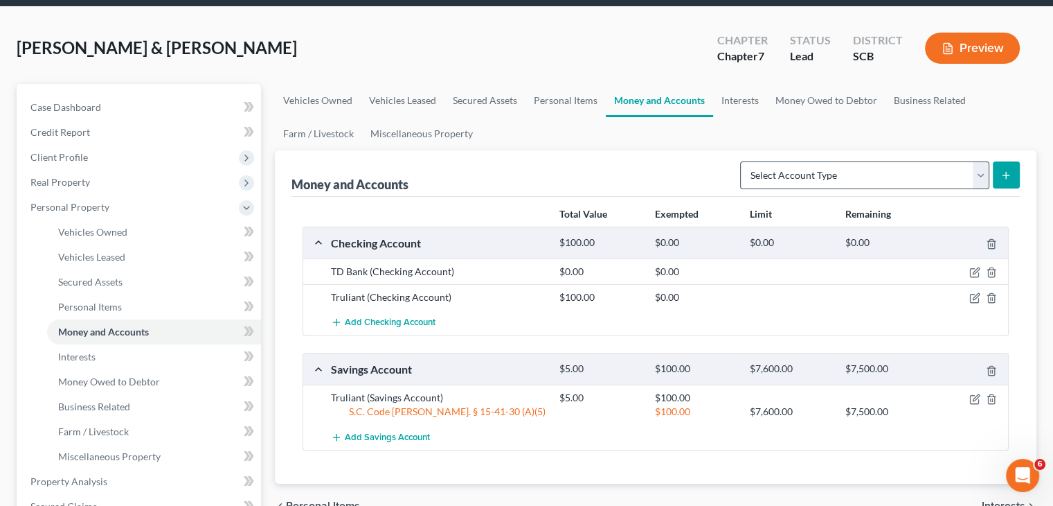
scroll to position [50, 0]
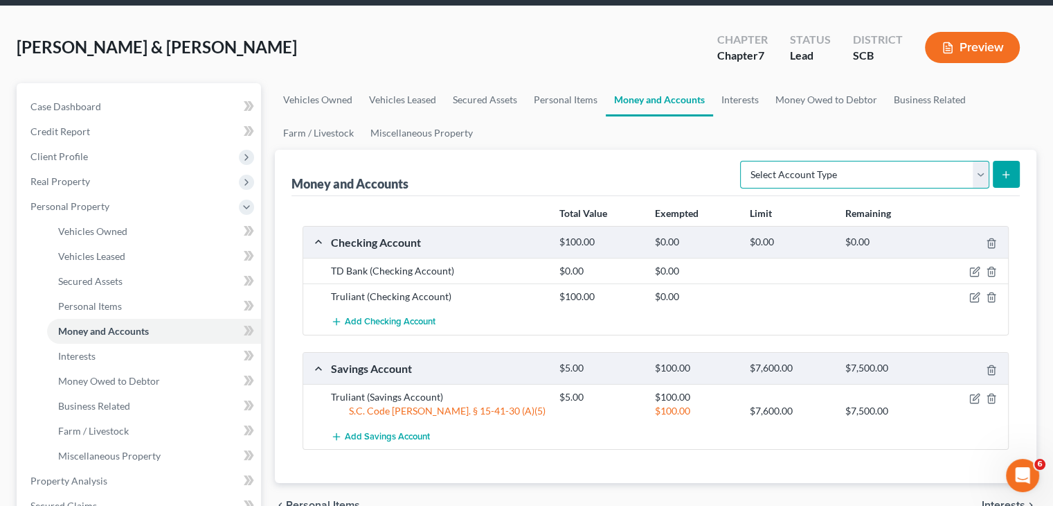
click at [803, 167] on select "Select Account Type Brokerage Cash on Hand Certificates of Deposit Checking Acc…" at bounding box center [864, 175] width 249 height 28
select select "cash_on_hand"
click at [743, 161] on select "Select Account Type Brokerage Cash on Hand Certificates of Deposit Checking Acc…" at bounding box center [864, 175] width 249 height 28
click at [1019, 175] on button "submit" at bounding box center [1006, 174] width 27 height 27
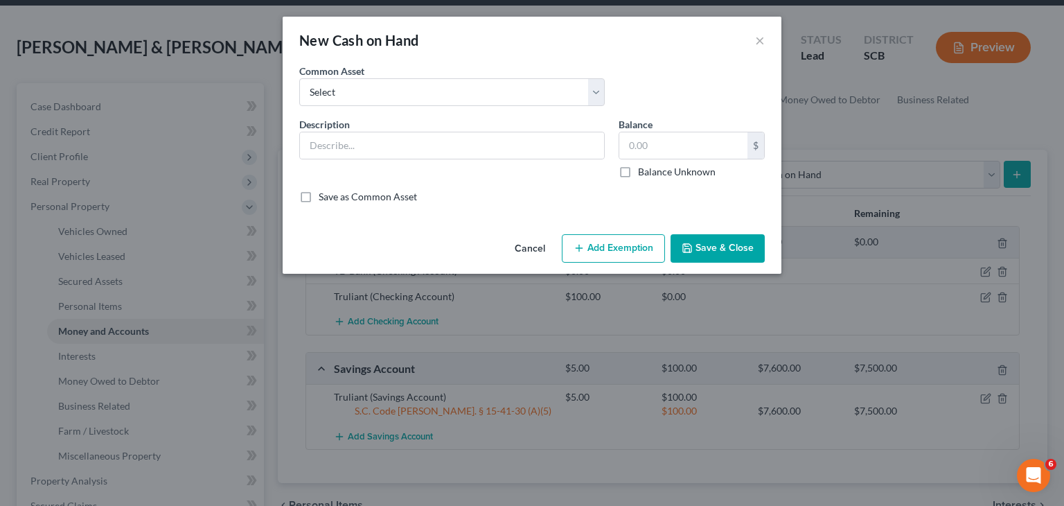
click at [715, 265] on div "Cancel Add Exemption Save & Close" at bounding box center [532, 252] width 499 height 46
click at [713, 261] on button "Save & Close" at bounding box center [717, 248] width 94 height 29
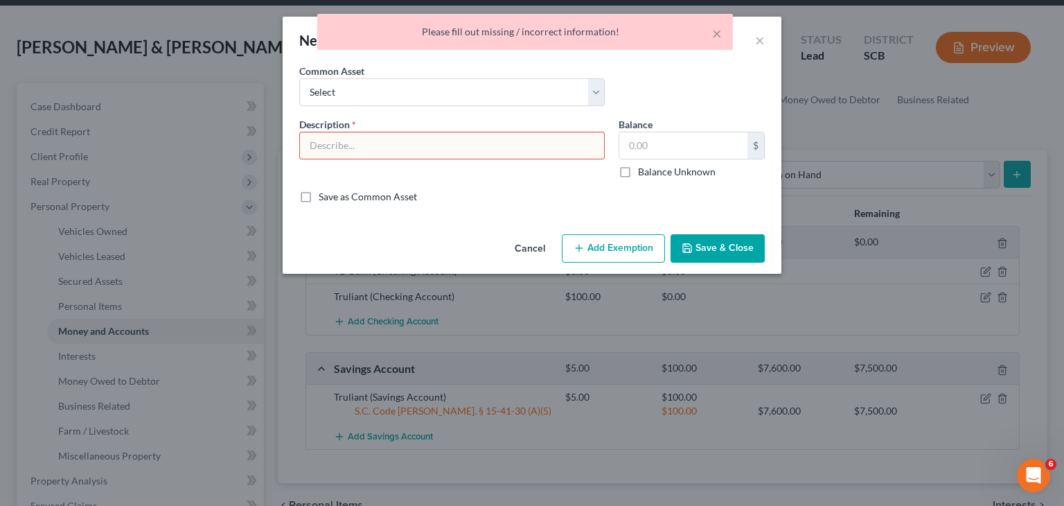
click at [439, 148] on input "text" at bounding box center [452, 145] width 304 height 26
click at [421, 84] on select "Select Cash in wallet" at bounding box center [451, 92] width 305 height 28
select select "0"
click at [299, 78] on select "Select Cash in wallet" at bounding box center [451, 92] width 305 height 28
type input "Cash in wallet"
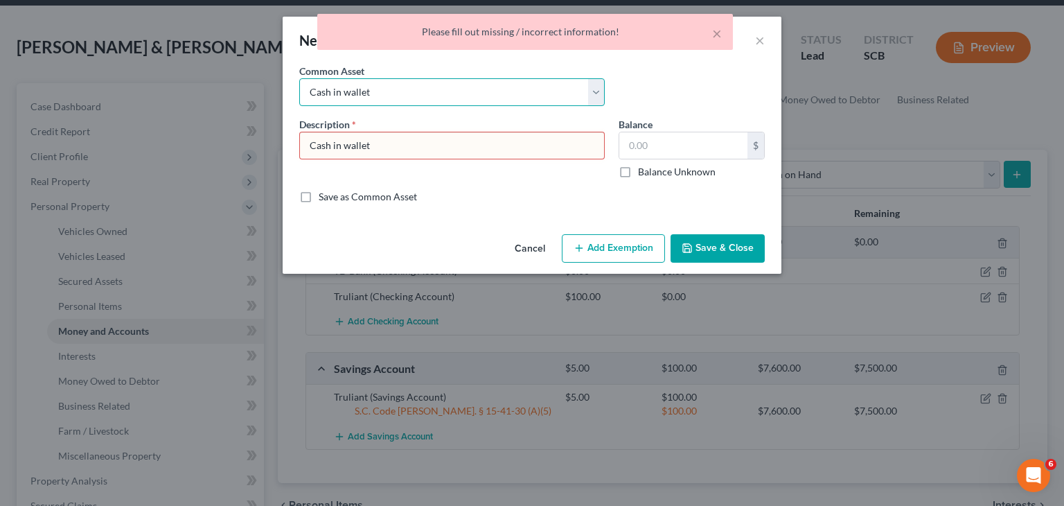
type input "30.00"
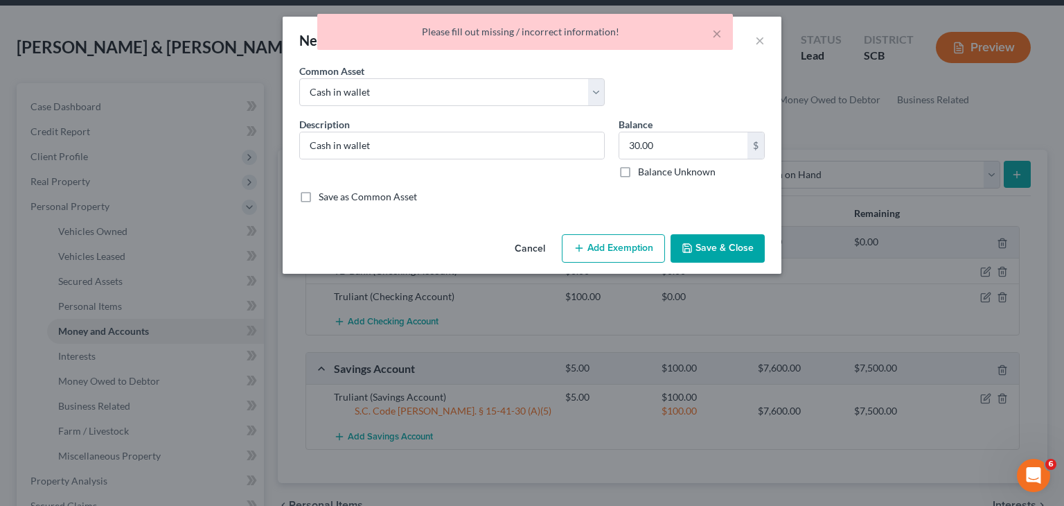
click at [711, 247] on button "Save & Close" at bounding box center [717, 248] width 94 height 29
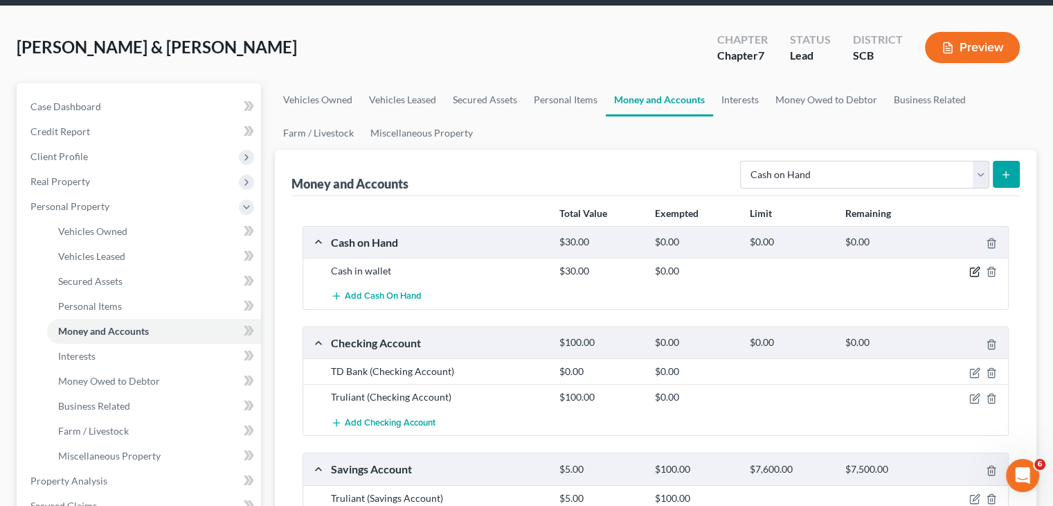
click at [974, 271] on icon "button" at bounding box center [975, 271] width 11 height 11
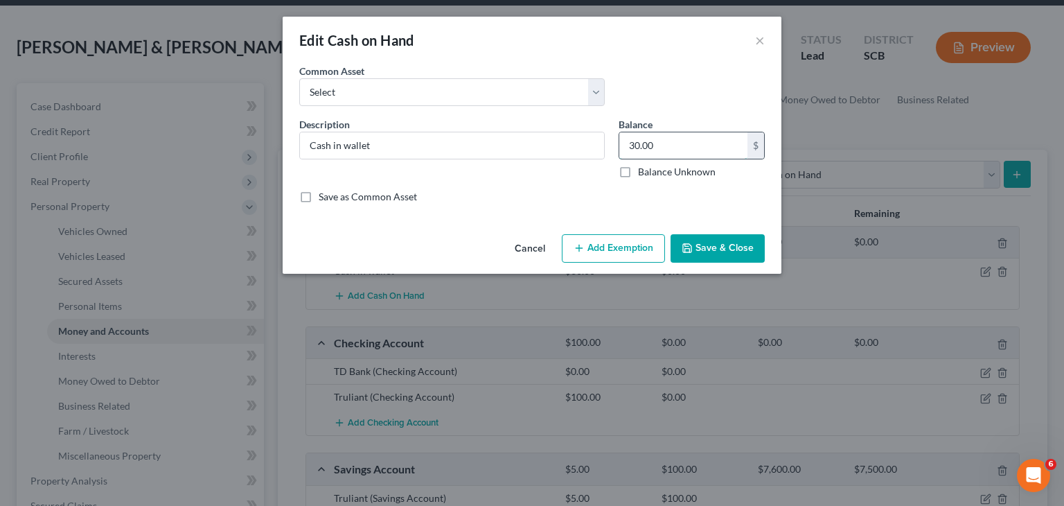
click at [657, 150] on input "30.00" at bounding box center [683, 145] width 128 height 26
type input "215"
click at [702, 236] on button "Save & Close" at bounding box center [717, 248] width 94 height 29
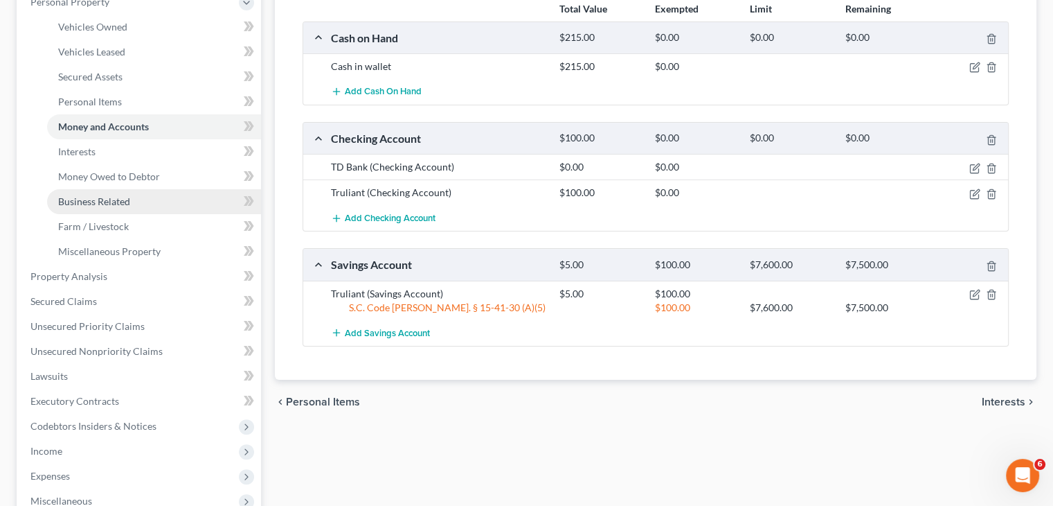
scroll to position [252, 0]
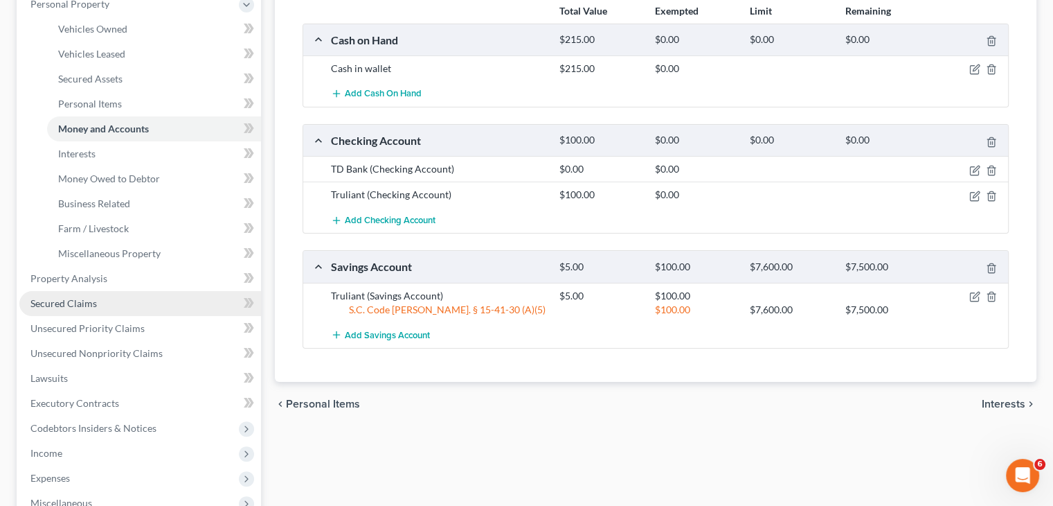
click at [109, 294] on link "Secured Claims" at bounding box center [140, 303] width 242 height 25
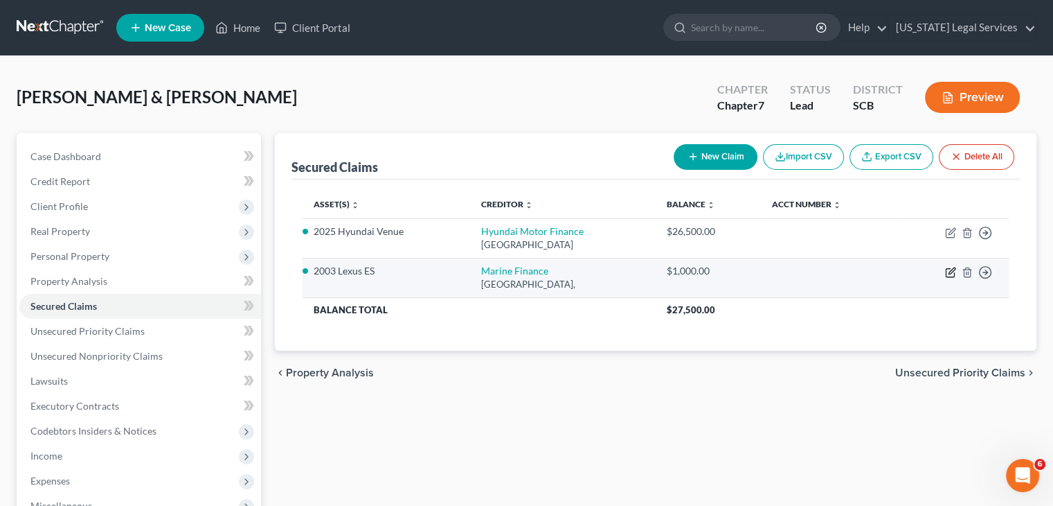
click at [950, 271] on icon "button" at bounding box center [950, 272] width 11 height 11
select select "10"
select select "2"
select select "0"
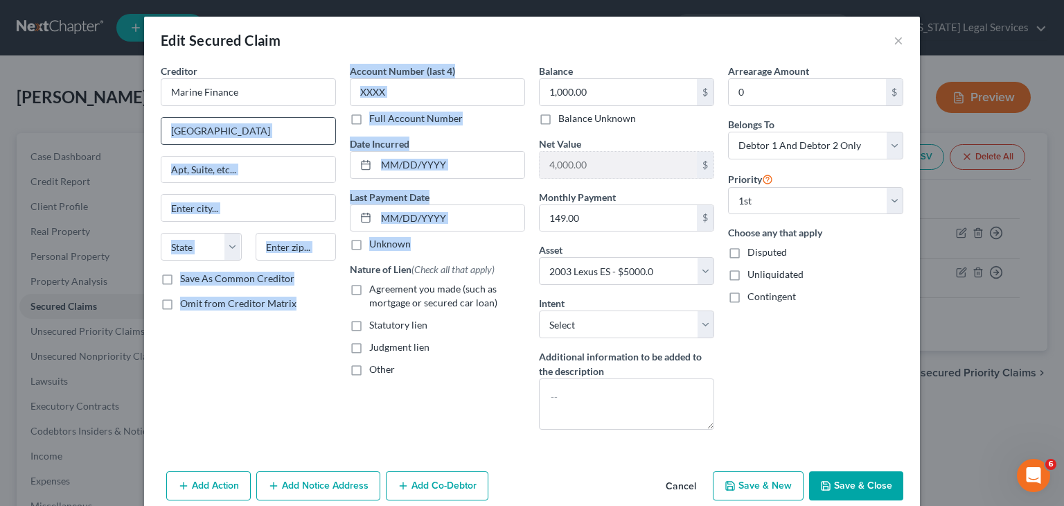
drag, startPoint x: 950, startPoint y: 271, endPoint x: 215, endPoint y: 123, distance: 749.6
click at [215, 123] on div "Creditor * Marine Finance [GEOGRAPHIC_DATA] [US_STATE] AK AR [GEOGRAPHIC_DATA] …" at bounding box center [532, 252] width 756 height 377
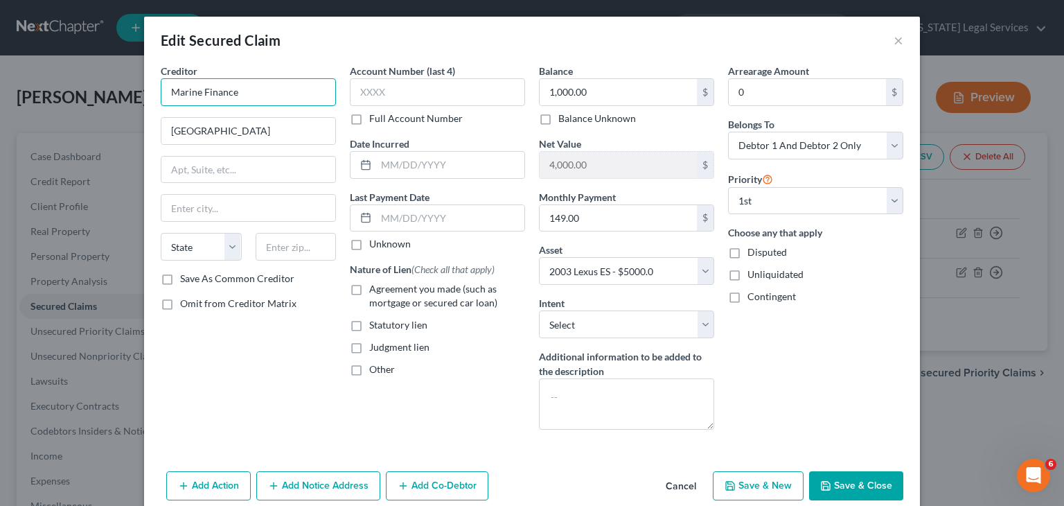
click at [215, 100] on input "Marine Finance" at bounding box center [248, 92] width 175 height 28
click at [195, 93] on input "Marine Finance" at bounding box center [248, 92] width 175 height 28
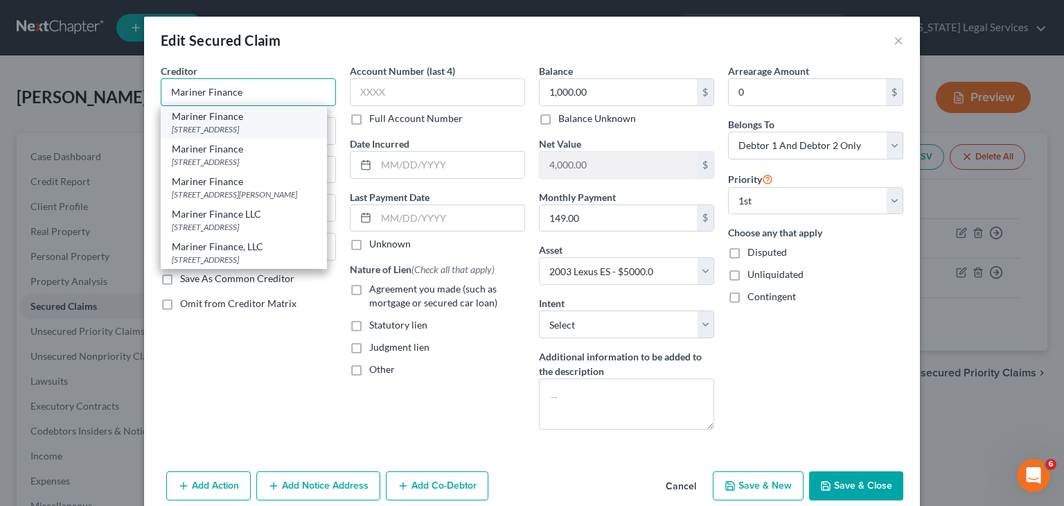
type input "Mariner Finance"
click at [184, 130] on div "[STREET_ADDRESS]" at bounding box center [244, 129] width 144 height 12
type input "[STREET_ADDRESS]"
type input "[PERSON_NAME]"
select select "42"
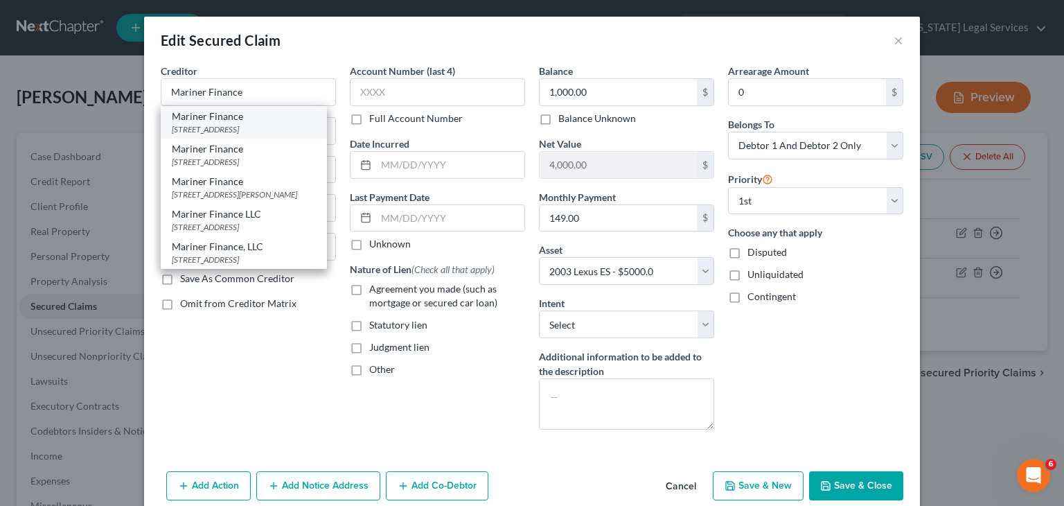
type input "29625"
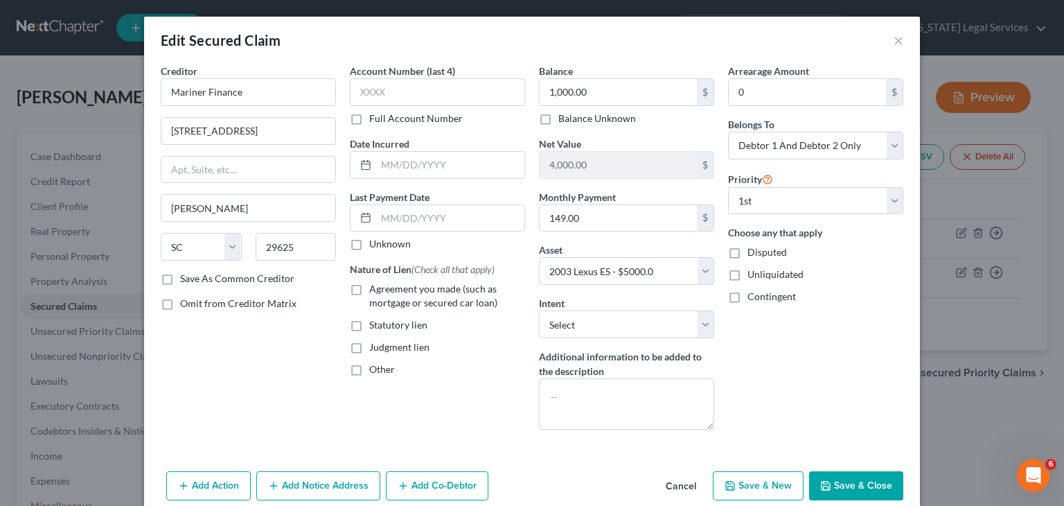
click at [184, 130] on input "[STREET_ADDRESS]" at bounding box center [248, 131] width 174 height 26
type input "Drive"
click at [184, 130] on input "Drive" at bounding box center [248, 131] width 174 height 26
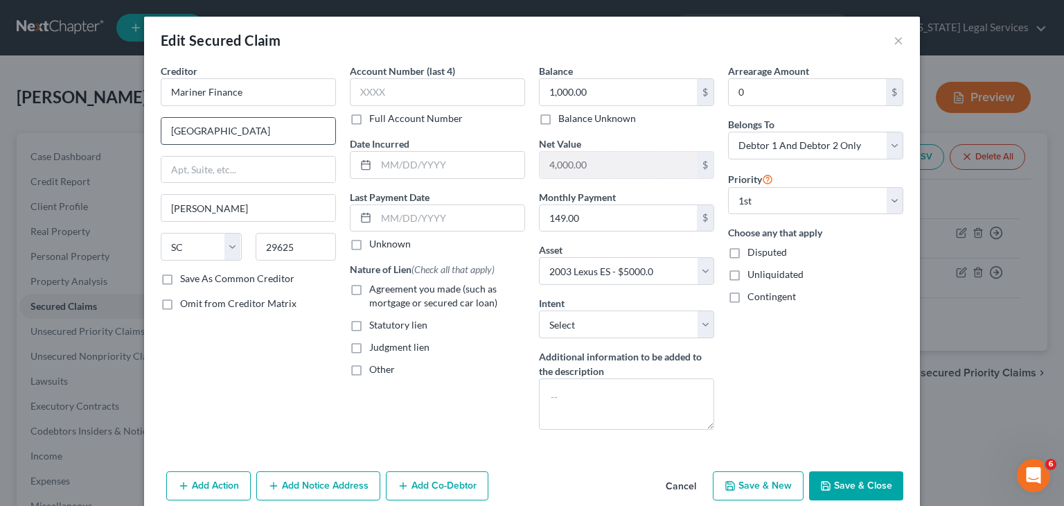
click at [164, 130] on input "[GEOGRAPHIC_DATA]" at bounding box center [248, 131] width 174 height 26
click at [163, 134] on input "[GEOGRAPHIC_DATA]" at bounding box center [248, 131] width 174 height 26
type input "[STREET_ADDRESS]"
click at [206, 210] on input "[PERSON_NAME]" at bounding box center [248, 208] width 174 height 26
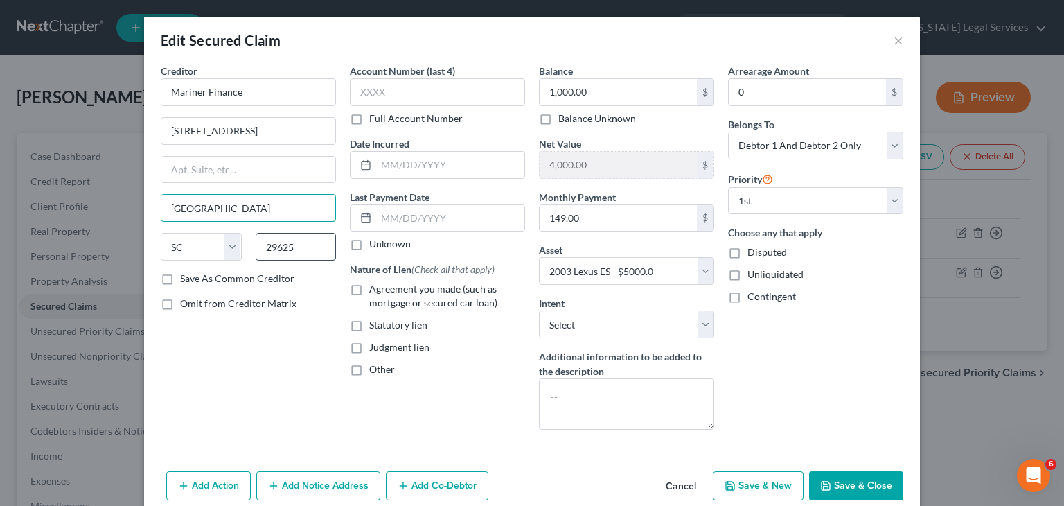
type input "[GEOGRAPHIC_DATA]"
click at [291, 240] on input "29625" at bounding box center [296, 247] width 81 height 28
drag, startPoint x: 294, startPoint y: 246, endPoint x: 222, endPoint y: 245, distance: 72.0
click at [222, 245] on div "State [US_STATE] AK AR AZ CA CO CT DE DC [GEOGRAPHIC_DATA] [GEOGRAPHIC_DATA] GU…" at bounding box center [248, 252] width 189 height 39
type input "29609"
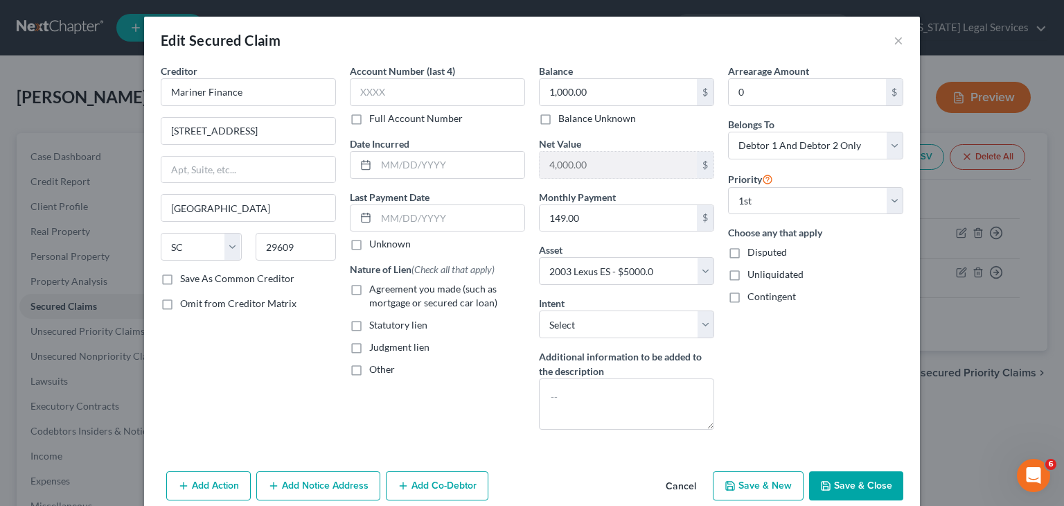
click at [318, 305] on div "Omit from Creditor Matrix" at bounding box center [248, 303] width 175 height 14
click at [560, 217] on input "149.00" at bounding box center [618, 218] width 157 height 26
drag, startPoint x: 589, startPoint y: 226, endPoint x: 542, endPoint y: 228, distance: 47.1
click at [542, 228] on input "1,465.00" at bounding box center [618, 218] width 157 height 26
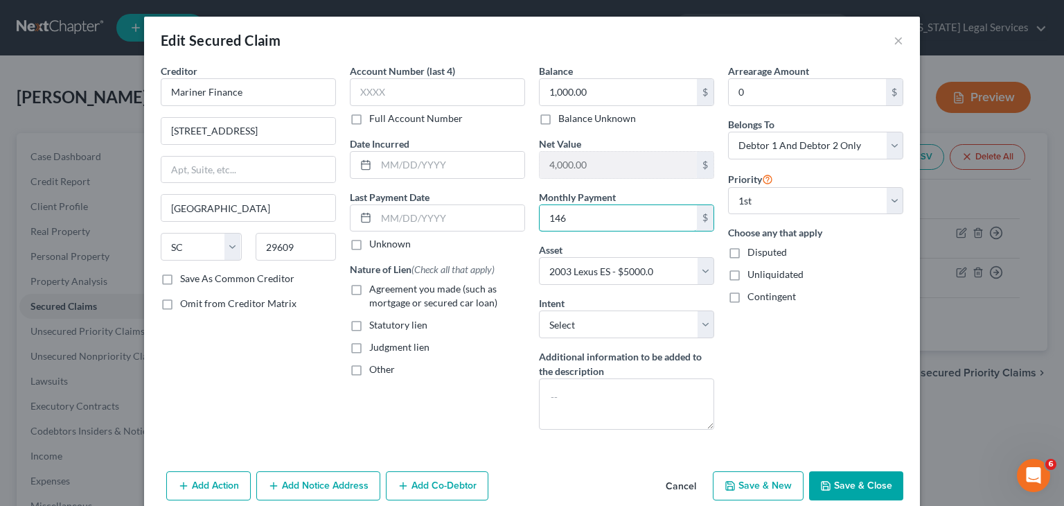
type input "146"
click at [867, 351] on div "Arrearage Amount 0 $ Belongs To * Select Debtor 1 Only Debtor 2 Only Debtor 1 A…" at bounding box center [815, 252] width 189 height 377
click at [848, 477] on button "Save & Close" at bounding box center [856, 485] width 94 height 29
select select
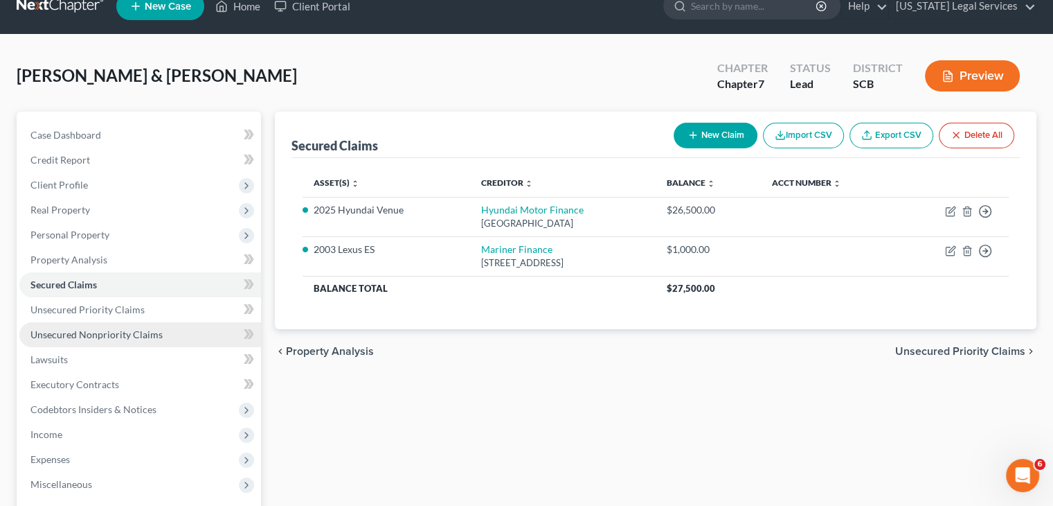
scroll to position [22, 0]
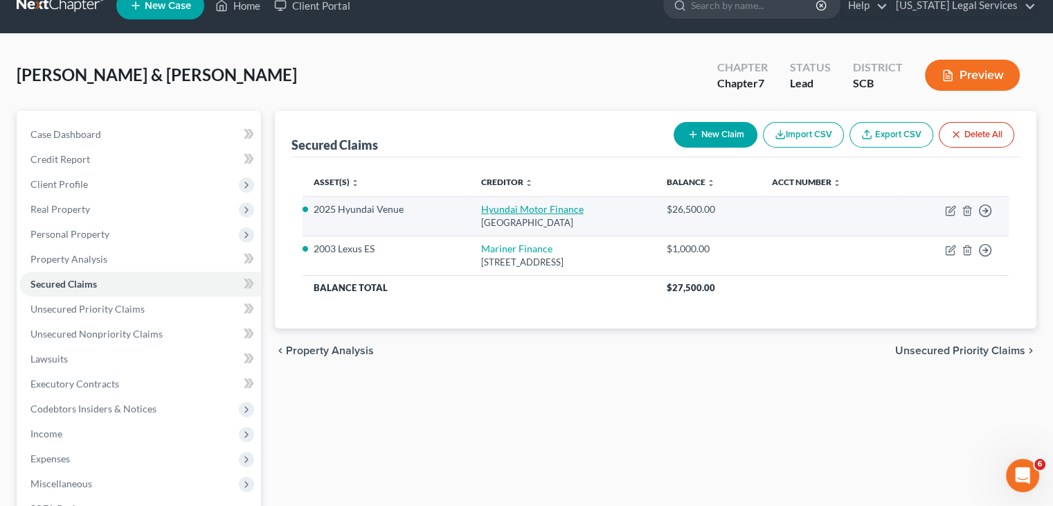
click at [481, 209] on link "Hyundai Motor Finance" at bounding box center [532, 209] width 103 height 12
select select "45"
select select "2"
select select "0"
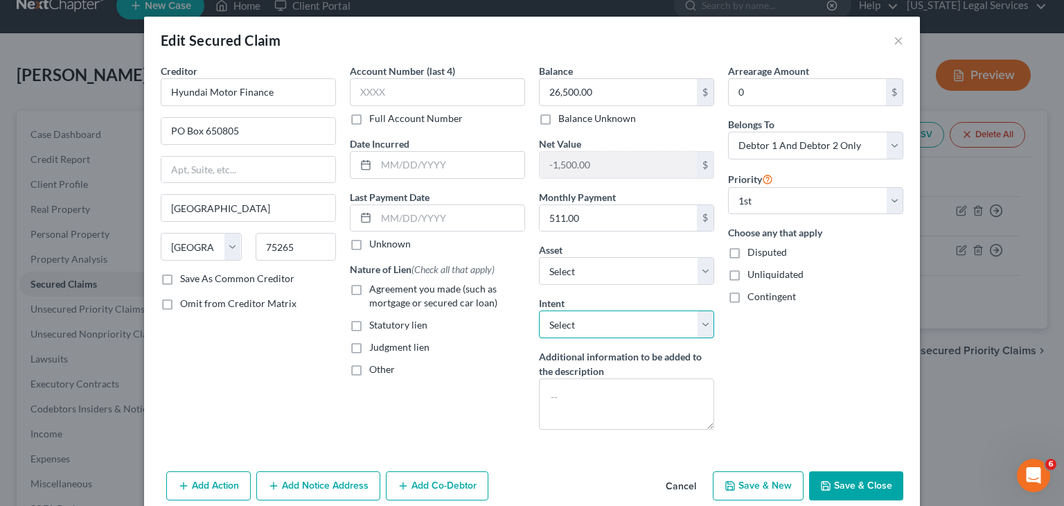
click at [632, 317] on select "Select Surrender Redeem Reaffirm Avoid Other" at bounding box center [626, 324] width 175 height 28
select select "2"
click at [539, 310] on select "Select Surrender Redeem Reaffirm Avoid Other" at bounding box center [626, 324] width 175 height 28
click at [844, 485] on button "Save & Close" at bounding box center [856, 485] width 94 height 29
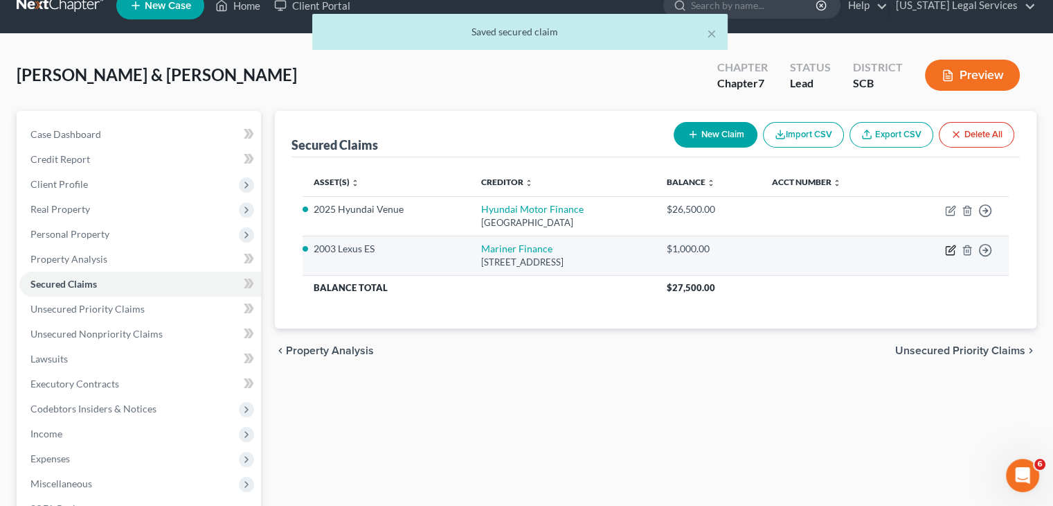
click at [947, 251] on icon "button" at bounding box center [950, 249] width 11 height 11
select select "42"
select select "2"
select select "0"
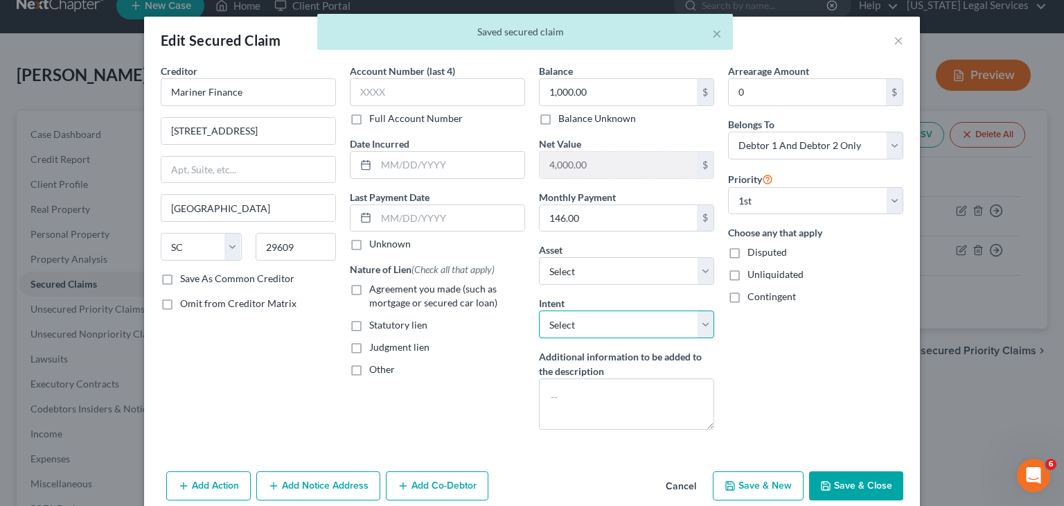
click at [576, 319] on select "Select Surrender Redeem Reaffirm Avoid Other" at bounding box center [626, 324] width 175 height 28
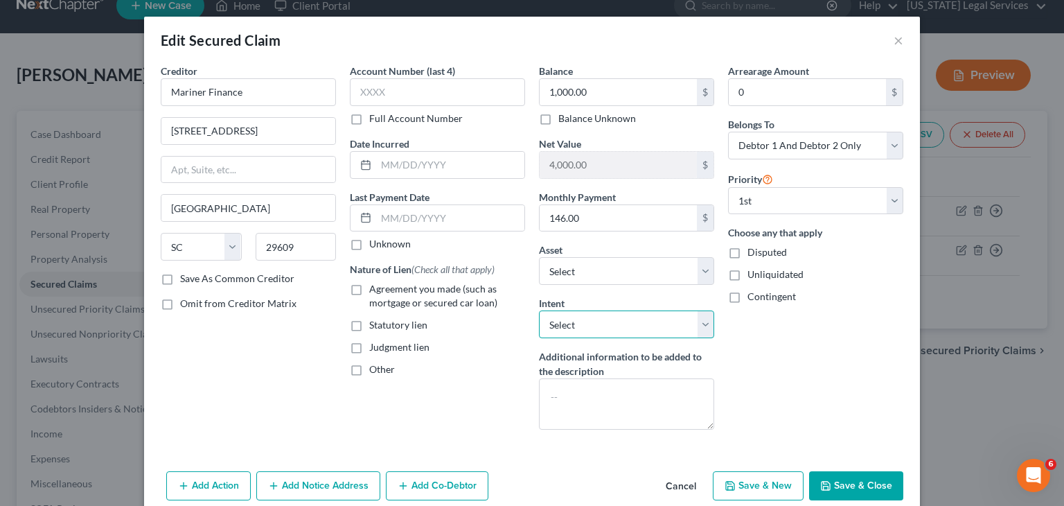
select select "2"
click at [539, 310] on select "Select Surrender Redeem Reaffirm Avoid Other" at bounding box center [626, 324] width 175 height 28
click at [831, 491] on button "Save & Close" at bounding box center [856, 485] width 94 height 29
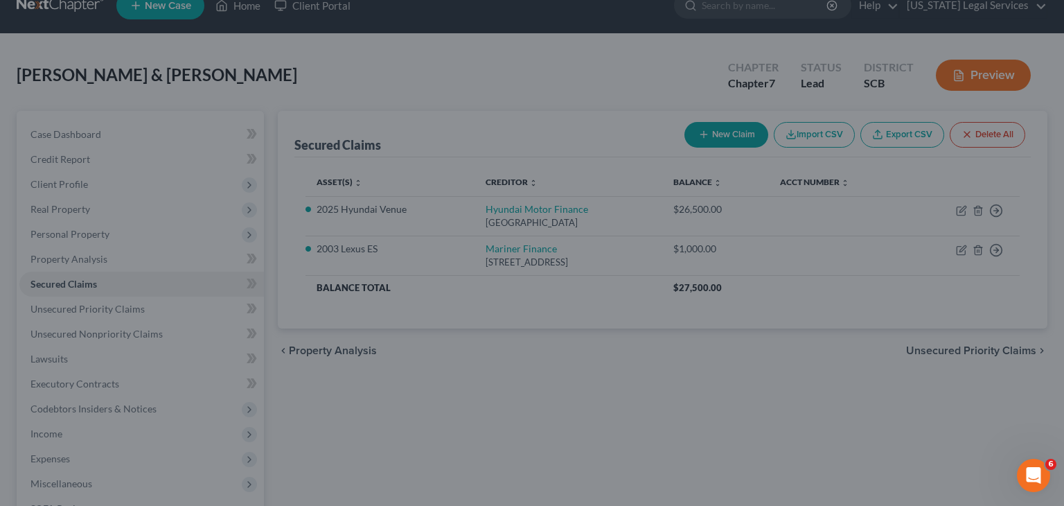
select select "10"
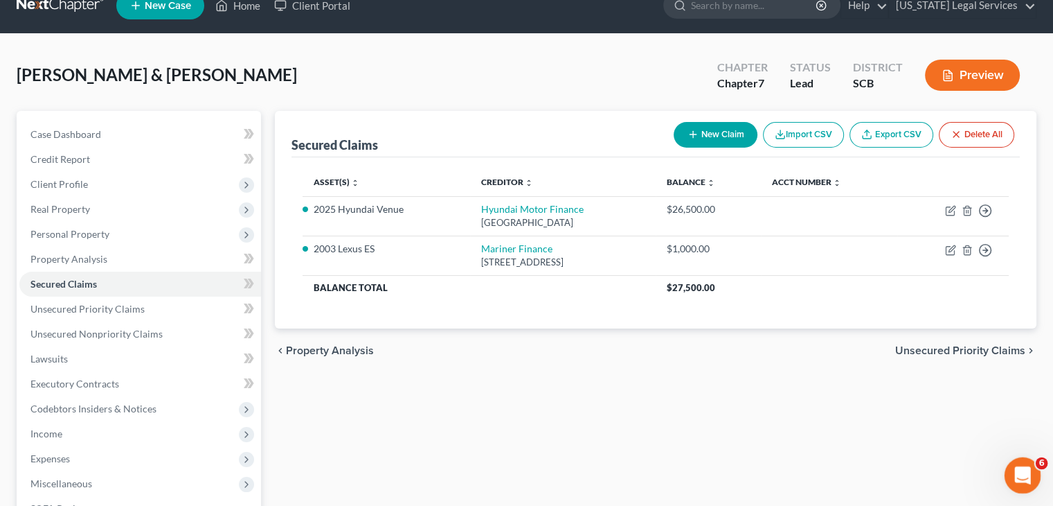
click at [1024, 467] on icon "Open Intercom Messenger" at bounding box center [1021, 473] width 23 height 23
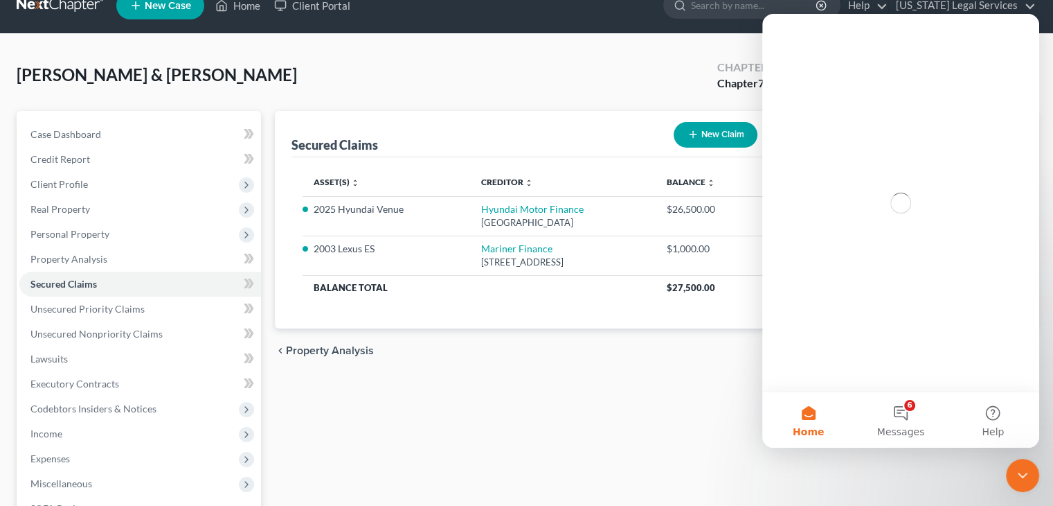
scroll to position [0, 0]
click at [904, 427] on span "Messages" at bounding box center [902, 432] width 48 height 10
click at [1023, 32] on icon "Close" at bounding box center [1018, 31] width 11 height 11
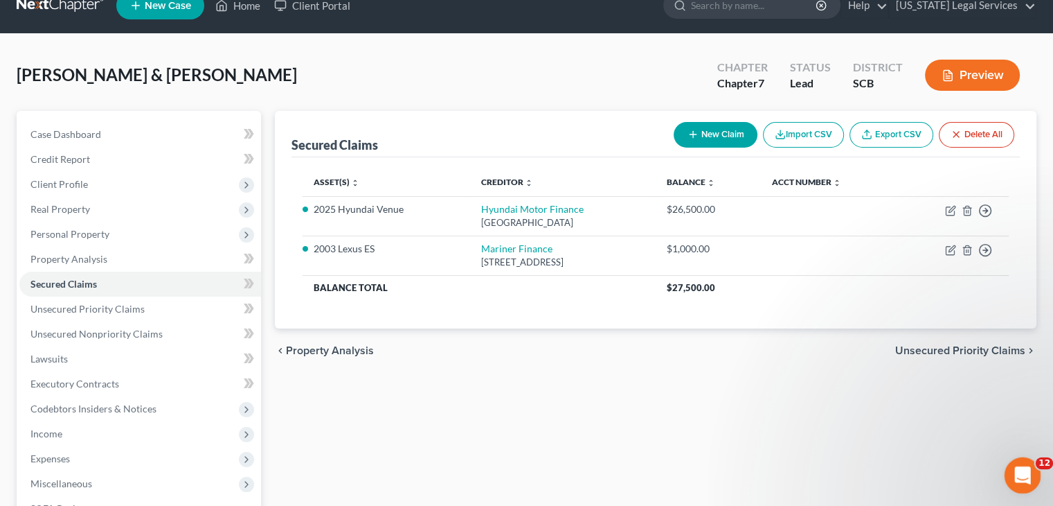
click at [1034, 462] on div "Open Intercom Messenger" at bounding box center [1021, 473] width 46 height 46
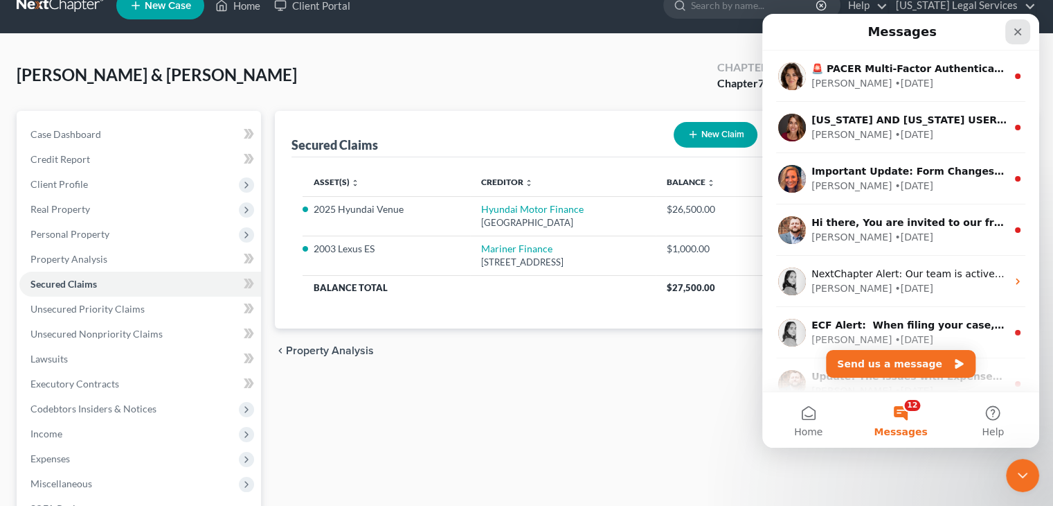
click at [1020, 31] on icon "Close" at bounding box center [1018, 31] width 11 height 11
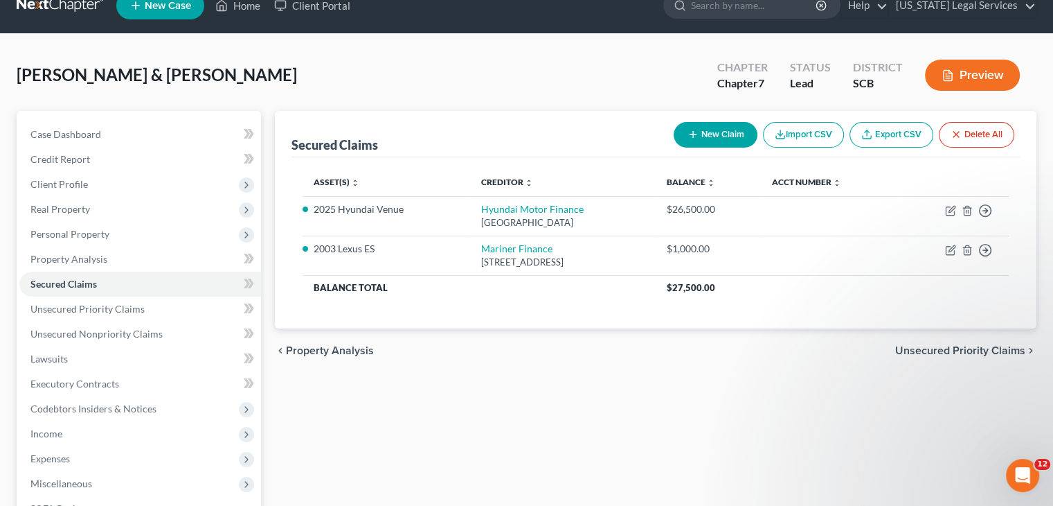
click at [713, 414] on div "Secured Claims New Claim Import CSV Export CSV Delete All Asset(s) expand_more …" at bounding box center [656, 386] width 776 height 551
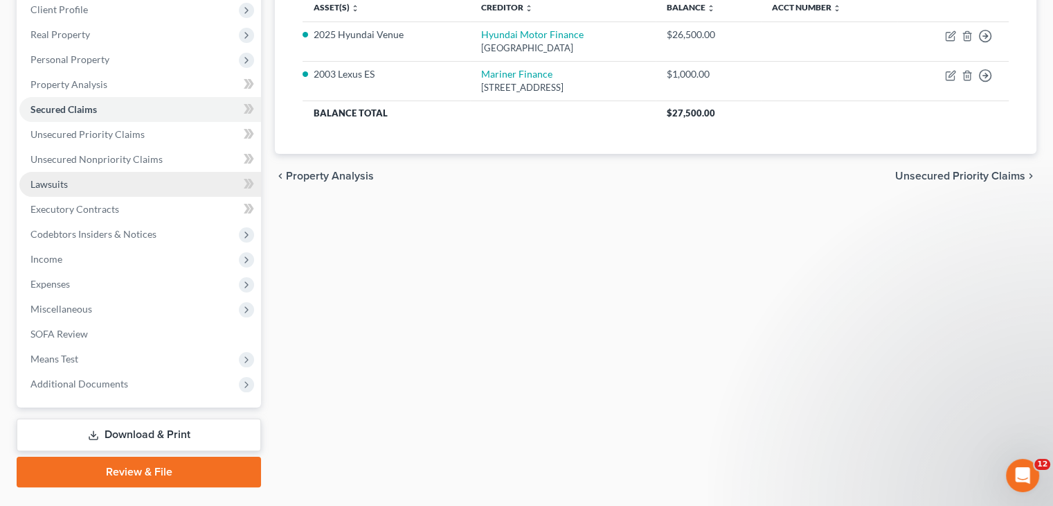
scroll to position [195, 0]
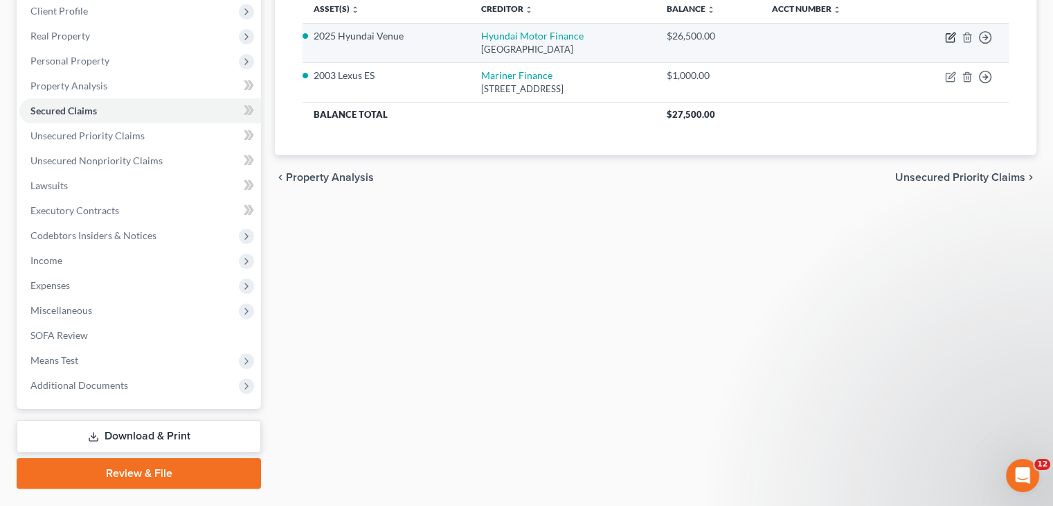
click at [950, 39] on icon "button" at bounding box center [950, 37] width 11 height 11
select select "45"
select select "12"
select select "2"
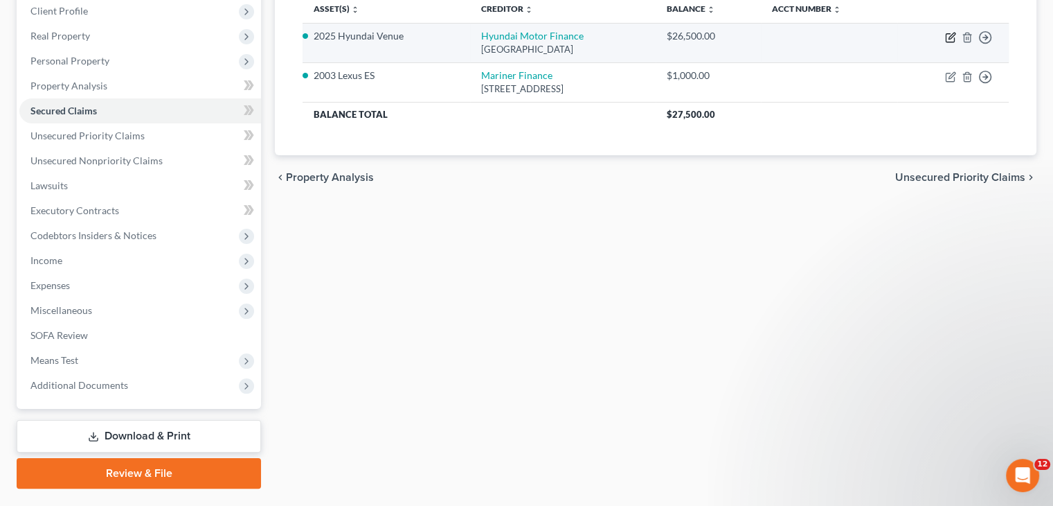
select select "0"
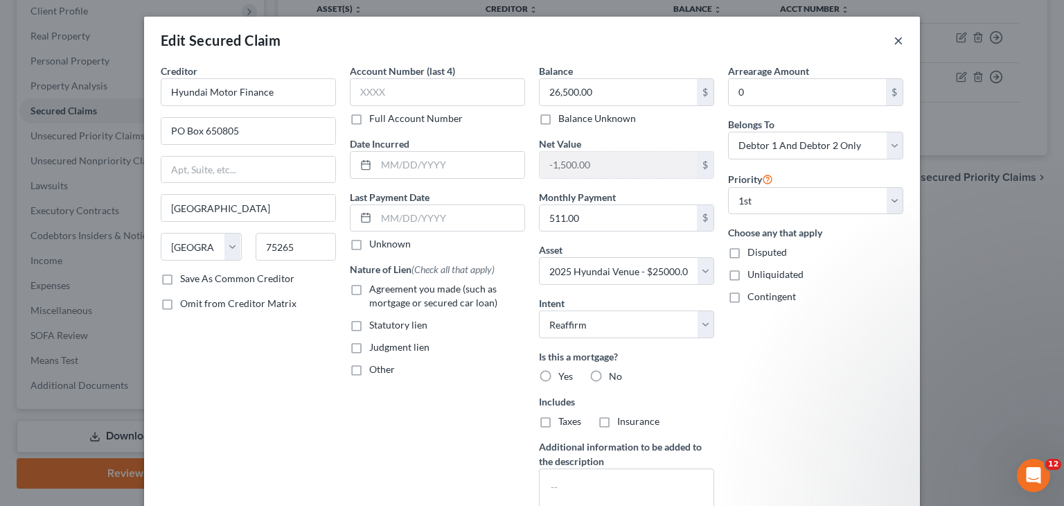
click at [893, 42] on button "×" at bounding box center [898, 40] width 10 height 17
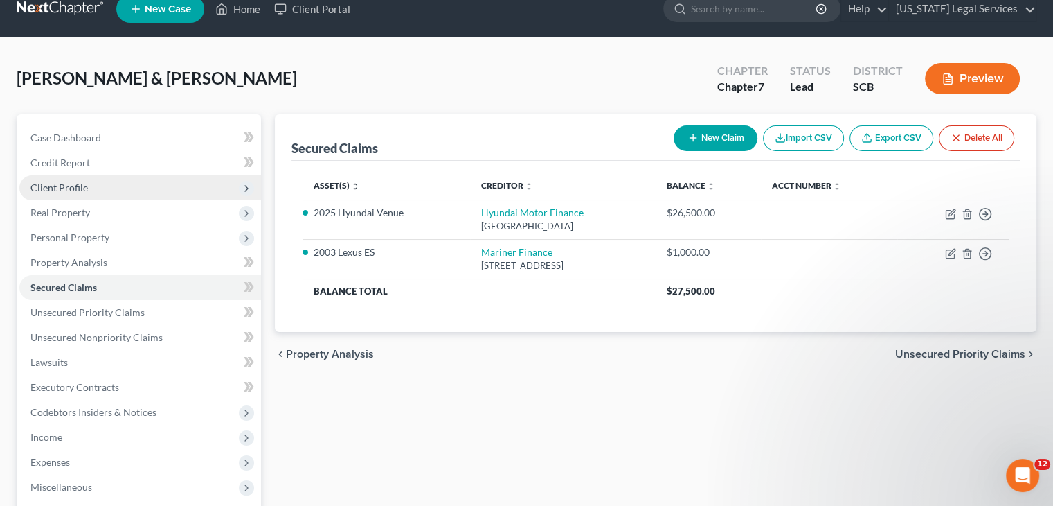
scroll to position [18, 0]
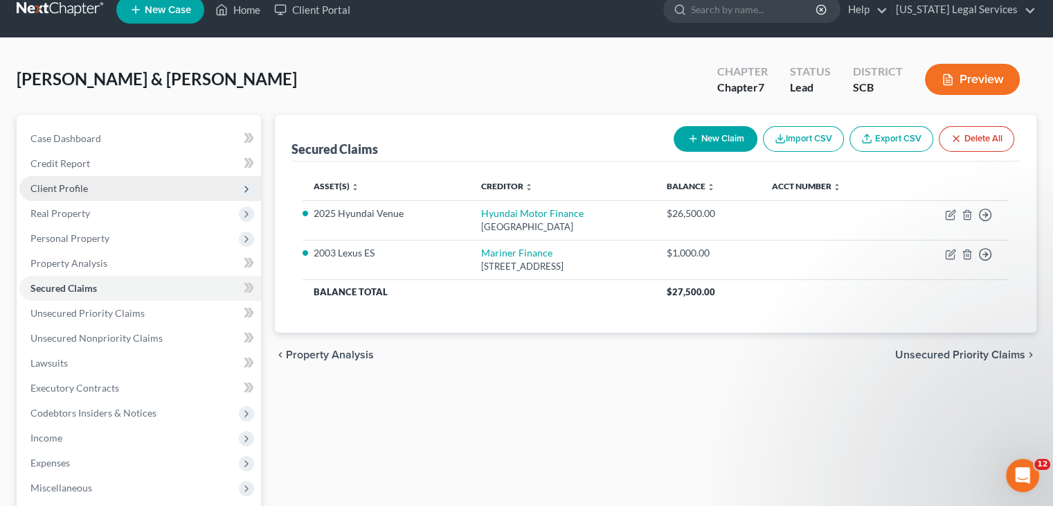
click at [112, 193] on span "Client Profile" at bounding box center [140, 188] width 242 height 25
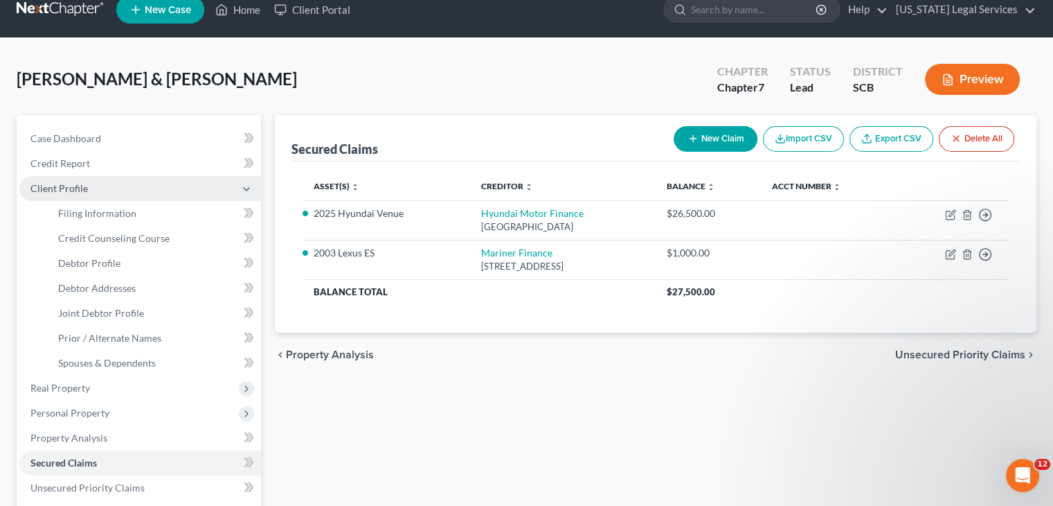
click at [111, 193] on span "Client Profile" at bounding box center [140, 188] width 242 height 25
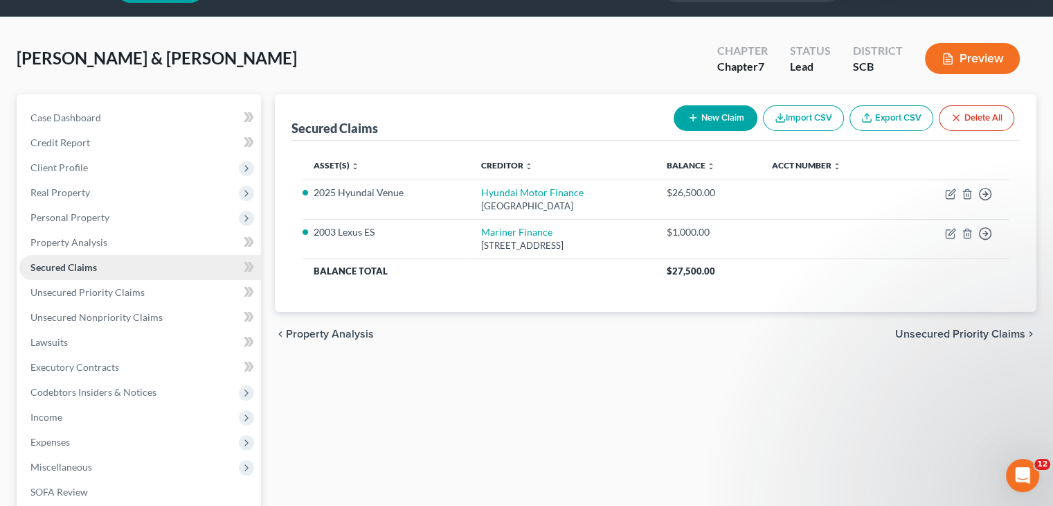
scroll to position [40, 0]
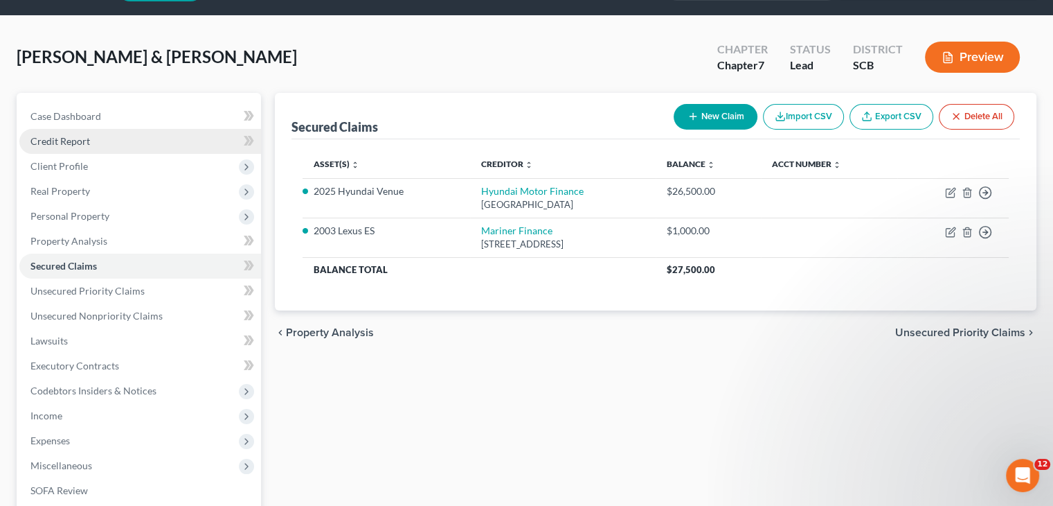
click at [111, 146] on link "Credit Report" at bounding box center [140, 141] width 242 height 25
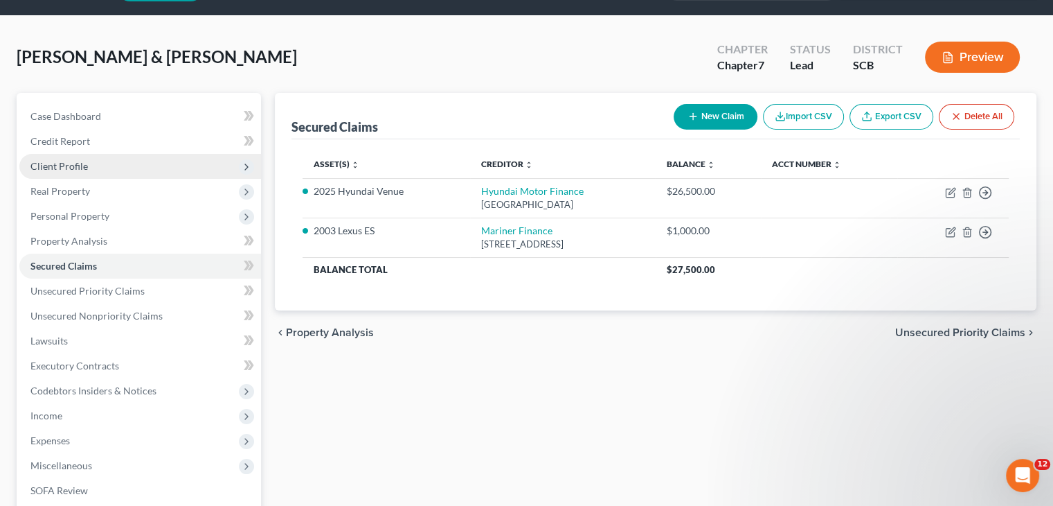
click at [116, 163] on ul "Case Dashboard Payments Invoices Payments Payments Credit Report Client Profile" at bounding box center [140, 328] width 242 height 449
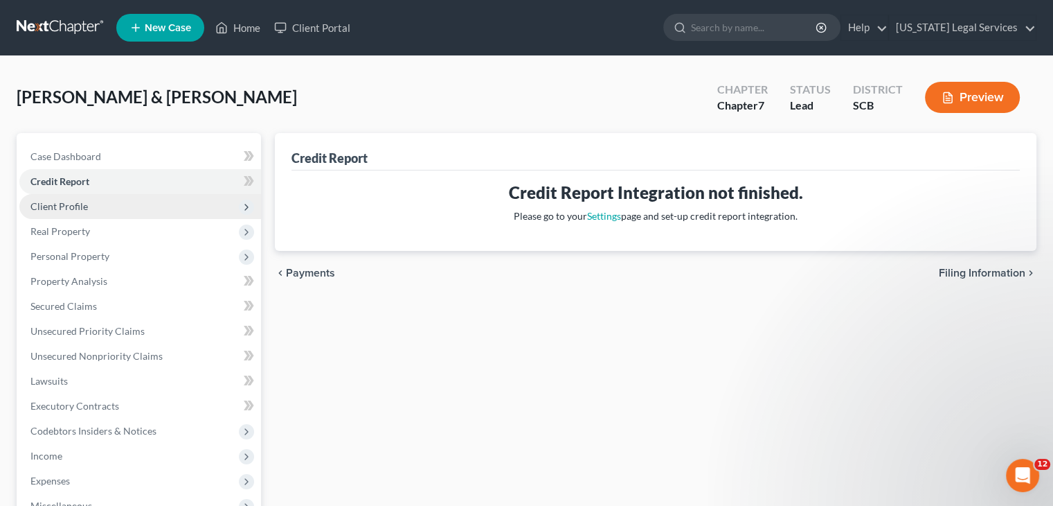
click at [122, 202] on span "Client Profile" at bounding box center [140, 206] width 242 height 25
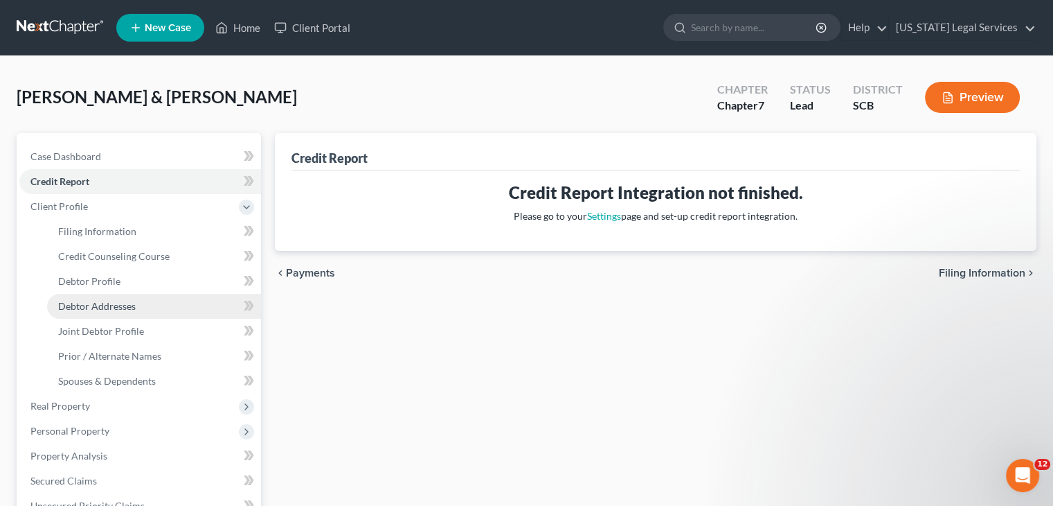
click at [150, 311] on link "Debtor Addresses" at bounding box center [154, 306] width 214 height 25
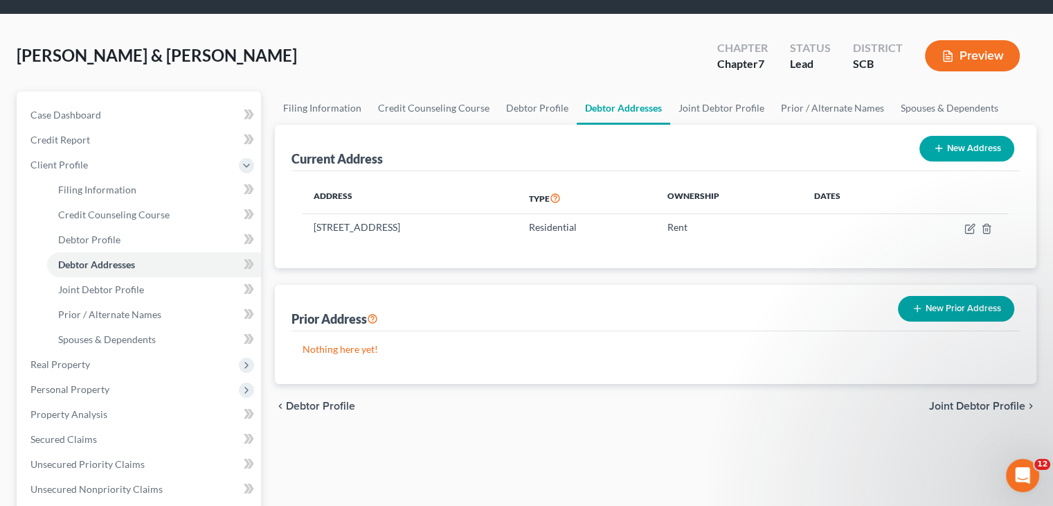
scroll to position [44, 0]
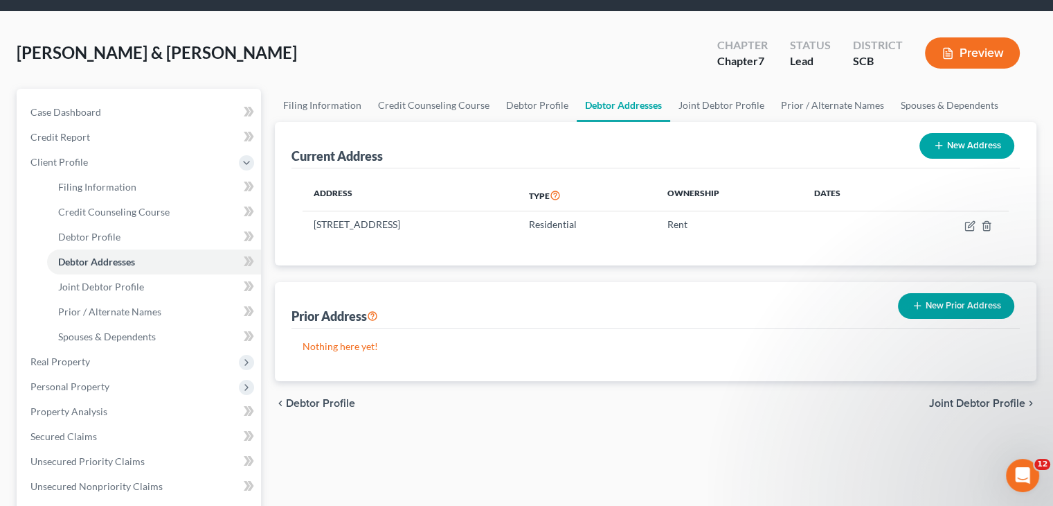
click at [952, 302] on button "New Prior Address" at bounding box center [956, 306] width 116 height 26
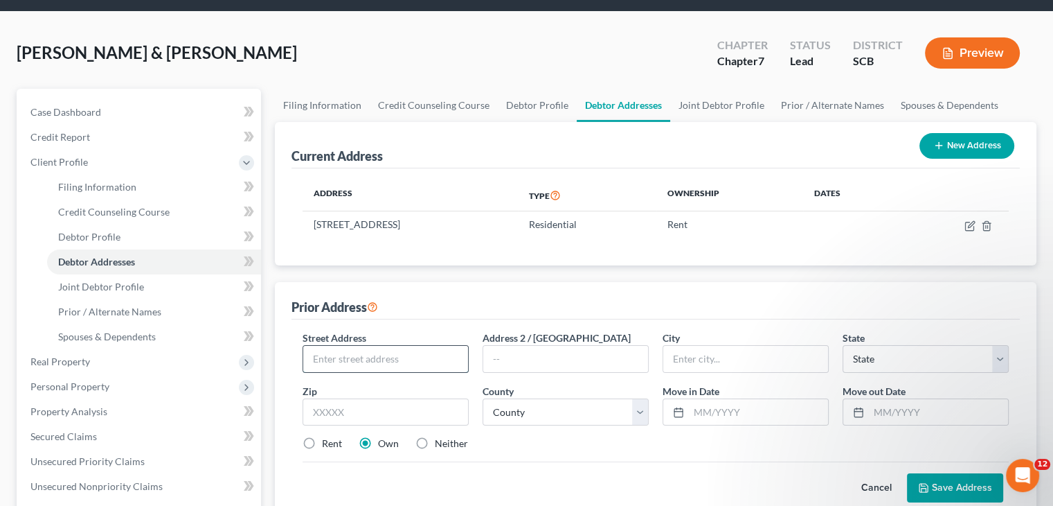
click at [380, 361] on input "text" at bounding box center [385, 359] width 165 height 26
type input "[STREET_ADDRESS]"
type input "[GEOGRAPHIC_DATA]"
type input "29609"
select select "42"
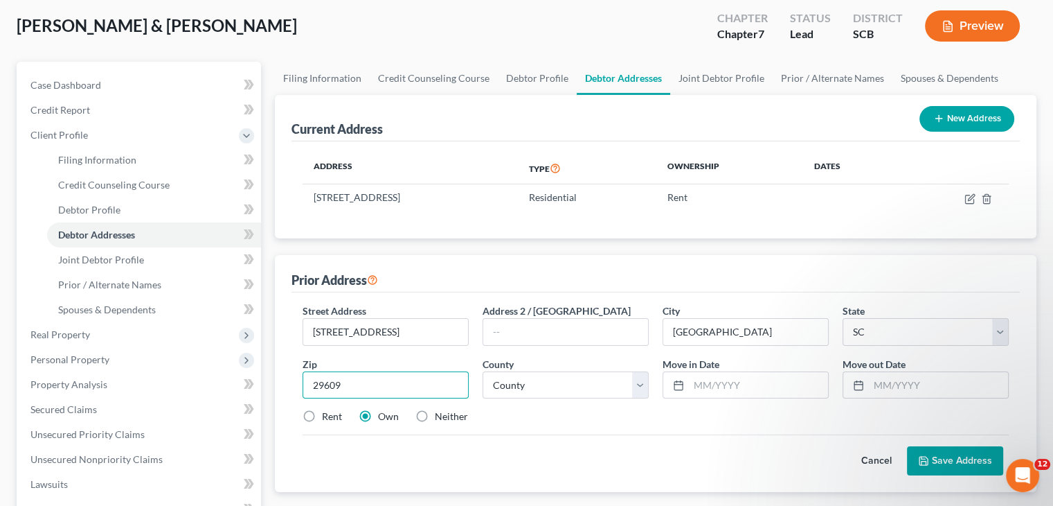
scroll to position [72, 0]
click at [740, 449] on div "Cancel Save Address" at bounding box center [656, 454] width 706 height 41
click at [332, 412] on label "Rent" at bounding box center [332, 416] width 20 height 14
click at [332, 412] on input "Rent" at bounding box center [332, 413] width 9 height 9
radio input "true"
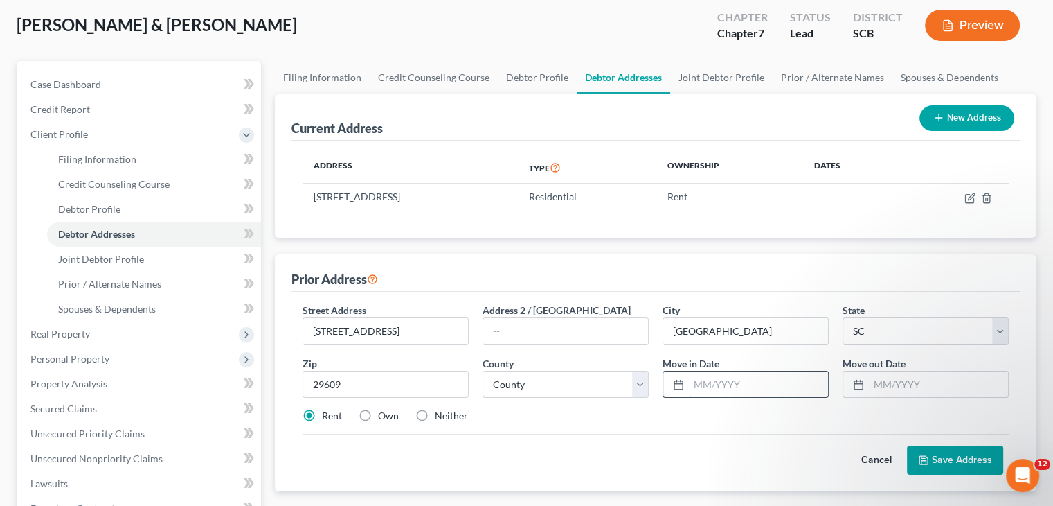
click at [751, 386] on input "text" at bounding box center [758, 384] width 139 height 26
click at [872, 383] on input "text" at bounding box center [938, 384] width 139 height 26
type input "10/2023"
click at [763, 387] on input "text" at bounding box center [758, 384] width 139 height 26
type input "10/2022"
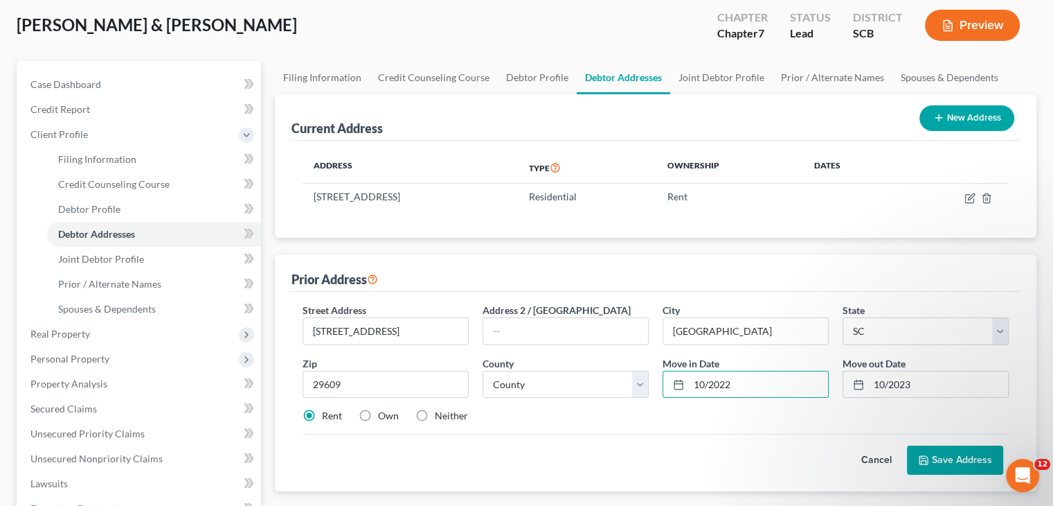
click at [938, 457] on button "Save Address" at bounding box center [955, 459] width 96 height 29
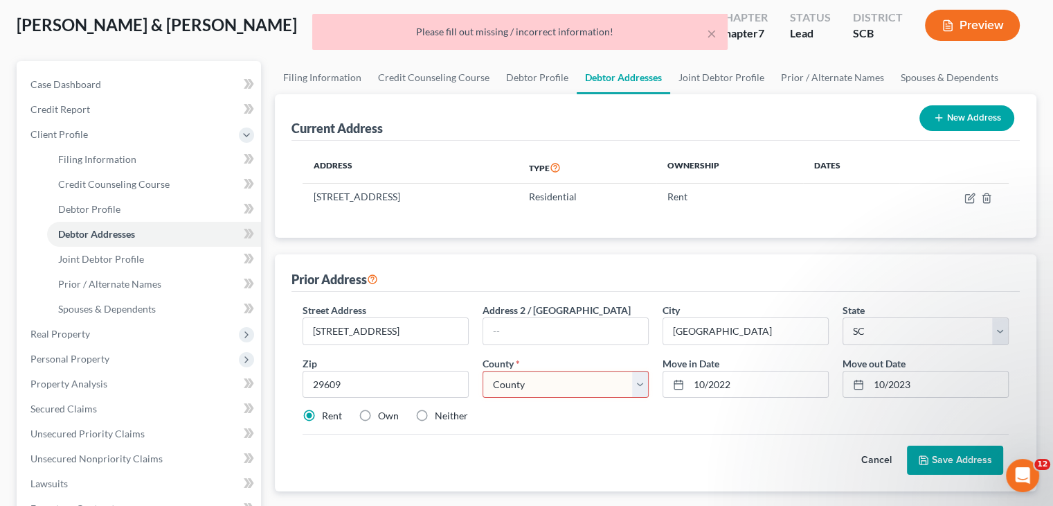
click at [593, 385] on select "County [GEOGRAPHIC_DATA] [GEOGRAPHIC_DATA] [GEOGRAPHIC_DATA] [GEOGRAPHIC_DATA] …" at bounding box center [566, 385] width 166 height 28
select select "22"
click at [483, 371] on select "County [GEOGRAPHIC_DATA] [GEOGRAPHIC_DATA] [GEOGRAPHIC_DATA] [GEOGRAPHIC_DATA] …" at bounding box center [566, 385] width 166 height 28
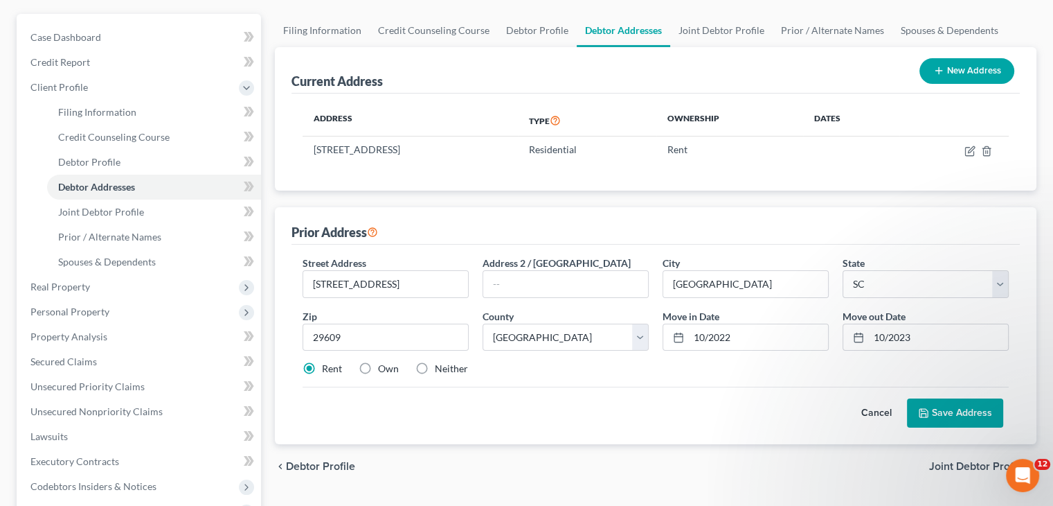
click at [932, 412] on button "Save Address" at bounding box center [955, 412] width 96 height 29
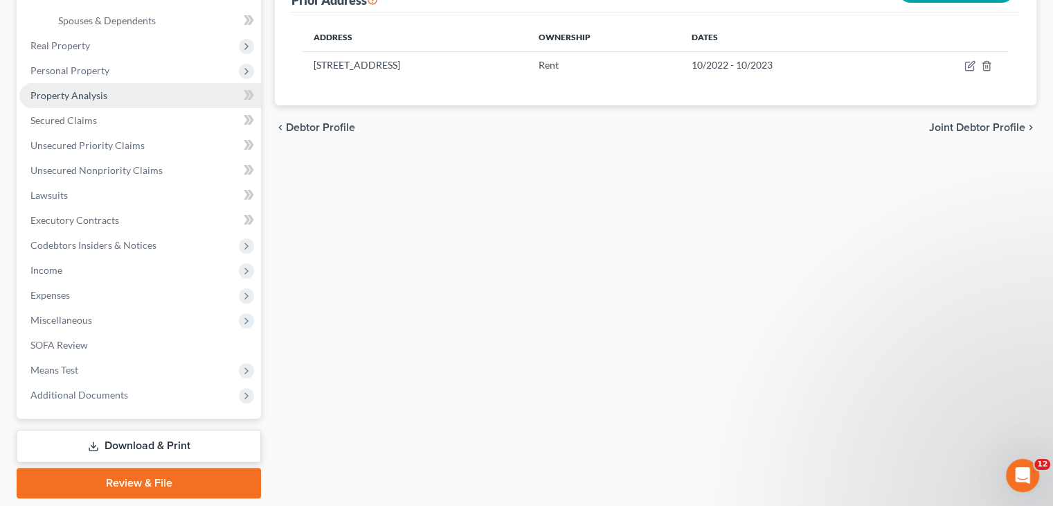
scroll to position [368, 0]
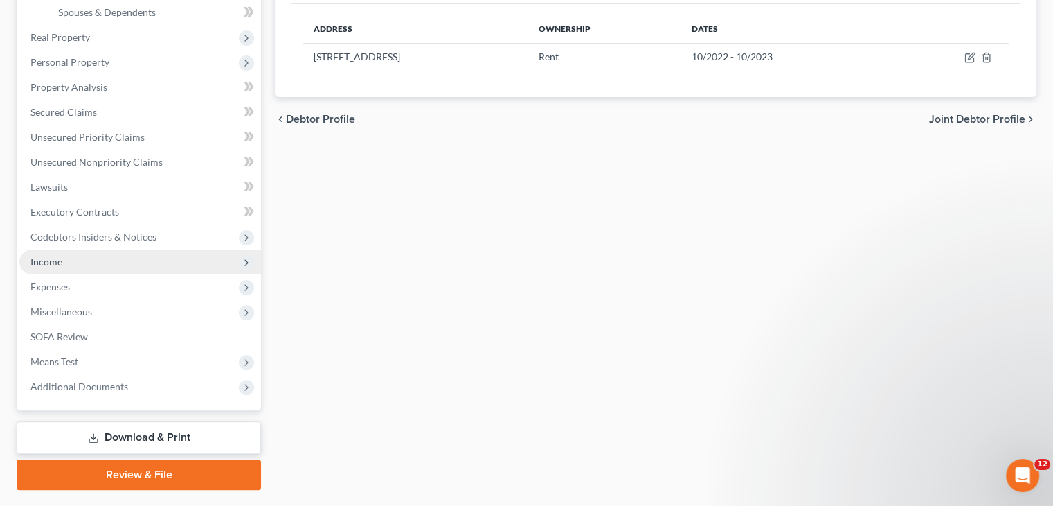
click at [99, 260] on span "Income" at bounding box center [140, 261] width 242 height 25
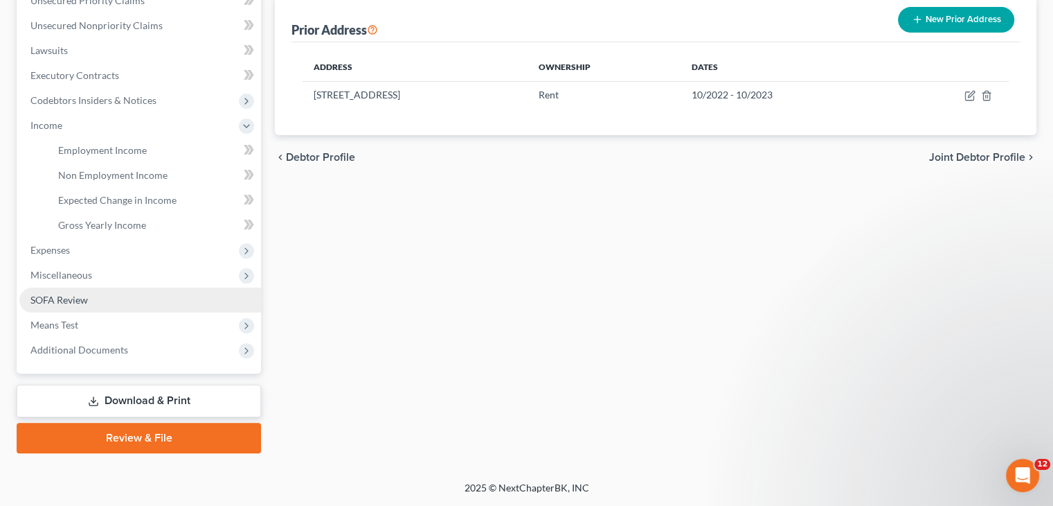
scroll to position [330, 0]
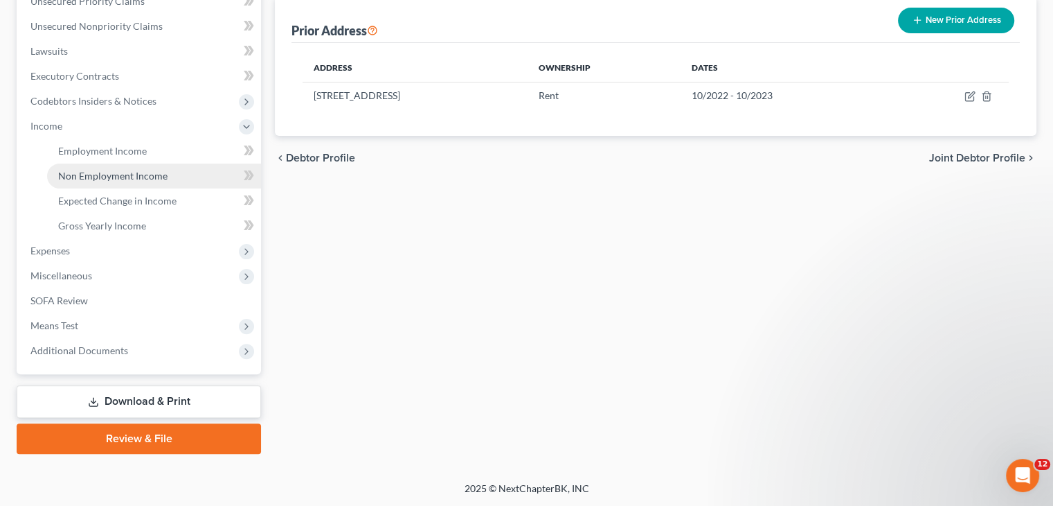
click at [132, 173] on span "Non Employment Income" at bounding box center [112, 176] width 109 height 12
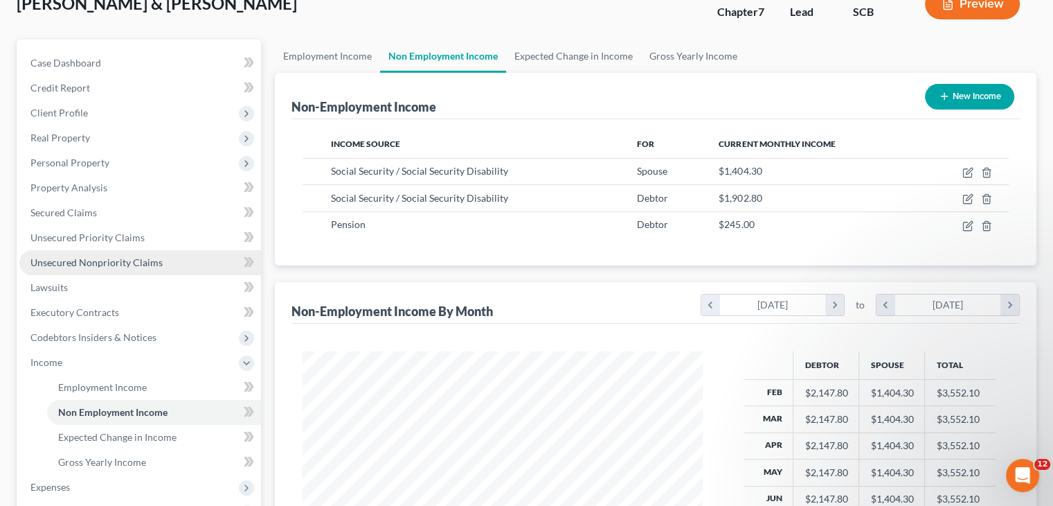
scroll to position [97, 0]
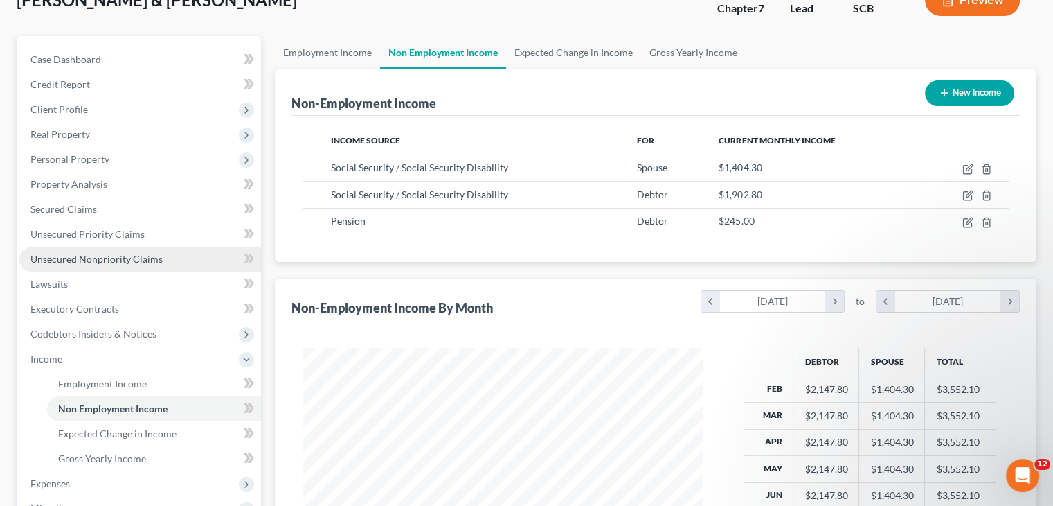
click at [136, 247] on link "Unsecured Nonpriority Claims" at bounding box center [140, 259] width 242 height 25
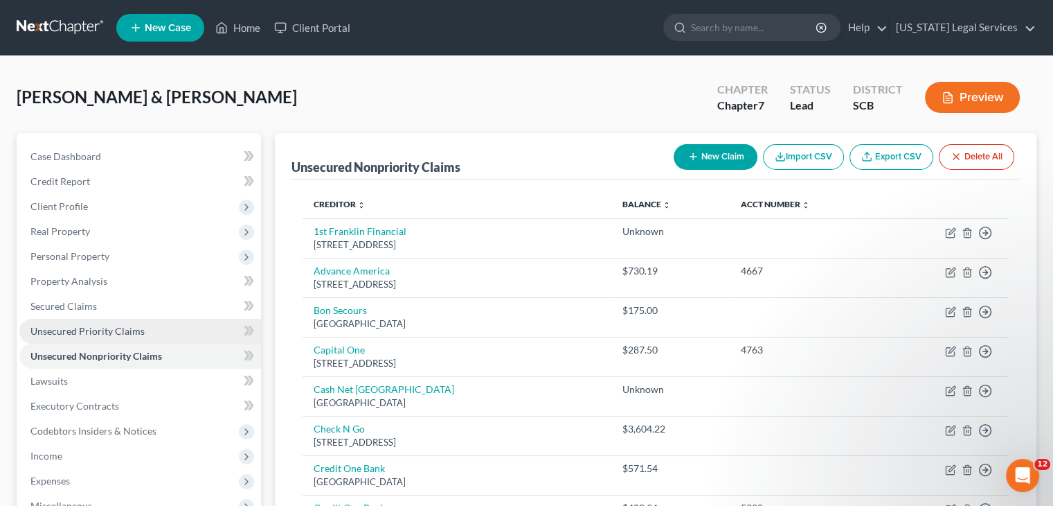
click at [134, 328] on span "Unsecured Priority Claims" at bounding box center [87, 331] width 114 height 12
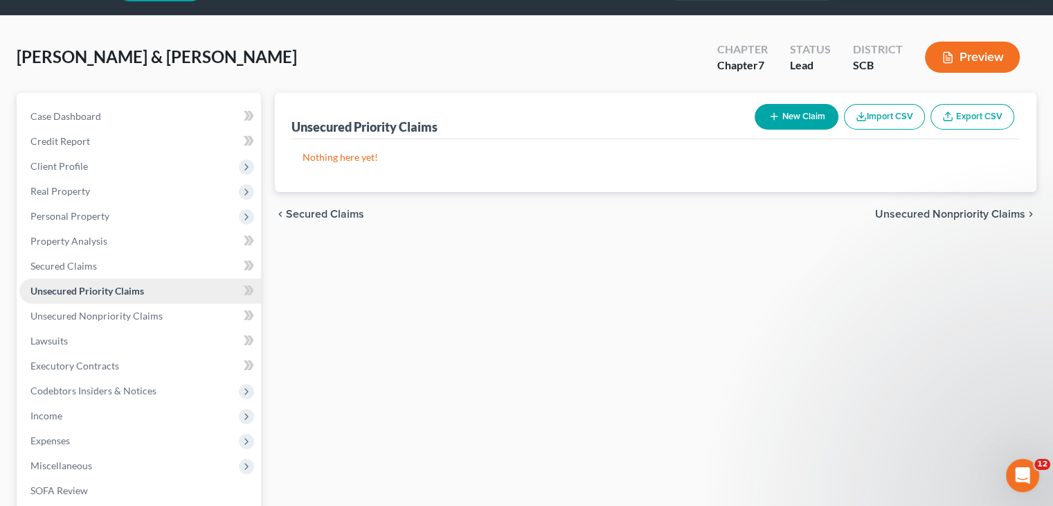
scroll to position [41, 0]
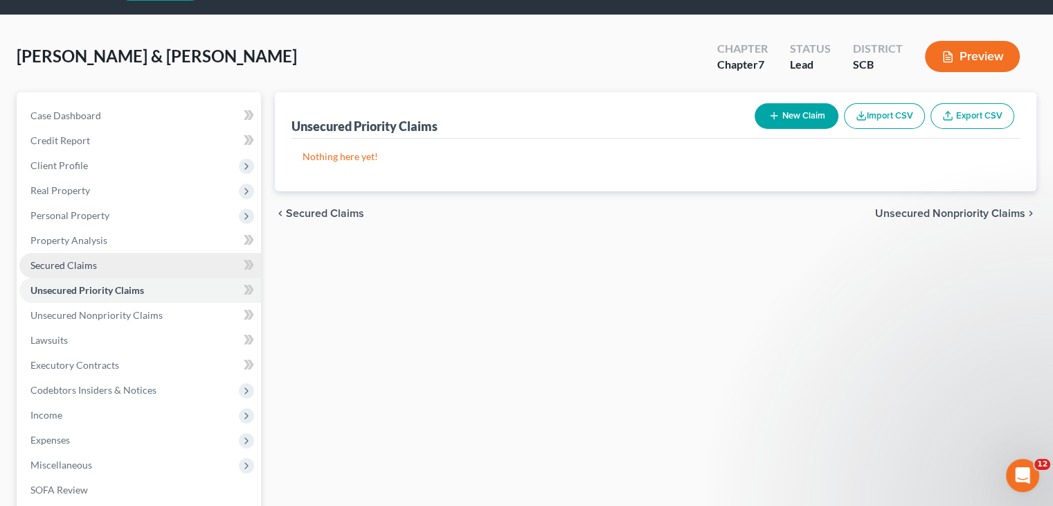
click at [154, 266] on link "Secured Claims" at bounding box center [140, 265] width 242 height 25
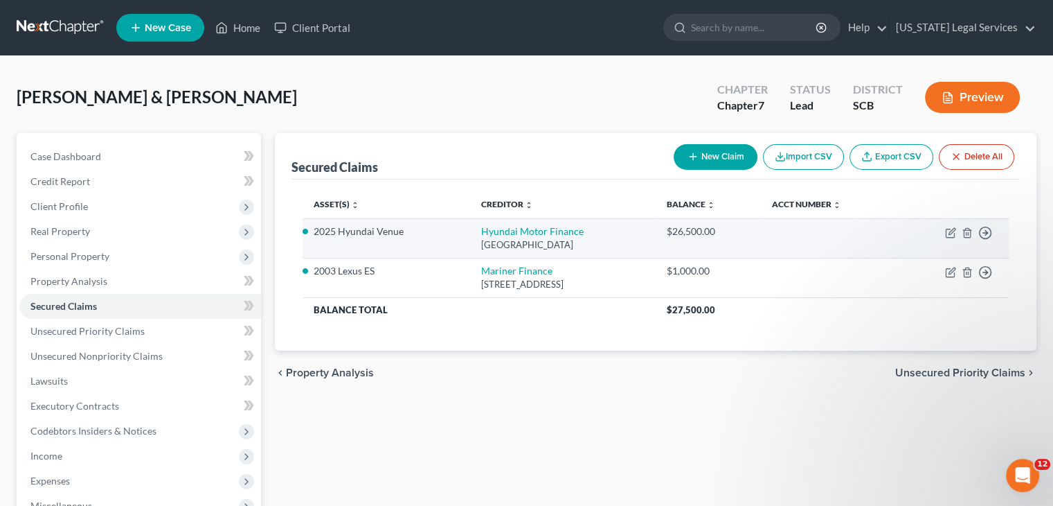
click at [491, 239] on div "[GEOGRAPHIC_DATA]" at bounding box center [562, 244] width 163 height 13
click at [490, 231] on link "Hyundai Motor Finance" at bounding box center [532, 231] width 103 height 12
select select "45"
select select "12"
select select "2"
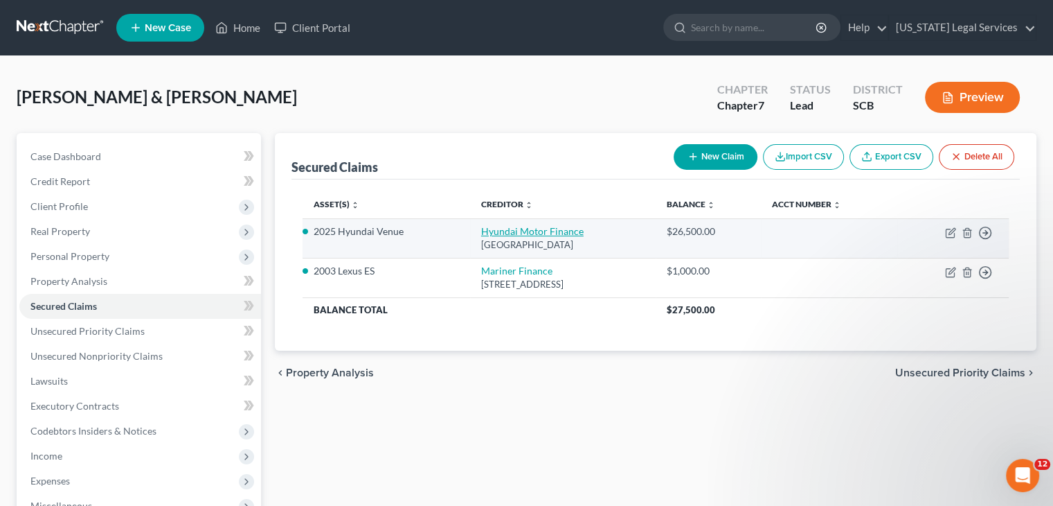
select select "2"
select select "0"
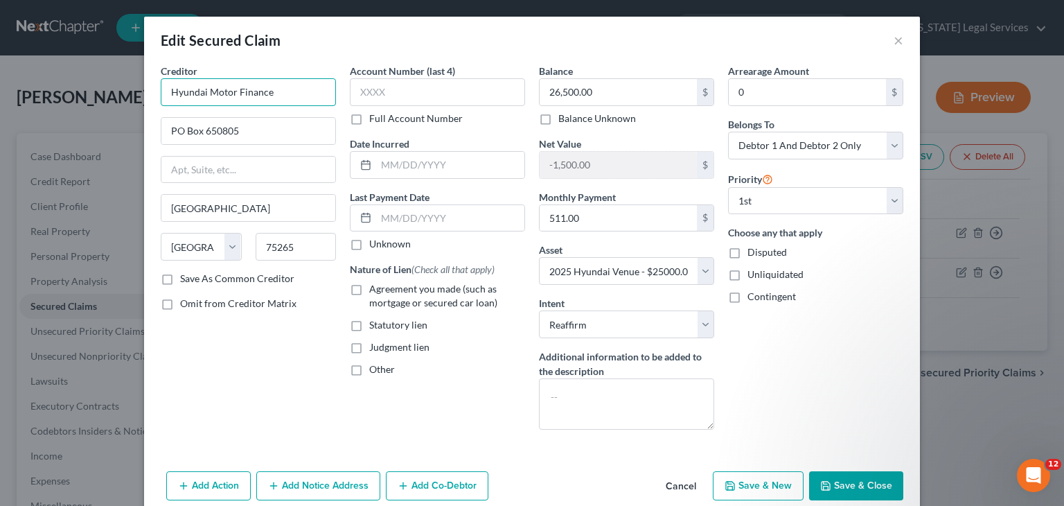
drag, startPoint x: 285, startPoint y: 89, endPoint x: 154, endPoint y: 87, distance: 130.9
click at [154, 87] on div "Creditor * Hyundai Motor Finance PO Box 650805 [GEOGRAPHIC_DATA] [US_STATE] AK …" at bounding box center [248, 252] width 189 height 377
click at [887, 44] on div "Edit Secured Claim ×" at bounding box center [532, 40] width 776 height 47
click at [893, 44] on button "×" at bounding box center [898, 40] width 10 height 17
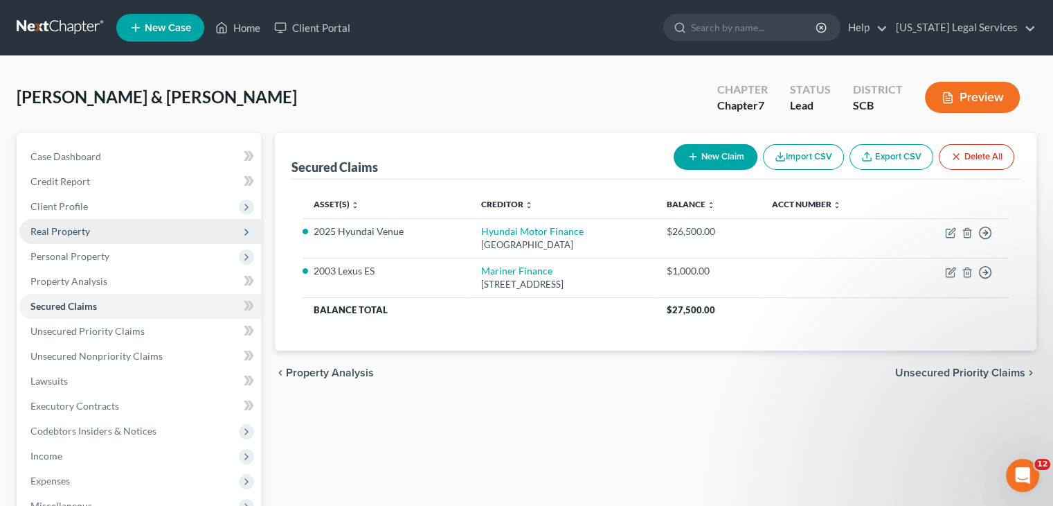
click at [159, 222] on span "Real Property" at bounding box center [140, 231] width 242 height 25
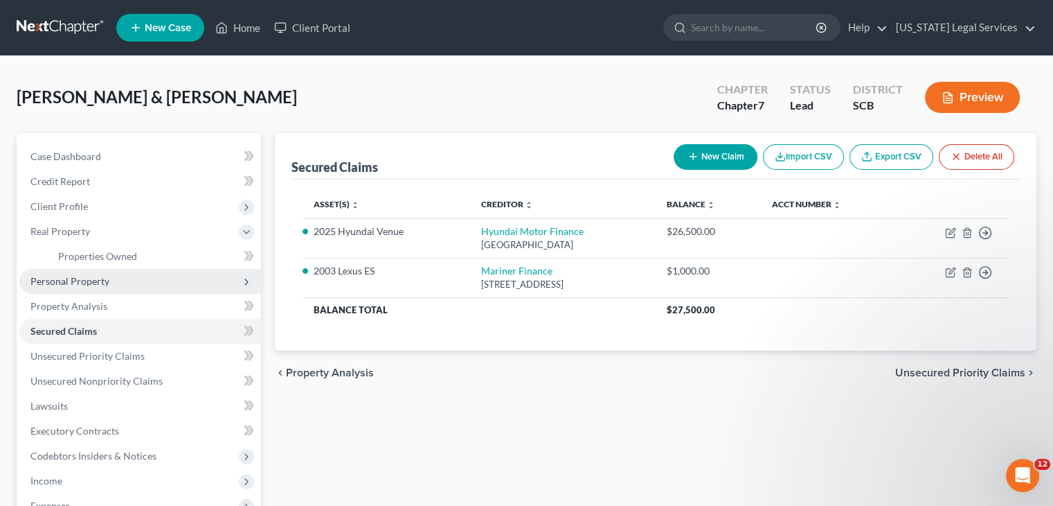
click at [147, 289] on span "Personal Property" at bounding box center [140, 281] width 242 height 25
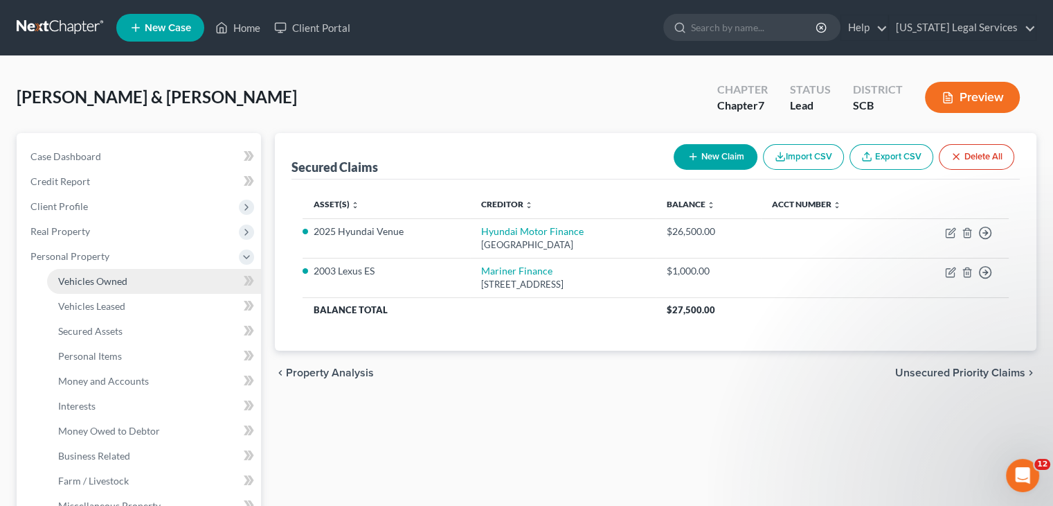
click at [118, 289] on link "Vehicles Owned" at bounding box center [154, 281] width 214 height 25
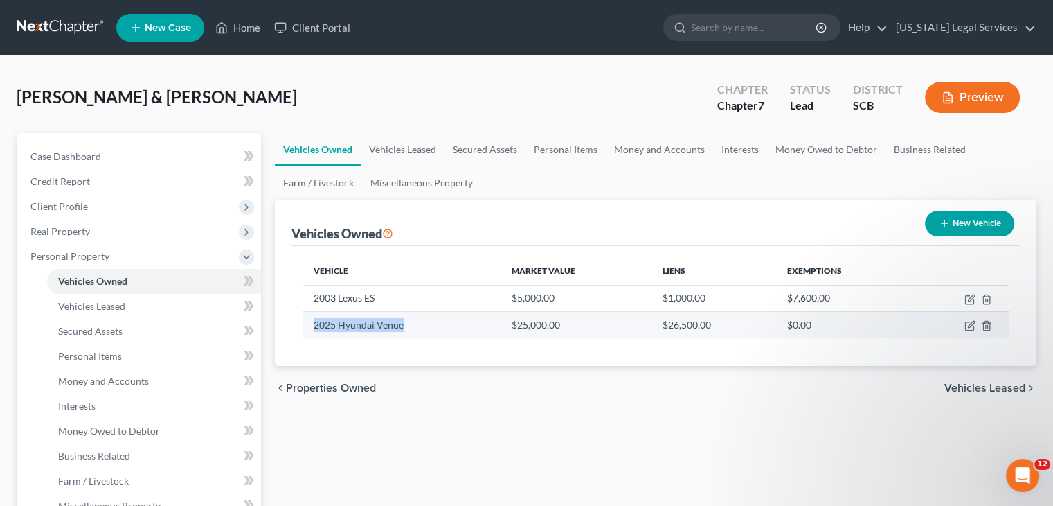
drag, startPoint x: 413, startPoint y: 320, endPoint x: 308, endPoint y: 317, distance: 105.3
click at [308, 317] on td "2025 Hyundai Venue" at bounding box center [401, 325] width 197 height 26
copy td "2025 Hyundai Venue"
click at [965, 328] on icon "button" at bounding box center [969, 326] width 8 height 8
select select "0"
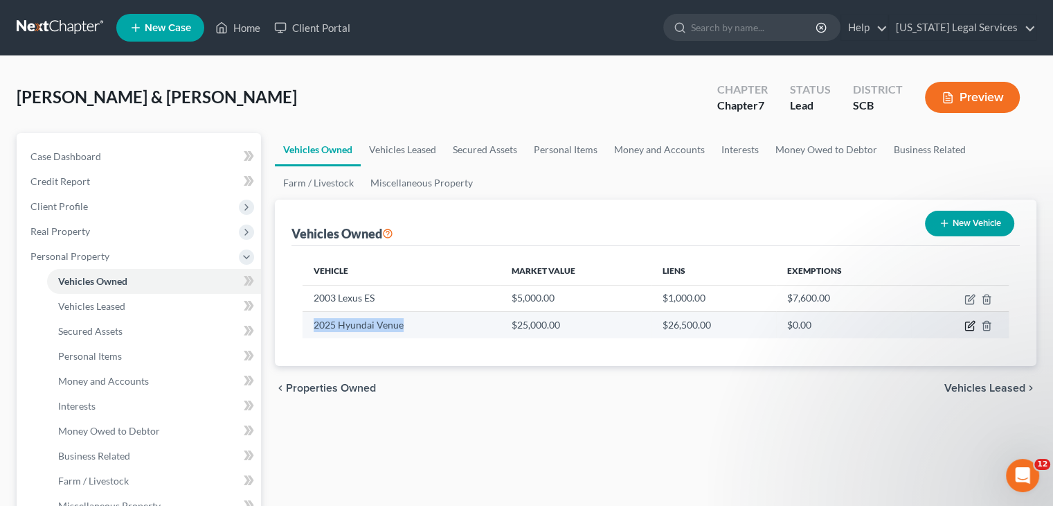
select select "1"
select select "0"
select select "2"
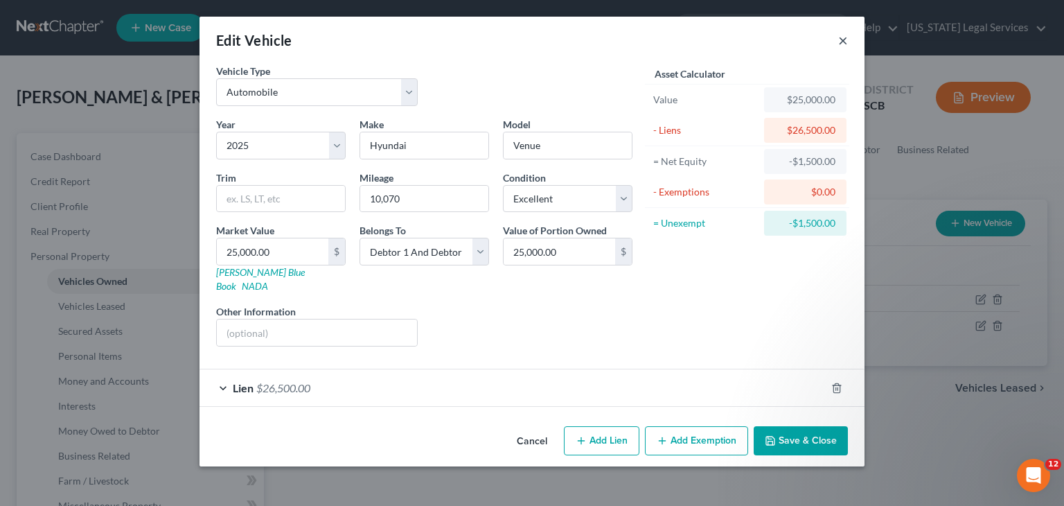
click at [841, 45] on button "×" at bounding box center [843, 40] width 10 height 17
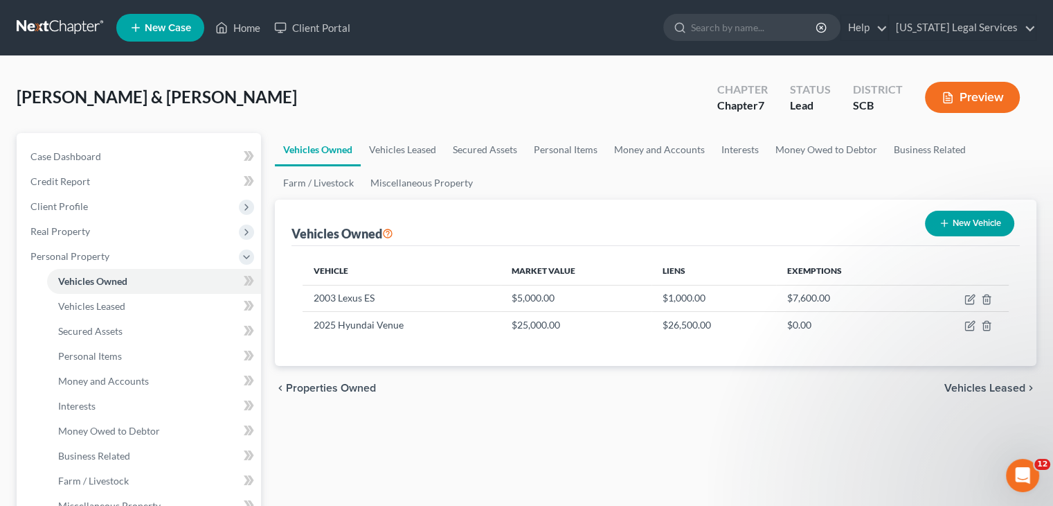
click at [970, 324] on icon "button" at bounding box center [970, 325] width 11 height 11
select select "0"
select select "1"
select select "0"
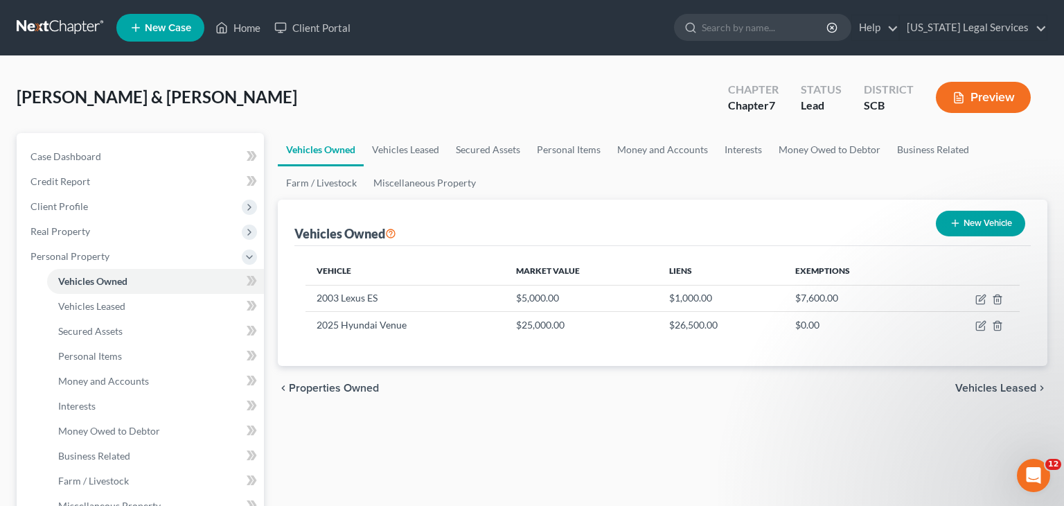
select select "2"
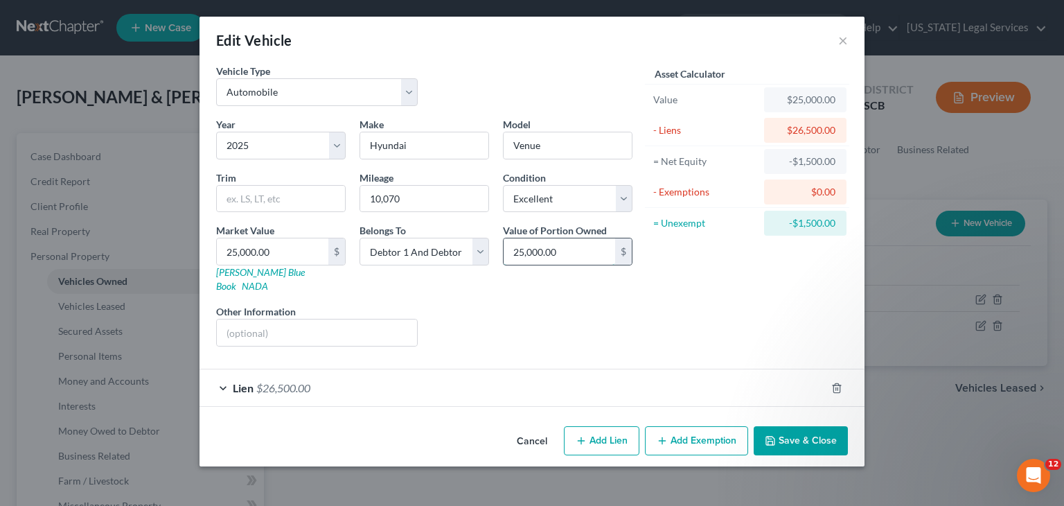
click at [543, 251] on input "25,000.00" at bounding box center [560, 251] width 112 height 26
click at [261, 254] on input "25,000.00" at bounding box center [273, 251] width 112 height 26
type input "2"
type input "2.00"
type input "21"
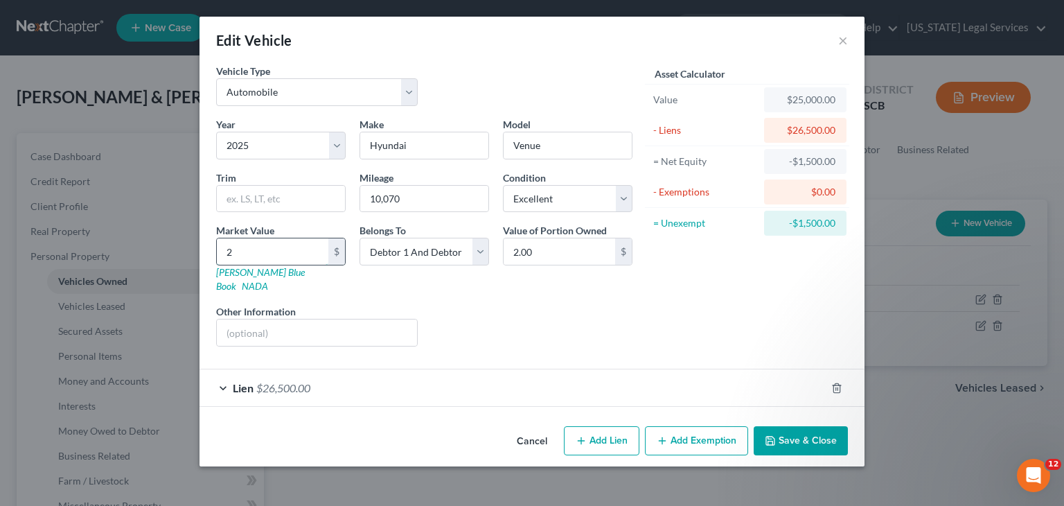
type input "21.00"
type input "212"
type input "212.00"
type input "2120"
type input "2,120.00"
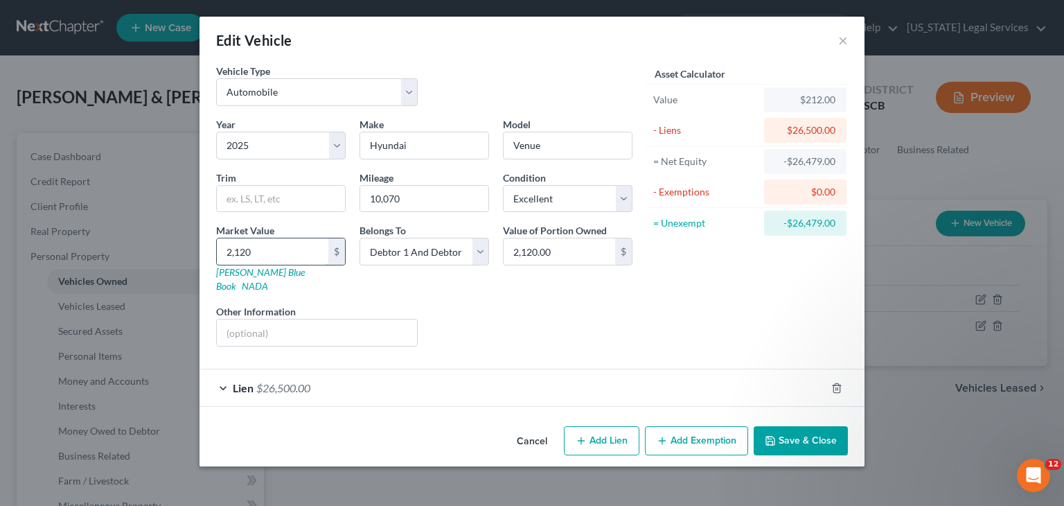
type input "2,1200"
type input "21,200.00"
type input "21,200"
click at [792, 427] on button "Save & Close" at bounding box center [801, 440] width 94 height 29
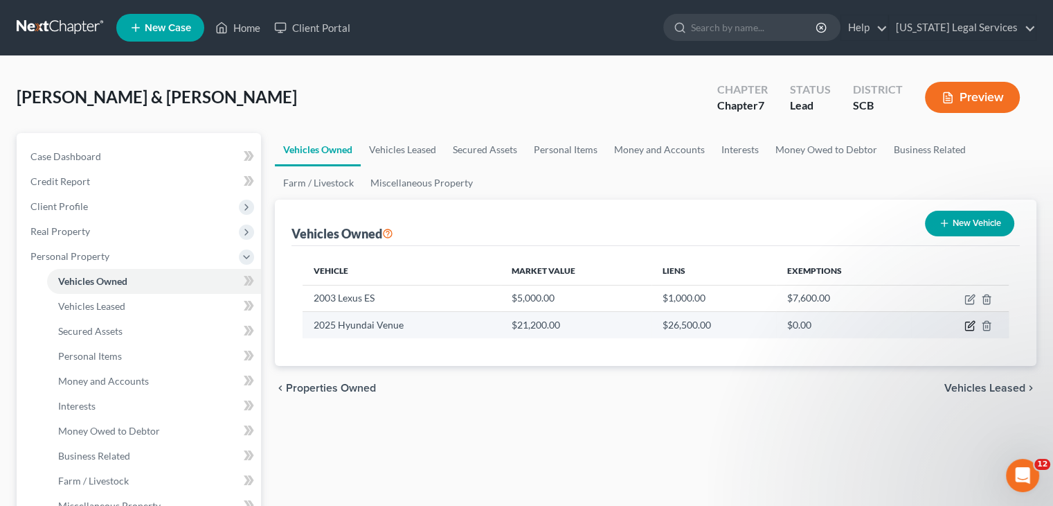
click at [970, 324] on icon "button" at bounding box center [970, 325] width 11 height 11
select select "0"
select select "1"
select select "0"
select select "2"
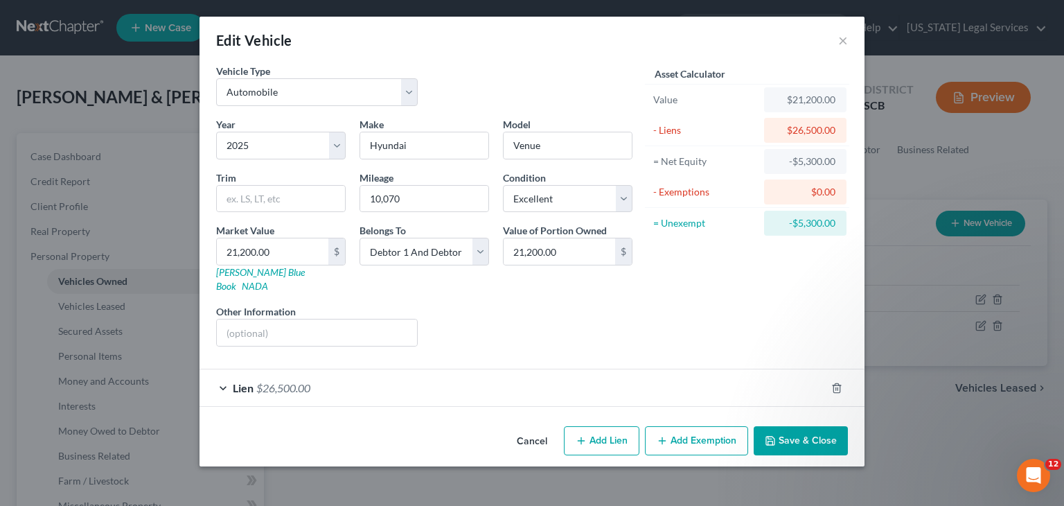
click at [462, 275] on div "Belongs To * Select Debtor 1 Only Debtor 2 Only Debtor 1 And Debtor 2 Only At L…" at bounding box center [424, 258] width 143 height 70
click at [334, 319] on input "text" at bounding box center [317, 332] width 200 height 26
type input "Value from NADA"
click at [811, 426] on button "Save & Close" at bounding box center [801, 440] width 94 height 29
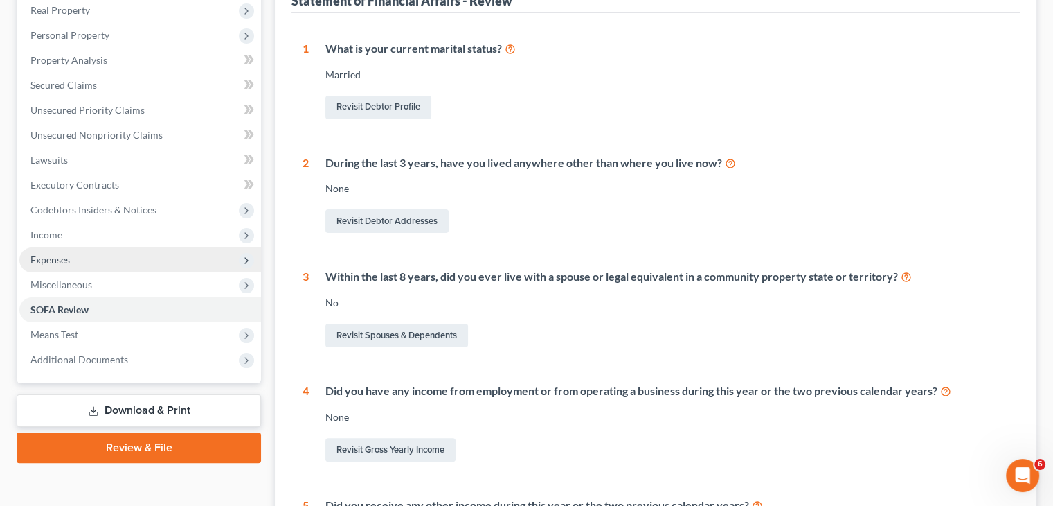
scroll to position [226, 0]
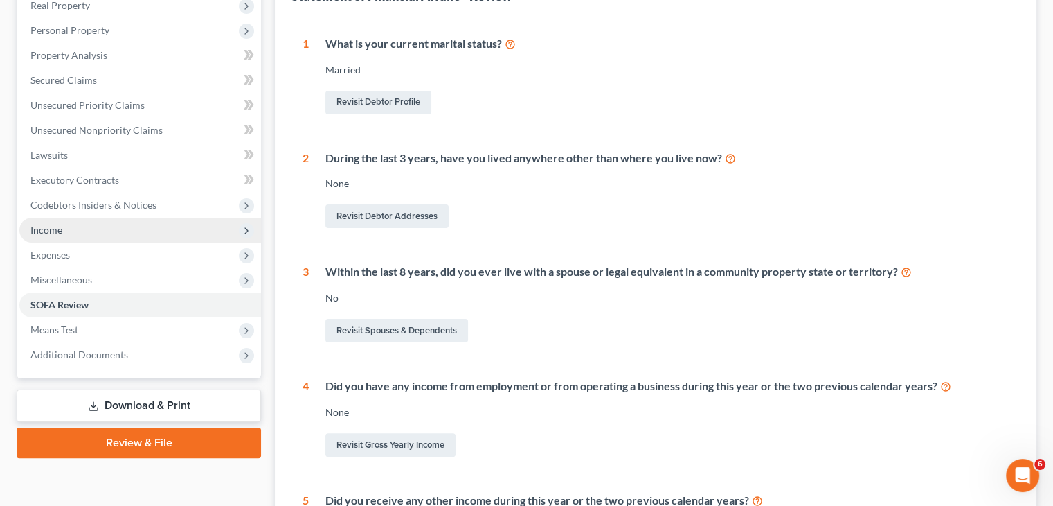
click at [104, 225] on span "Income" at bounding box center [140, 229] width 242 height 25
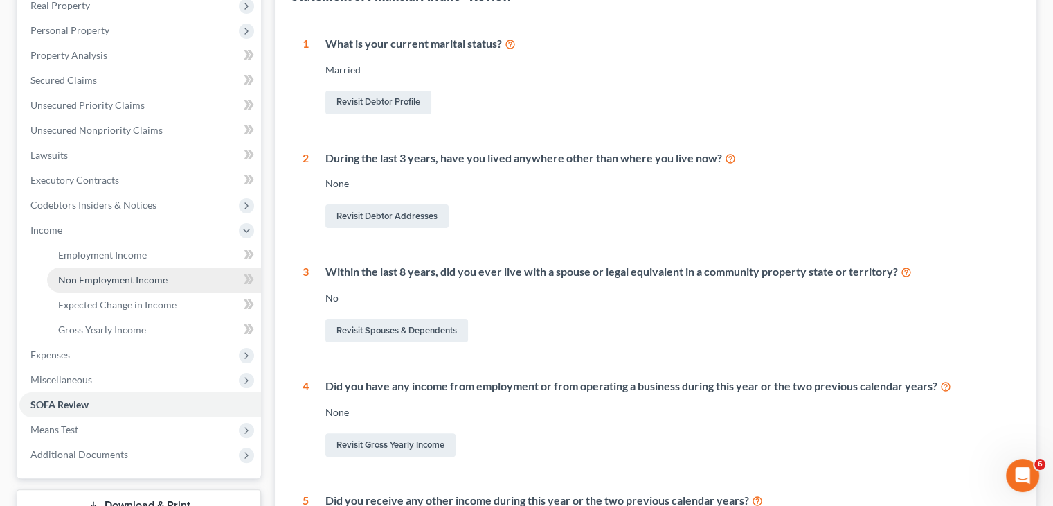
click at [118, 283] on span "Non Employment Income" at bounding box center [112, 280] width 109 height 12
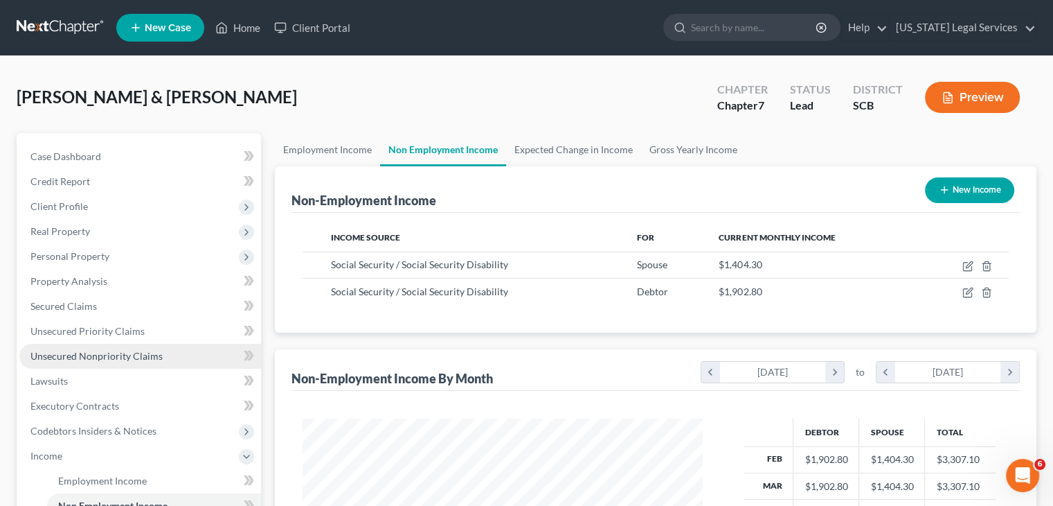
scroll to position [247, 427]
click at [344, 150] on link "Employment Income" at bounding box center [327, 149] width 105 height 33
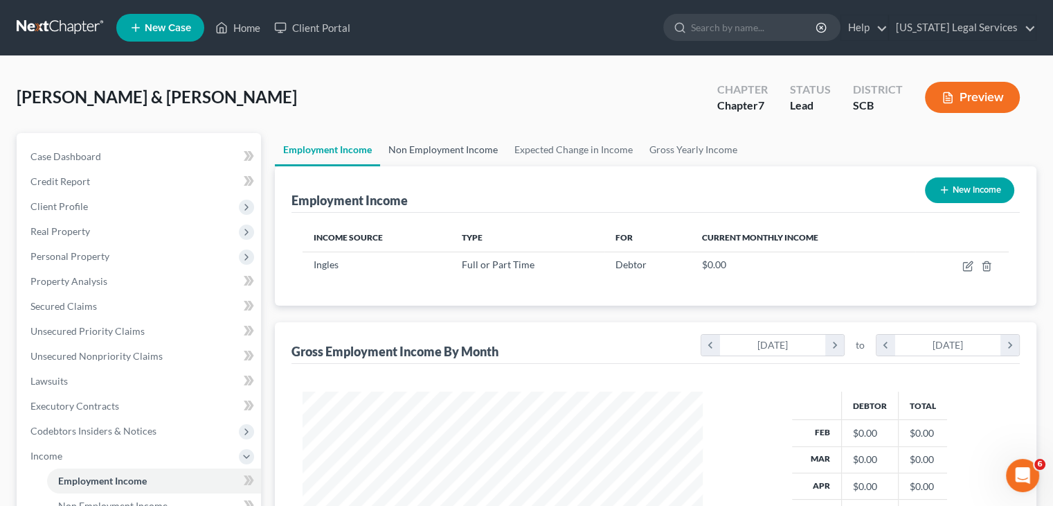
scroll to position [247, 427]
click at [422, 156] on link "Non Employment Income" at bounding box center [443, 149] width 126 height 33
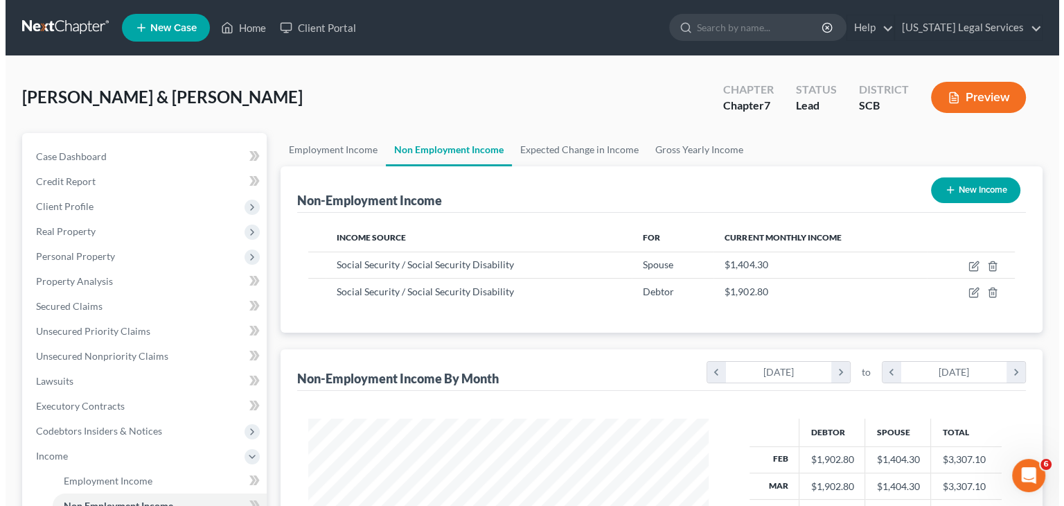
scroll to position [247, 427]
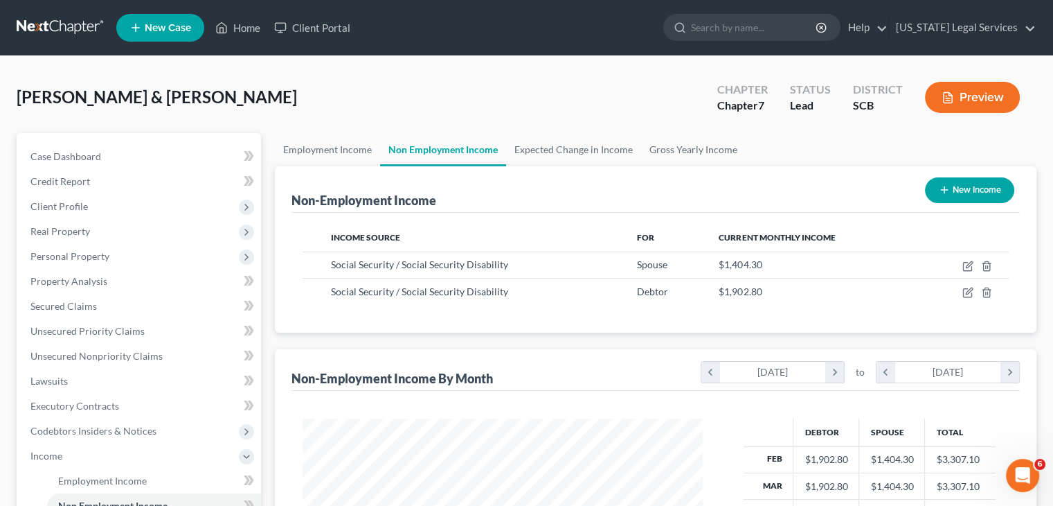
click at [936, 189] on button "New Income" at bounding box center [969, 190] width 89 height 26
select select "0"
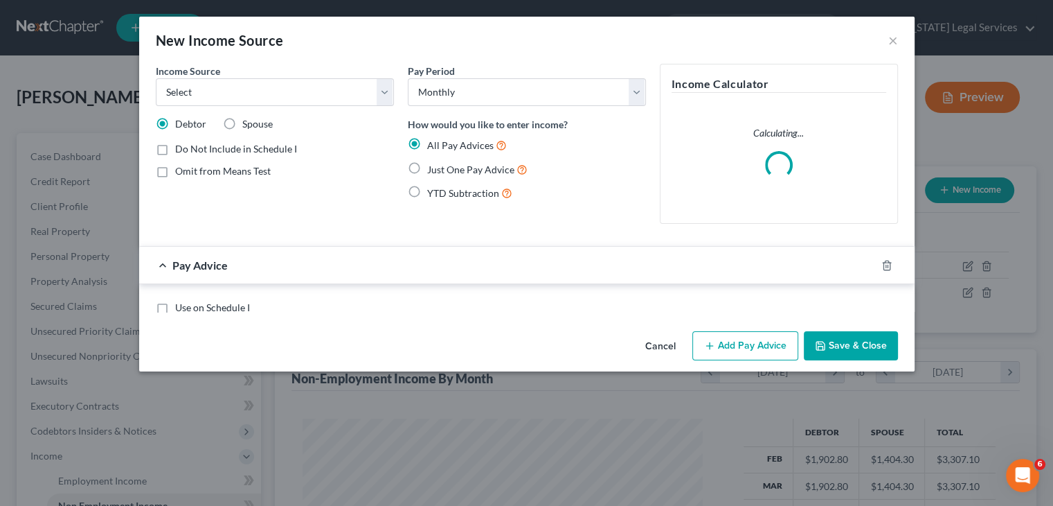
scroll to position [247, 432]
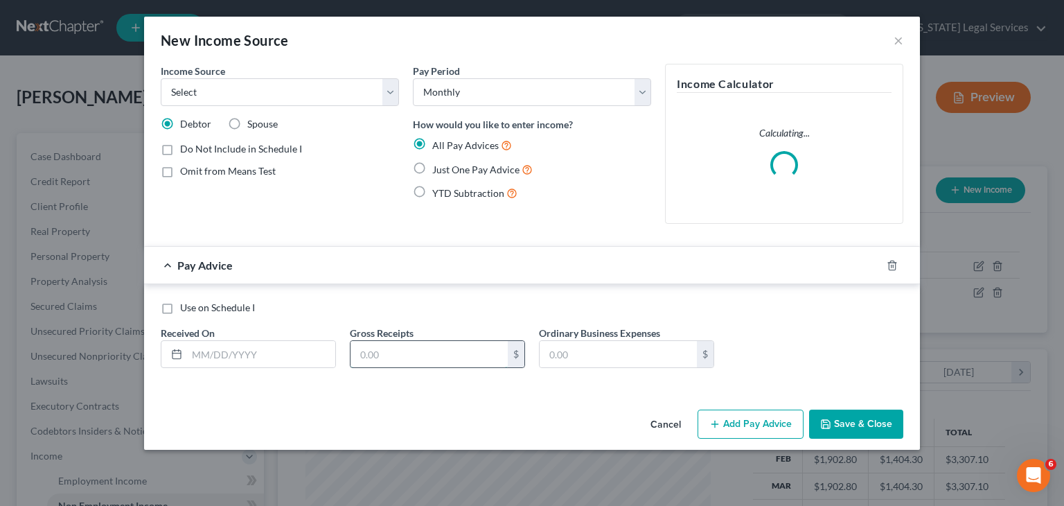
click at [378, 358] on input "text" at bounding box center [428, 354] width 157 height 26
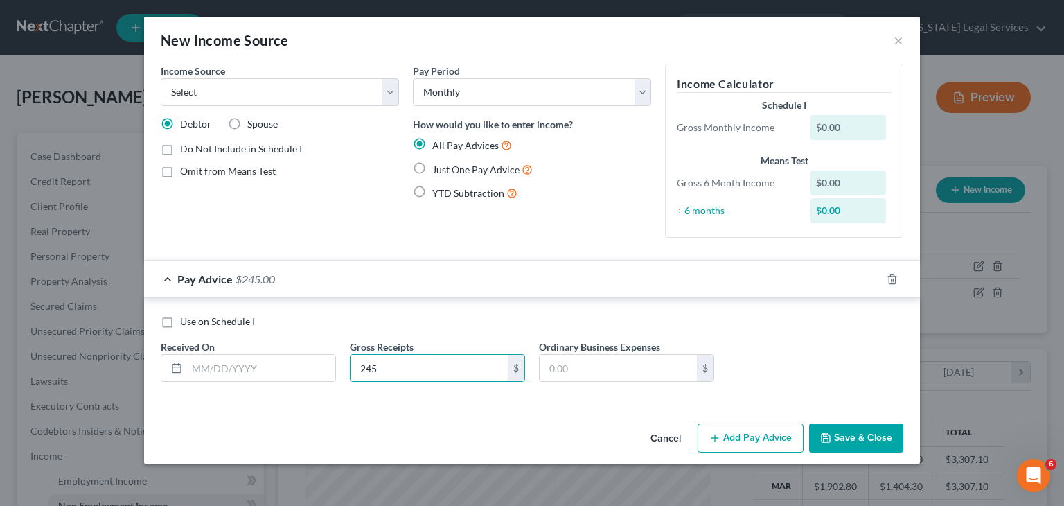
type input "245"
click at [440, 166] on span "Just One Pay Advice" at bounding box center [475, 169] width 87 height 12
click at [440, 166] on input "Just One Pay Advice" at bounding box center [442, 165] width 9 height 9
radio input "true"
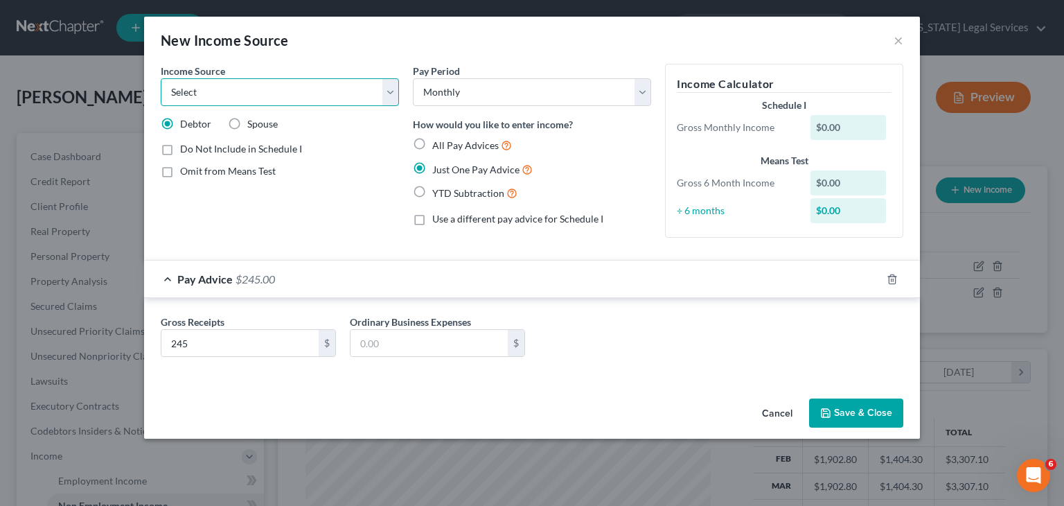
click at [251, 91] on select "Select Unemployment Disability (from employer) Pension Retirement Social Securi…" at bounding box center [280, 92] width 238 height 28
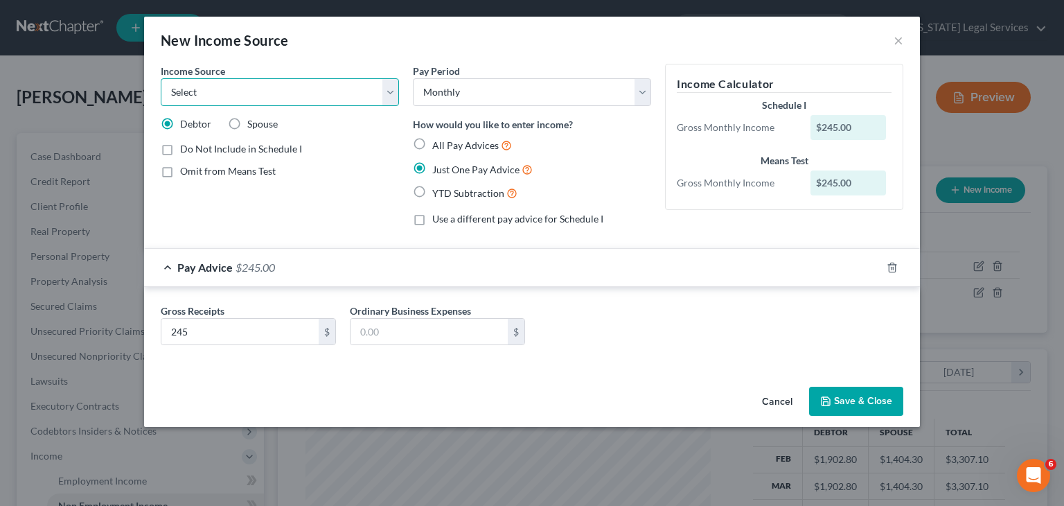
select select "2"
click at [161, 78] on select "Select Unemployment Disability (from employer) Pension Retirement Social Securi…" at bounding box center [280, 92] width 238 height 28
click at [338, 220] on div "Income Source * Select Unemployment Disability (from employer) Pension Retireme…" at bounding box center [280, 150] width 252 height 173
click at [867, 394] on button "Save & Close" at bounding box center [856, 400] width 94 height 29
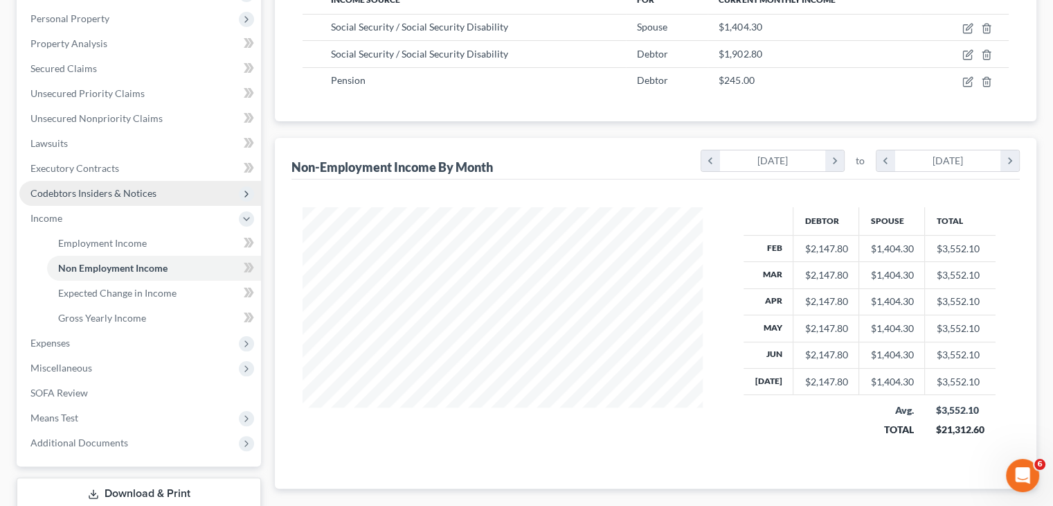
scroll to position [238, 0]
